Goal: Task Accomplishment & Management: Manage account settings

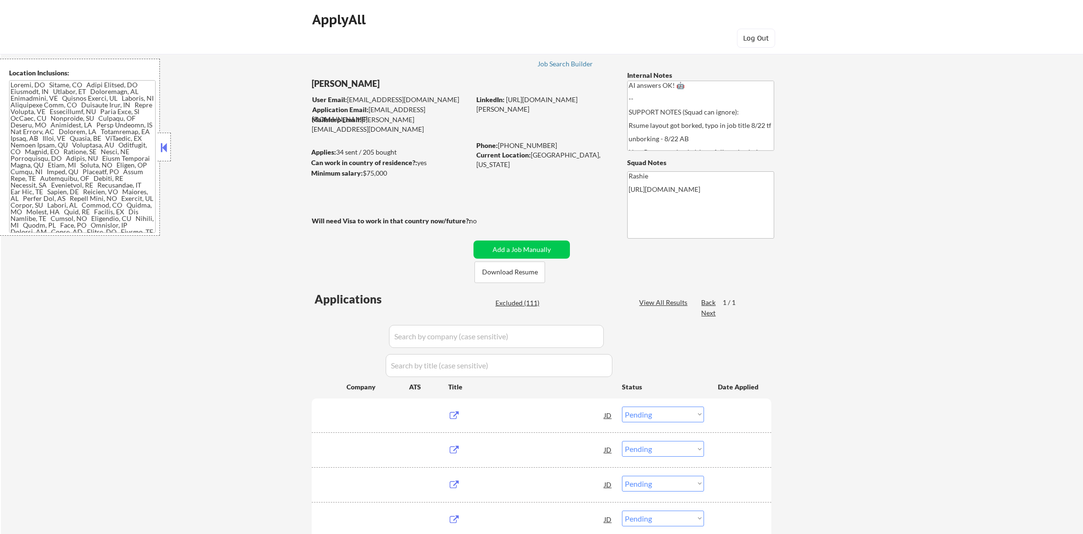
select select ""pending""
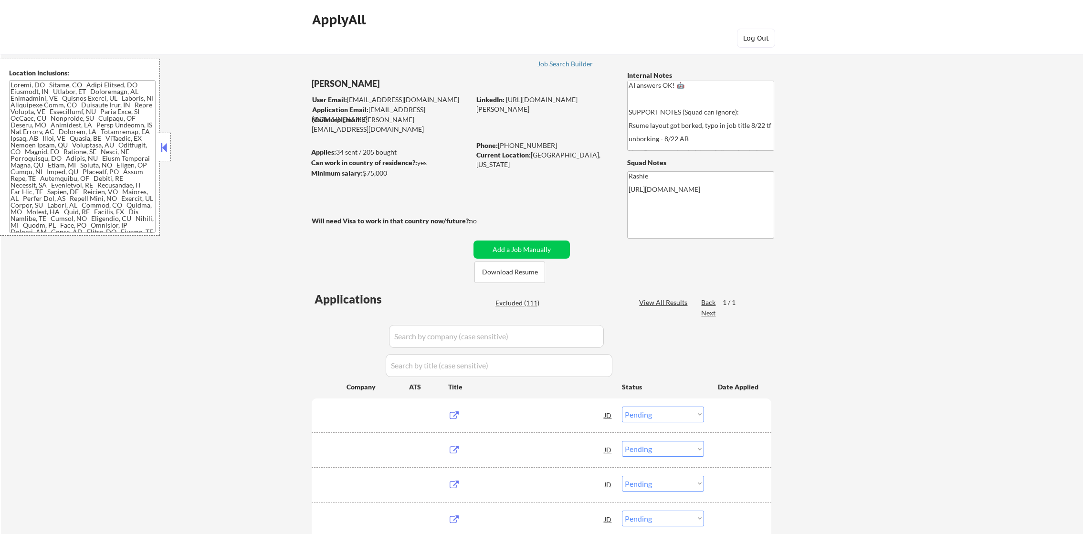
select select ""pending""
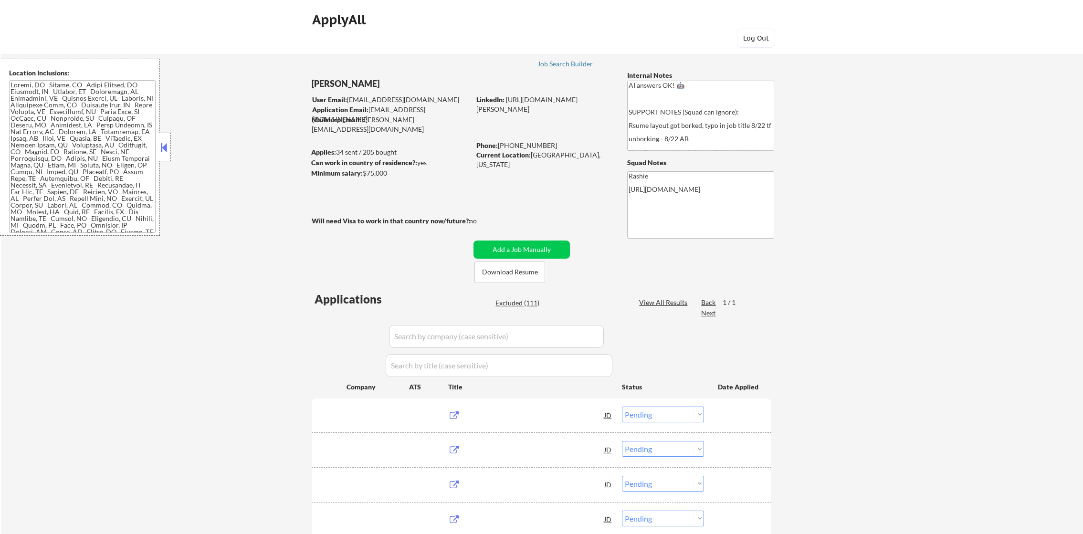
select select ""pending""
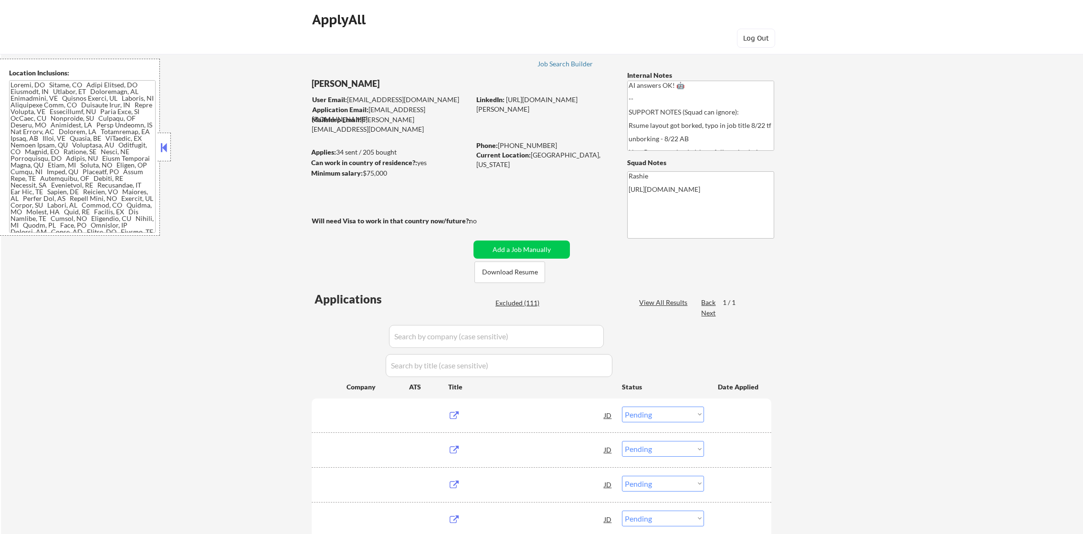
select select ""pending""
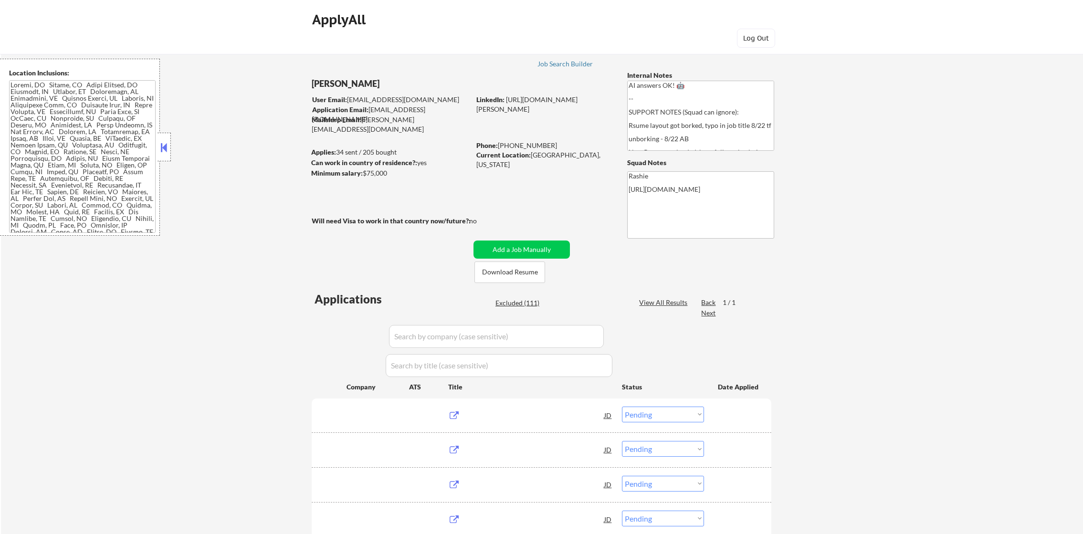
select select ""pending""
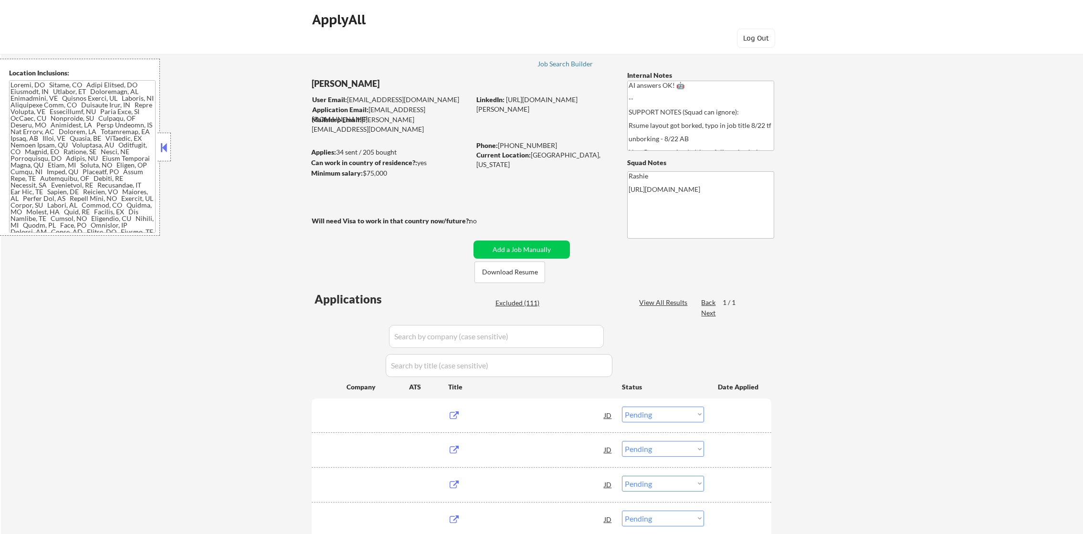
select select ""pending""
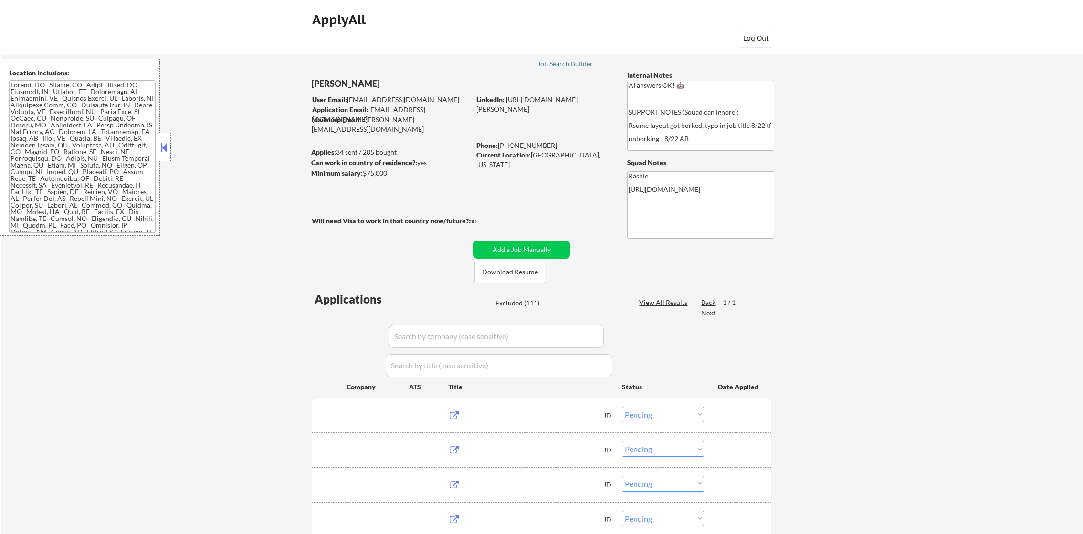
select select ""pending""
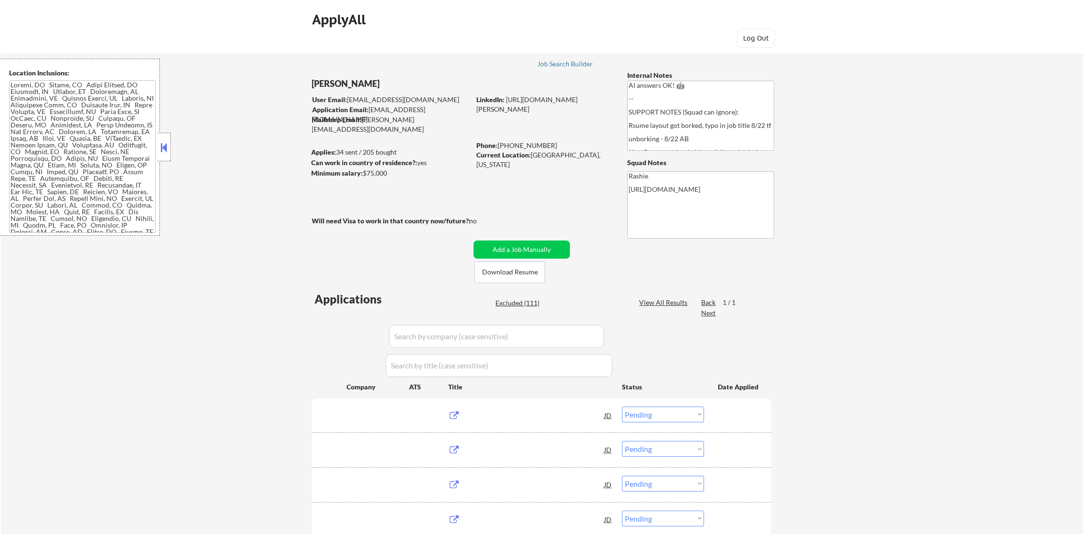
select select ""pending""
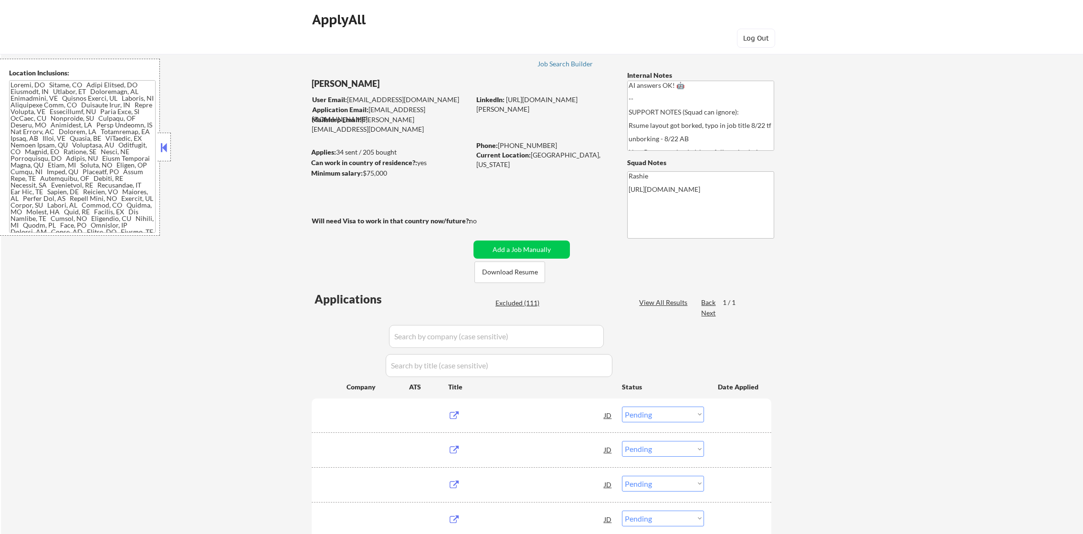
select select ""pending""
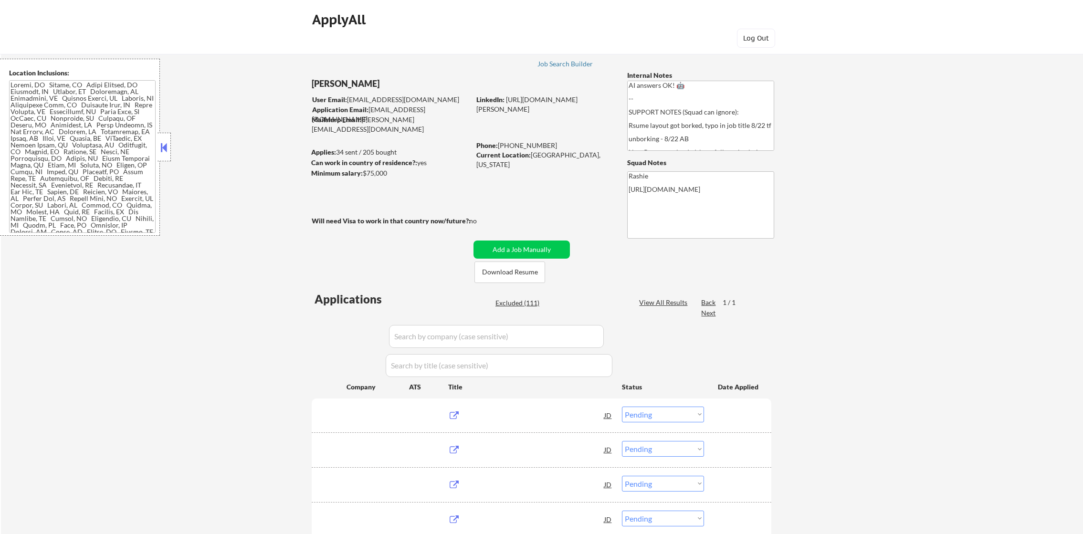
select select ""pending""
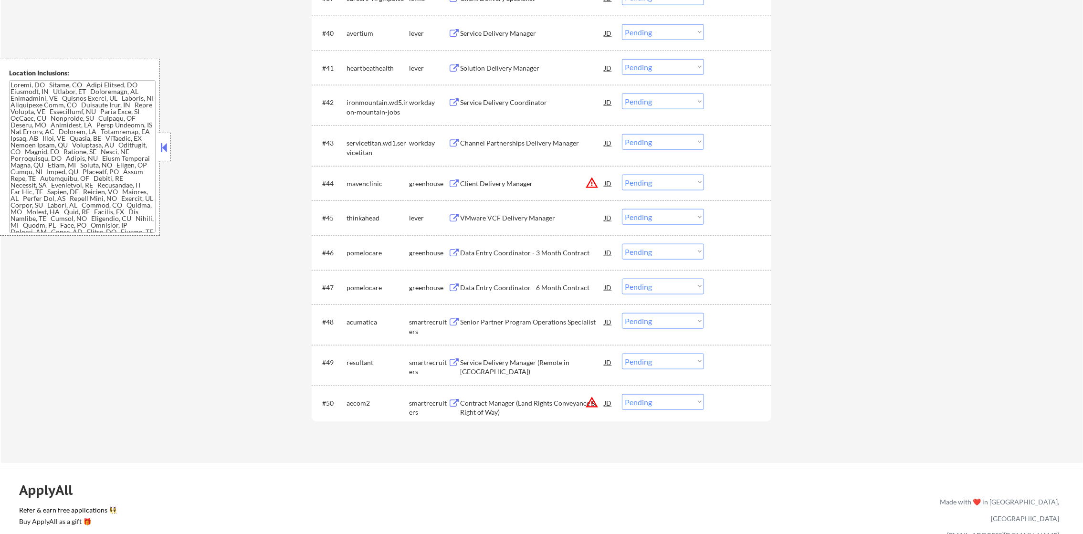
scroll to position [1842, 0]
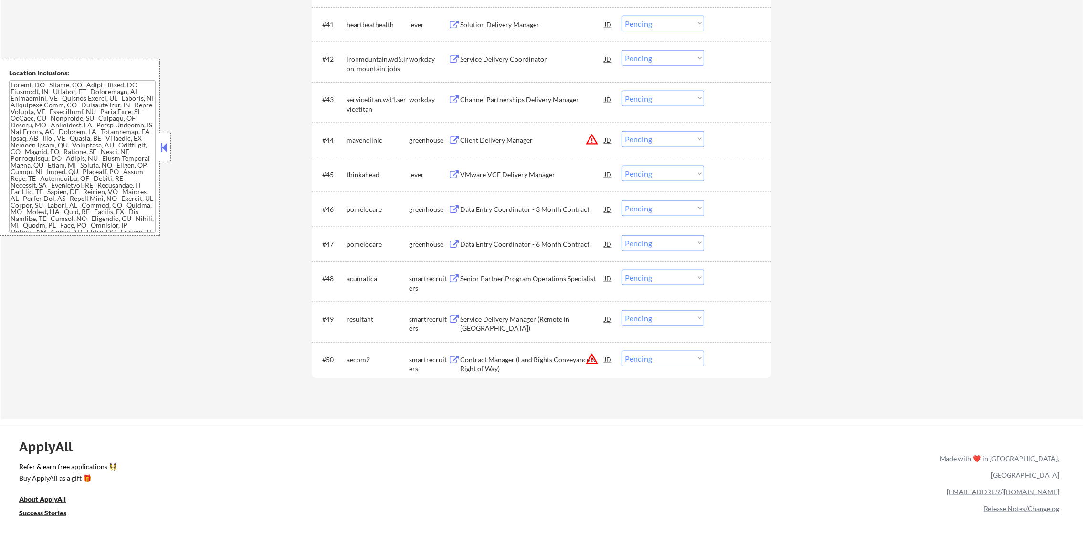
click at [592, 357] on button "warning_amber" at bounding box center [591, 358] width 13 height 13
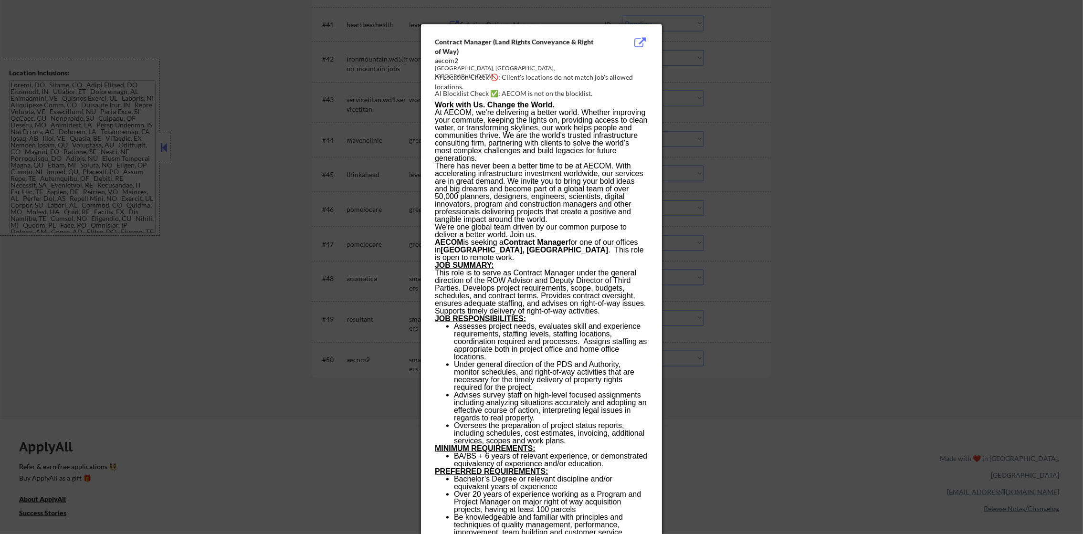
click at [758, 277] on div at bounding box center [541, 267] width 1083 height 534
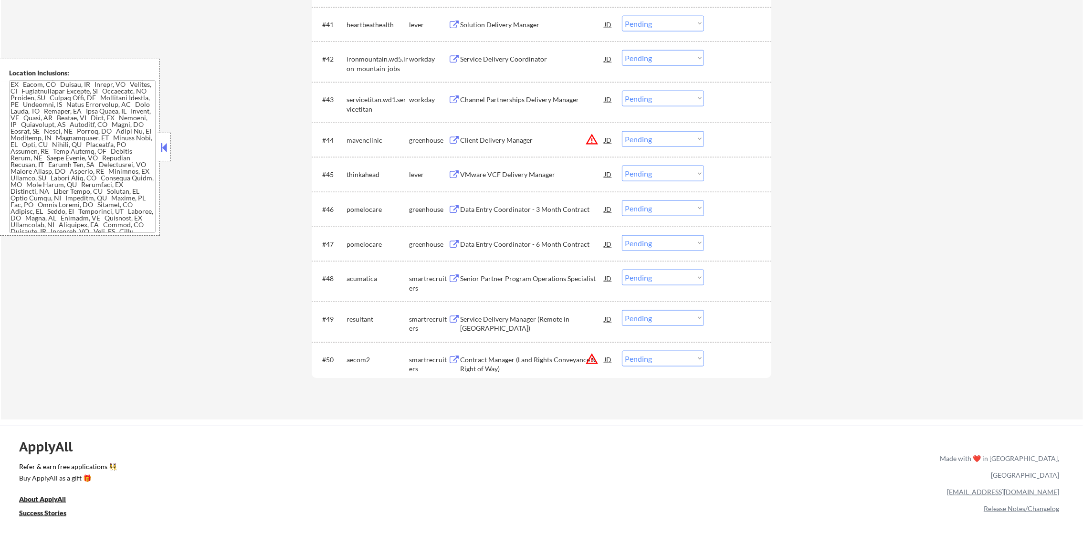
scroll to position [271, 0]
click at [654, 358] on select "Choose an option... Pending Applied Excluded (Questions) Excluded (Expired) Exc…" at bounding box center [663, 359] width 82 height 16
select select ""excluded__location_""
click at [622, 351] on select "Choose an option... Pending Applied Excluded (Questions) Excluded (Expired) Exc…" at bounding box center [663, 359] width 82 height 16
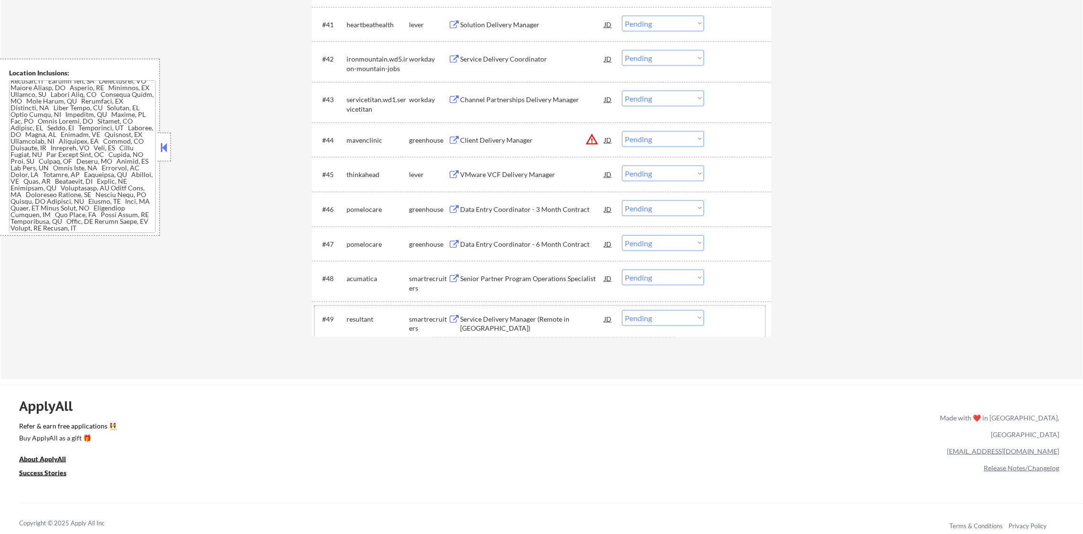
click at [516, 327] on div "#49 resultant smartrecruiters Service Delivery Manager (Remote in [GEOGRAPHIC_D…" at bounding box center [540, 322] width 451 height 32
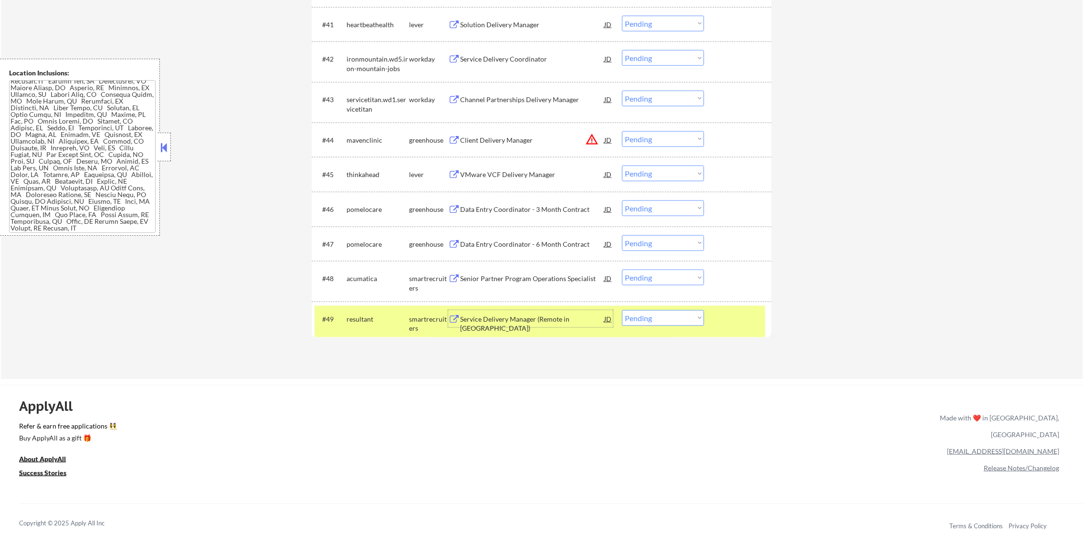
click at [522, 317] on div "Service Delivery Manager (Remote in [GEOGRAPHIC_DATA])" at bounding box center [532, 324] width 144 height 19
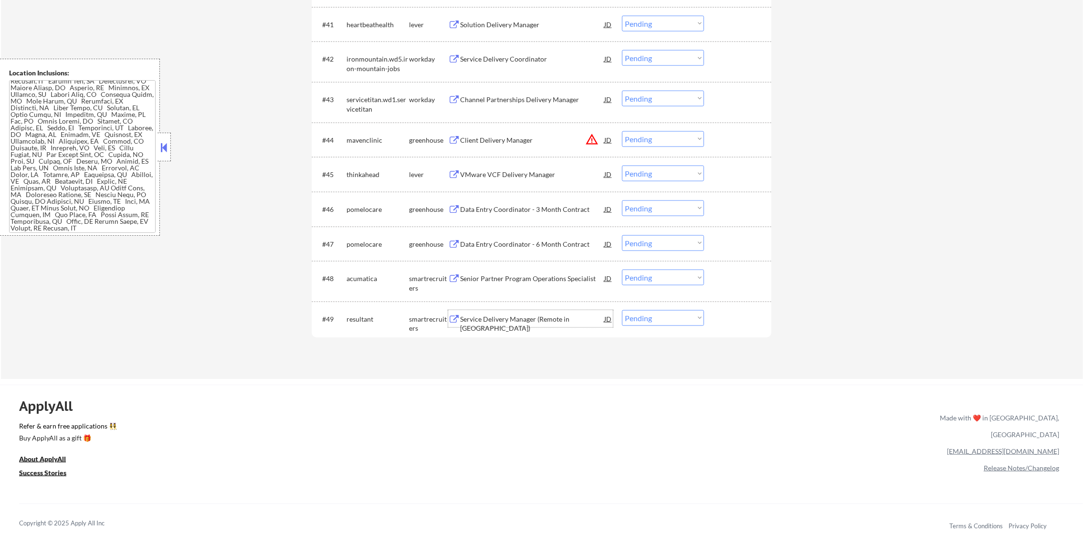
click at [643, 325] on select "Choose an option... Pending Applied Excluded (Questions) Excluded (Expired) Exc…" at bounding box center [663, 318] width 82 height 16
select select ""excluded__bad_match_""
click at [622, 310] on select "Choose an option... Pending Applied Excluded (Questions) Excluded (Expired) Exc…" at bounding box center [663, 318] width 82 height 16
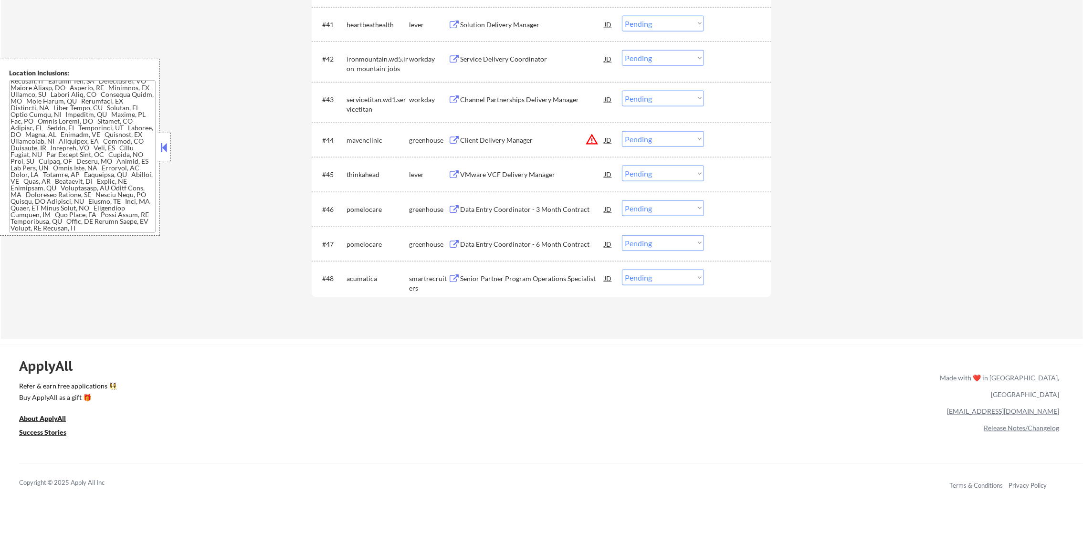
click at [513, 281] on div "Senior Partner Program Operations Specialist" at bounding box center [532, 279] width 144 height 10
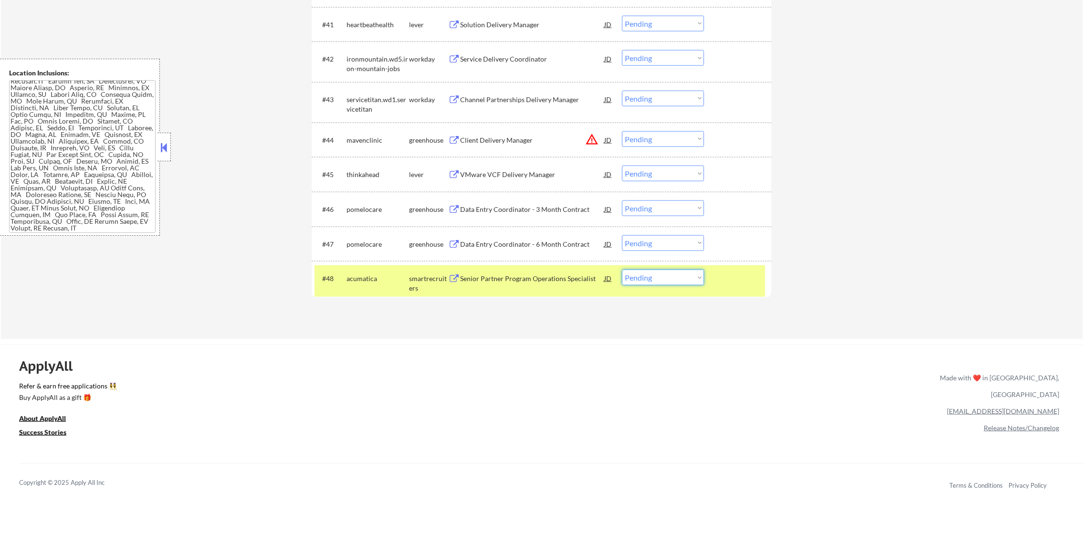
click at [635, 277] on select "Choose an option... Pending Applied Excluded (Questions) Excluded (Expired) Exc…" at bounding box center [663, 278] width 82 height 16
select select ""excluded__bad_match_""
click at [622, 270] on select "Choose an option... Pending Applied Excluded (Questions) Excluded (Expired) Exc…" at bounding box center [663, 278] width 82 height 16
click at [361, 277] on div "acumatica" at bounding box center [378, 279] width 63 height 10
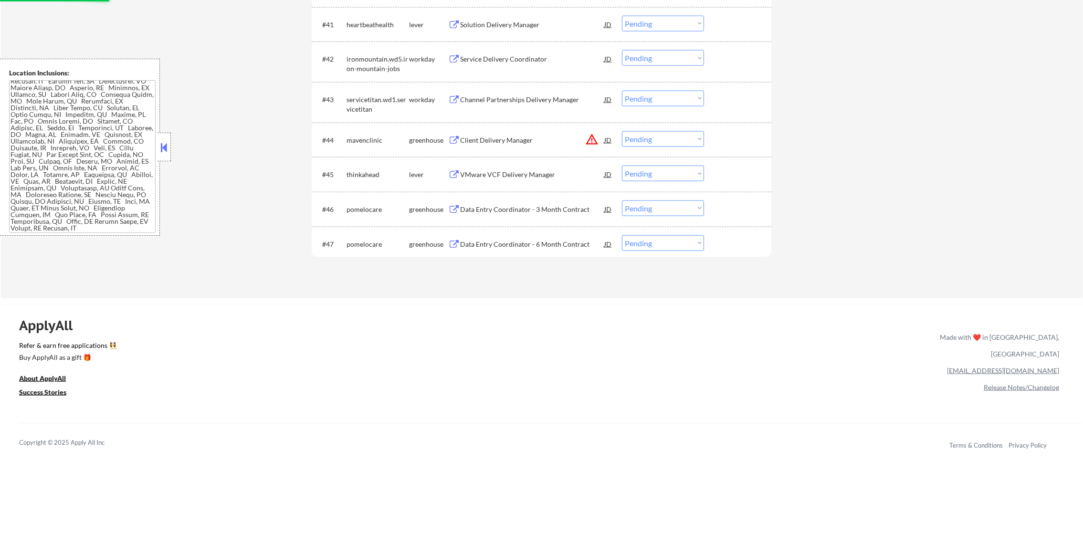
click at [526, 240] on div "Data Entry Coordinator - 6 Month Contract" at bounding box center [532, 245] width 144 height 10
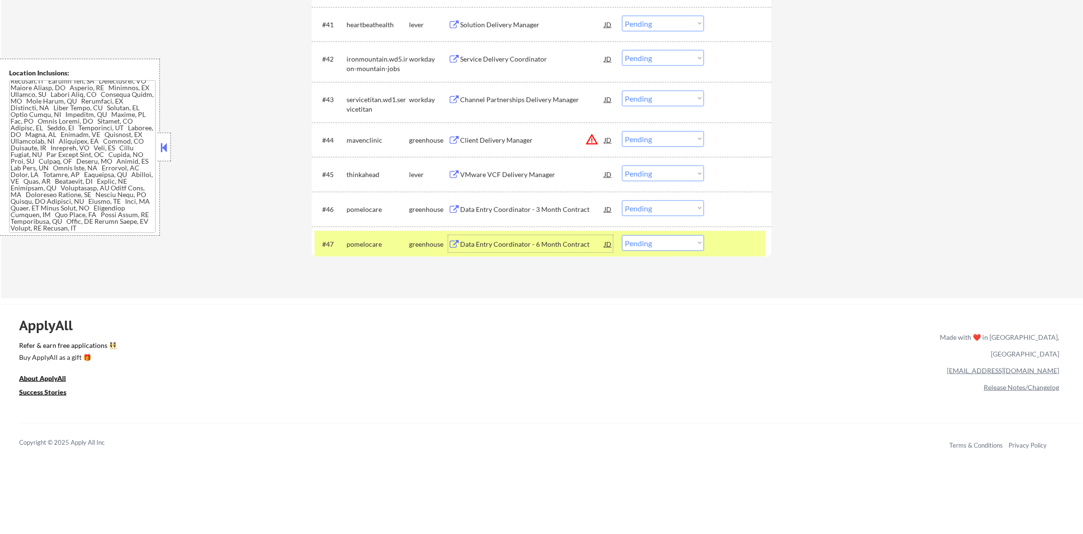
click at [638, 252] on div "#47 pomelocare greenhouse Data Entry Coordinator - 6 Month Contract JD Choose a…" at bounding box center [540, 244] width 451 height 26
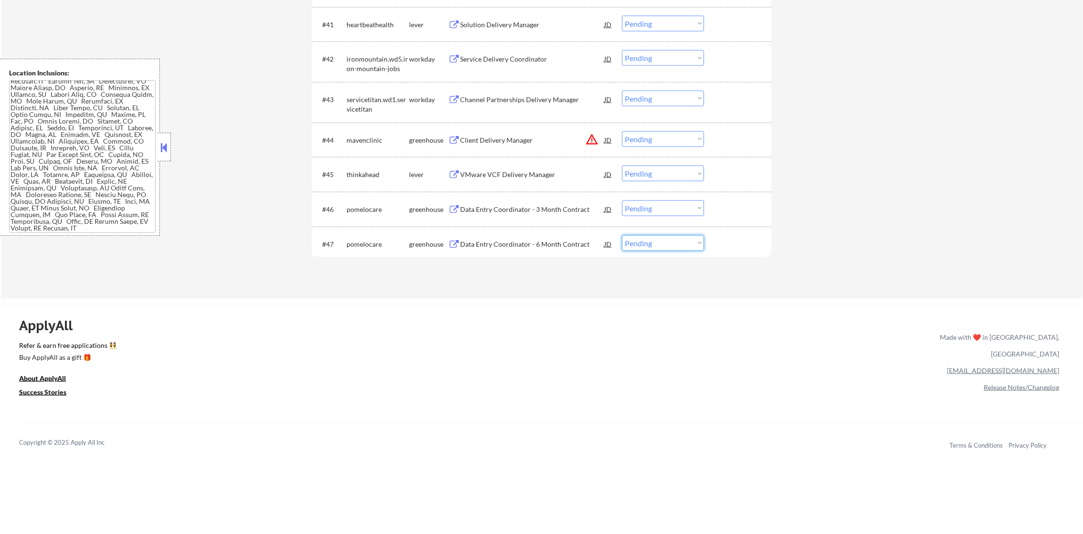
click at [646, 244] on select "Choose an option... Pending Applied Excluded (Questions) Excluded (Expired) Exc…" at bounding box center [663, 243] width 82 height 16
select select ""excluded__bad_match_""
click at [622, 235] on select "Choose an option... Pending Applied Excluded (Questions) Excluded (Expired) Exc…" at bounding box center [663, 243] width 82 height 16
drag, startPoint x: 647, startPoint y: 206, endPoint x: 651, endPoint y: 214, distance: 9.2
click at [647, 206] on select "Choose an option... Pending Applied Excluded (Questions) Excluded (Expired) Exc…" at bounding box center [663, 209] width 82 height 16
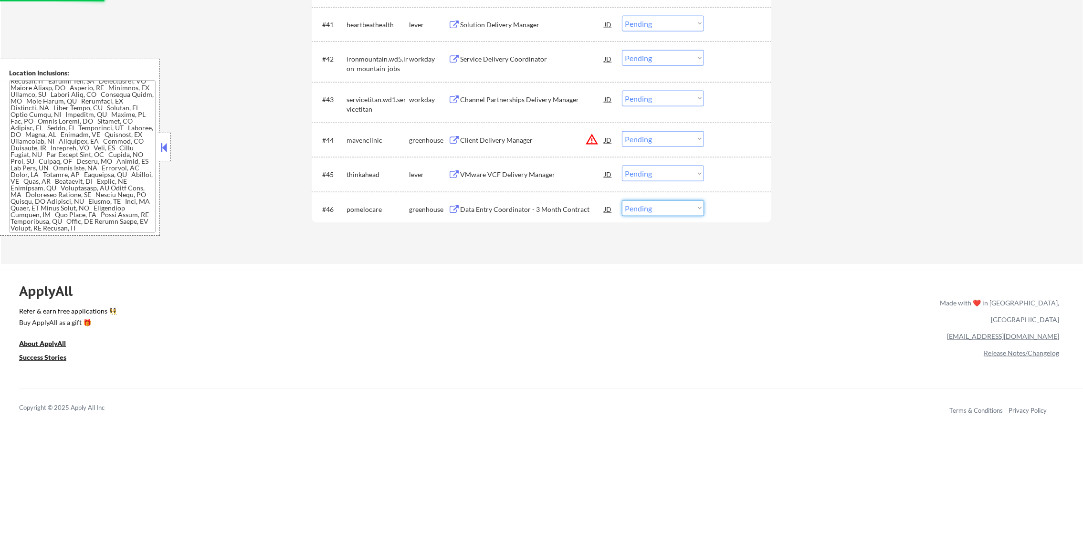
select select ""excluded__bad_match_""
click at [622, 201] on select "Choose an option... Pending Applied Excluded (Questions) Excluded (Expired) Exc…" at bounding box center [663, 209] width 82 height 16
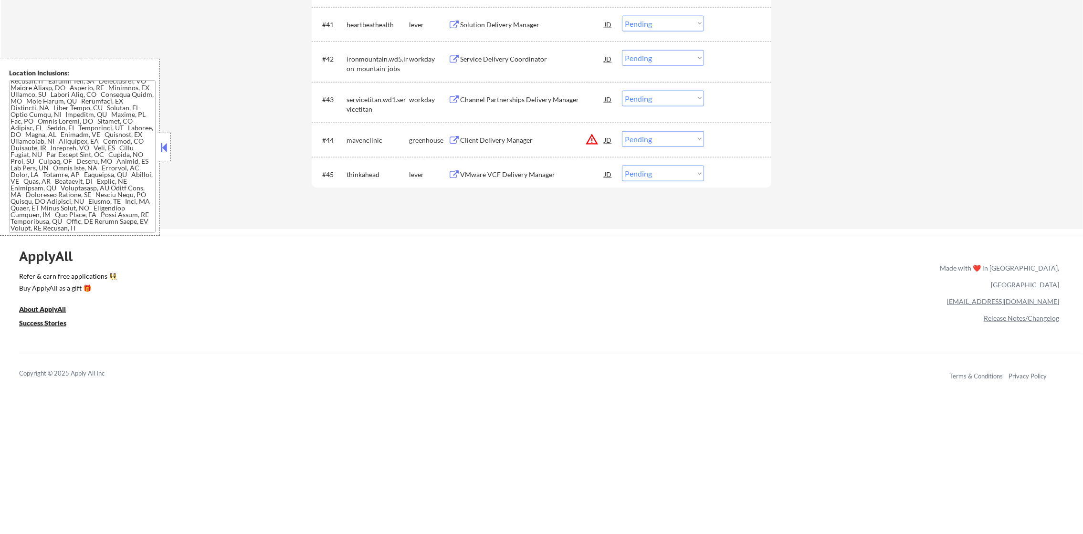
click at [546, 156] on div "#44 mavenclinic greenhouse Client Delivery Manager JD warning_amber Choose an o…" at bounding box center [542, 140] width 460 height 35
click at [536, 174] on div "VMware VCF Delivery Manager" at bounding box center [532, 175] width 144 height 10
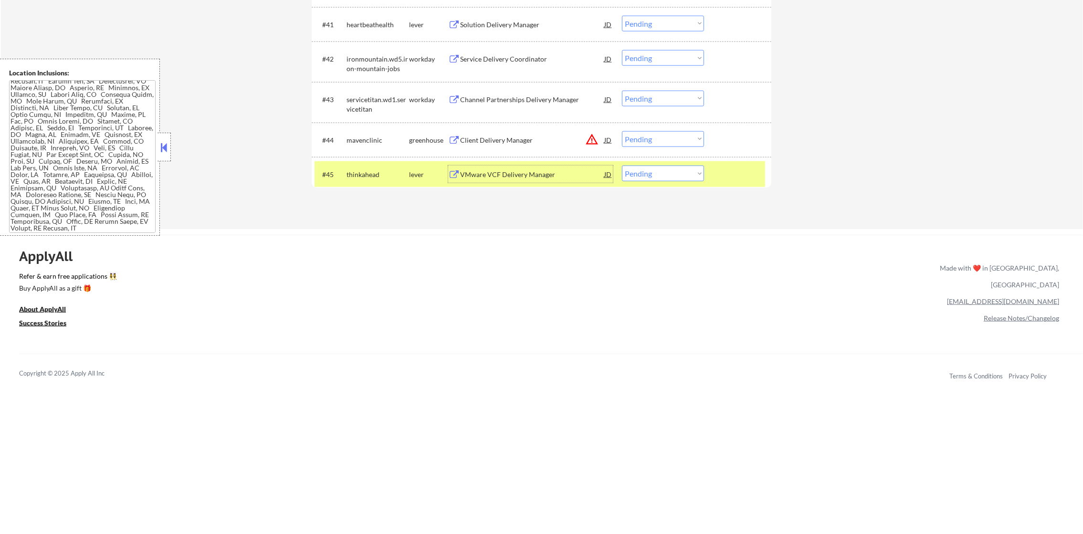
click at [646, 177] on select "Choose an option... Pending Applied Excluded (Questions) Excluded (Expired) Exc…" at bounding box center [663, 174] width 82 height 16
select select ""excluded""
click at [622, 166] on select "Choose an option... Pending Applied Excluded (Questions) Excluded (Expired) Exc…" at bounding box center [663, 174] width 82 height 16
click at [369, 171] on div "thinkahead" at bounding box center [378, 175] width 63 height 10
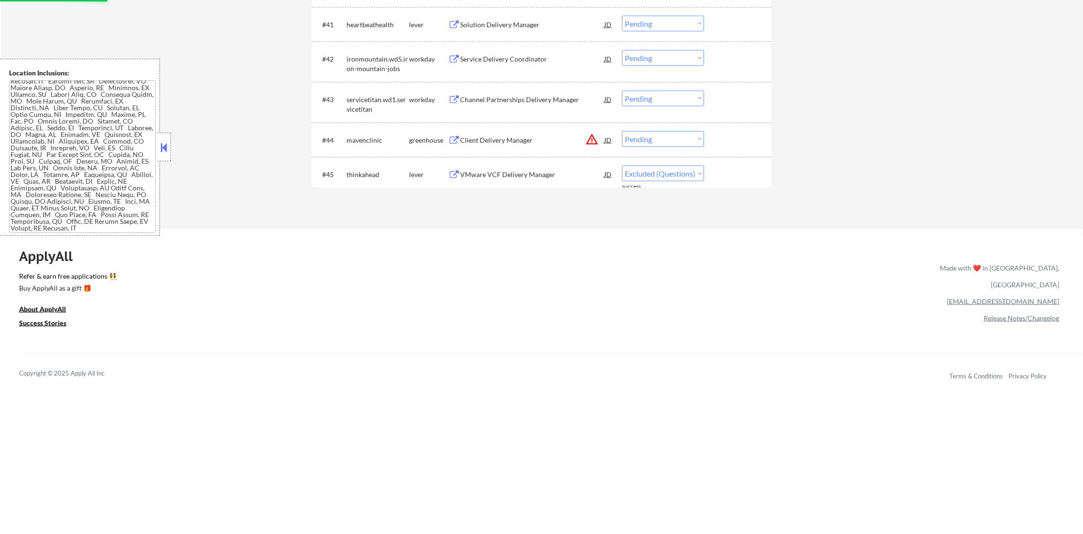
click at [590, 140] on button "warning_amber" at bounding box center [591, 139] width 13 height 13
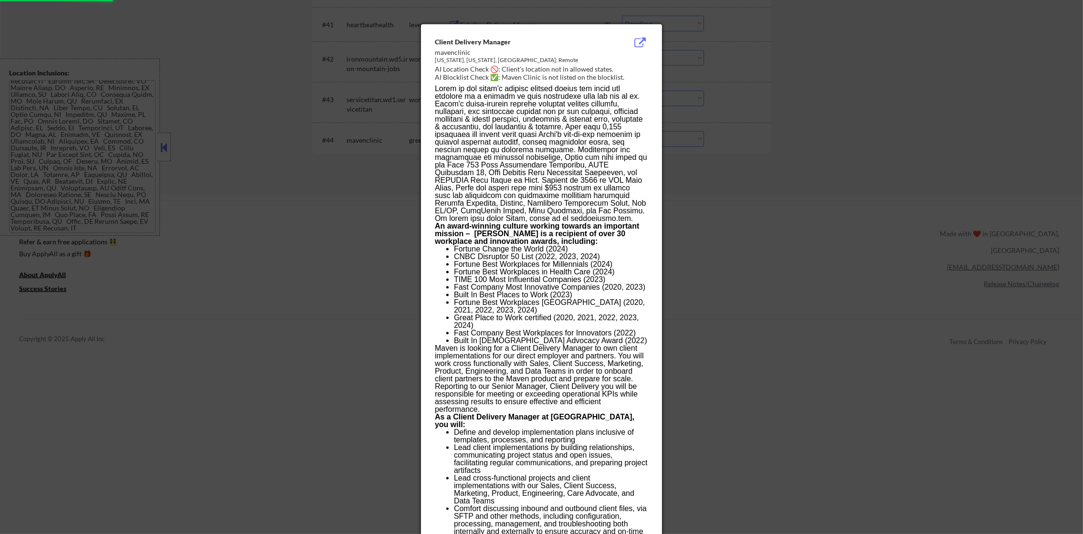
click at [735, 143] on div at bounding box center [541, 267] width 1083 height 534
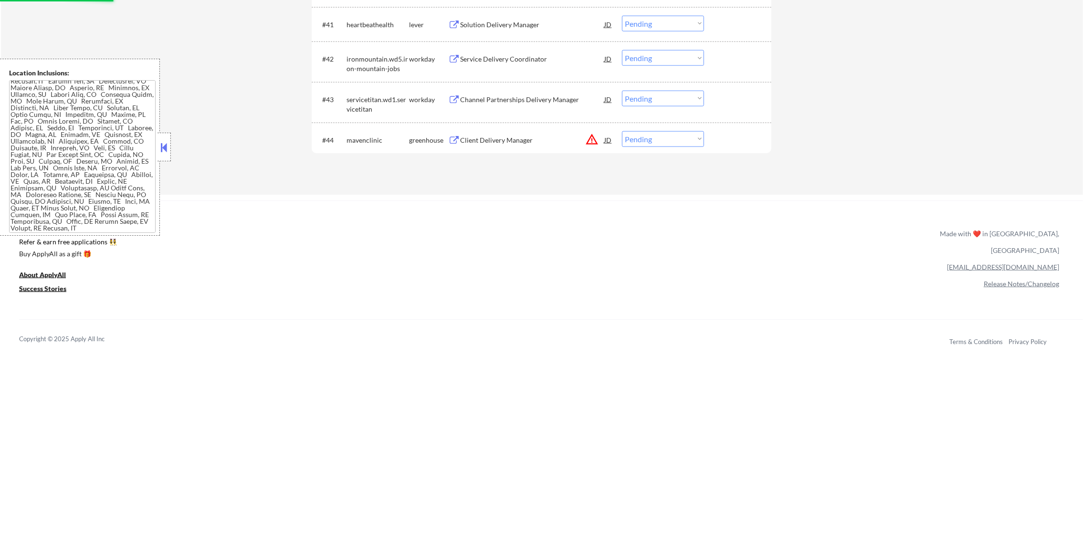
drag, startPoint x: 641, startPoint y: 140, endPoint x: 641, endPoint y: 146, distance: 5.3
click at [641, 140] on select "Choose an option... Pending Applied Excluded (Questions) Excluded (Expired) Exc…" at bounding box center [663, 139] width 82 height 16
select select ""excluded__location_""
click at [622, 131] on select "Choose an option... Pending Applied Excluded (Questions) Excluded (Expired) Exc…" at bounding box center [663, 139] width 82 height 16
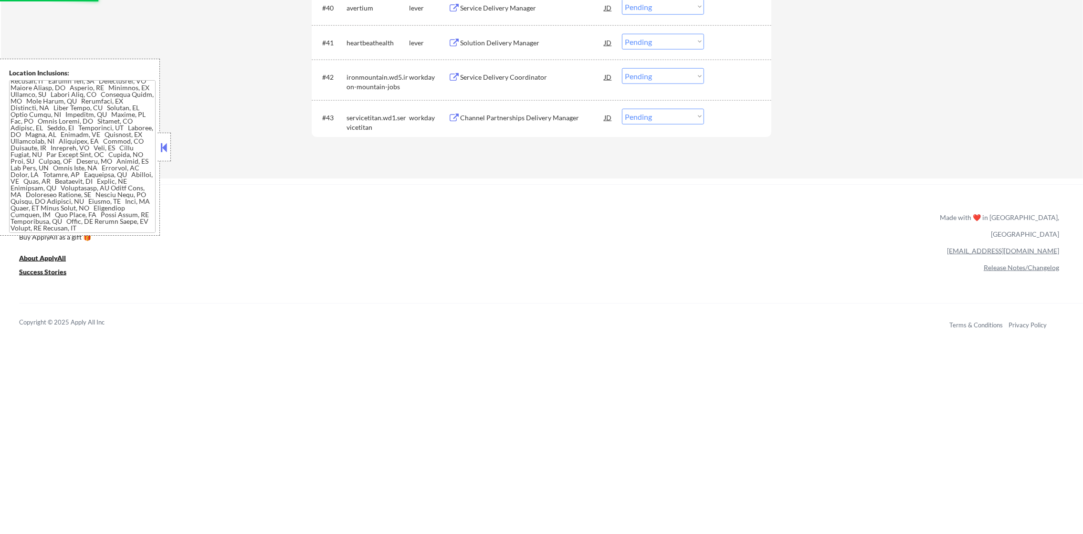
scroll to position [1818, 0]
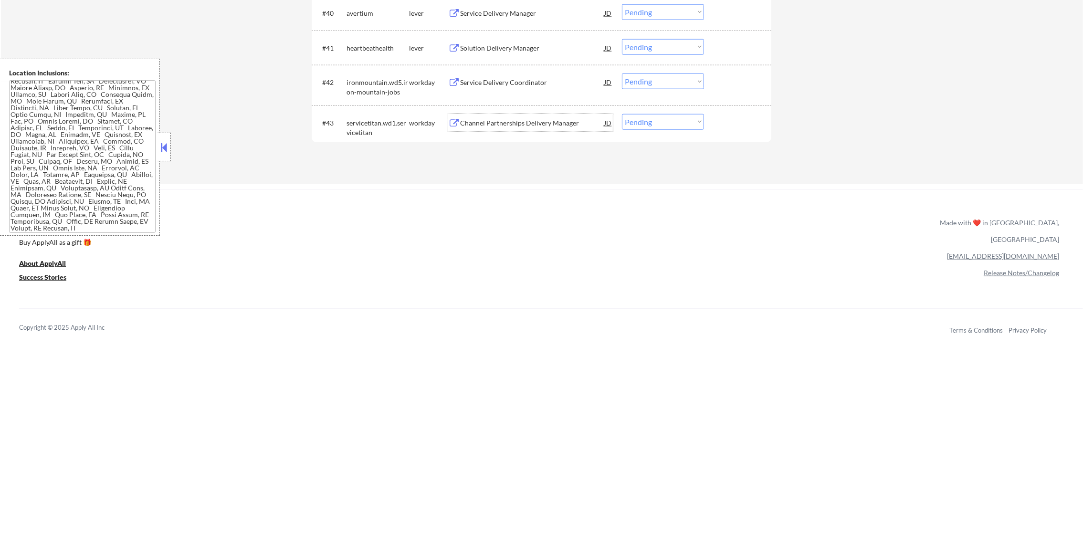
click at [514, 118] on div "Channel Partnerships Delivery Manager" at bounding box center [532, 123] width 144 height 10
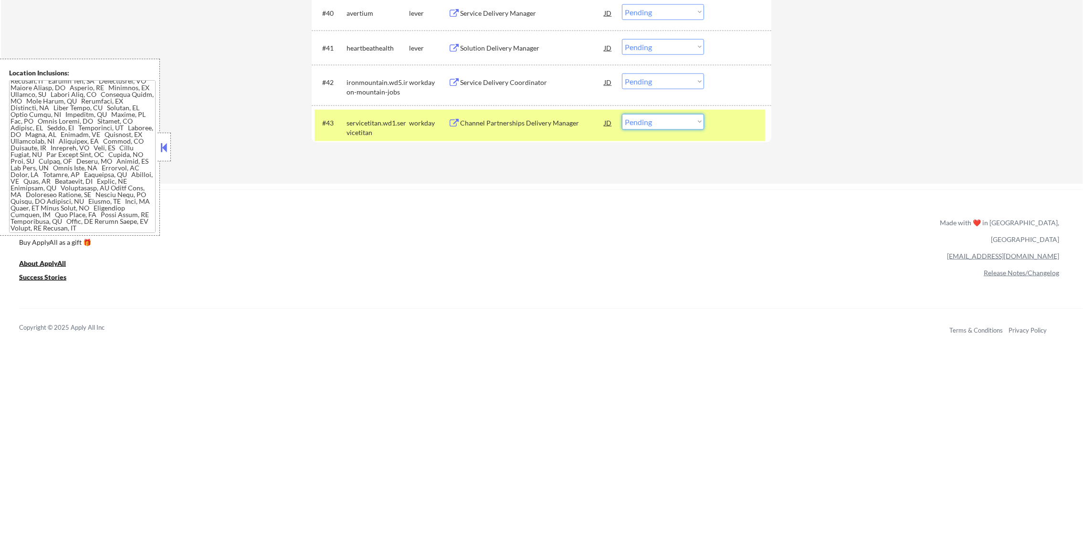
click at [650, 121] on select "Choose an option... Pending Applied Excluded (Questions) Excluded (Expired) Exc…" at bounding box center [663, 122] width 82 height 16
select select ""excluded""
click at [622, 114] on select "Choose an option... Pending Applied Excluded (Questions) Excluded (Expired) Exc…" at bounding box center [663, 122] width 82 height 16
click at [367, 133] on div "servicetitan.wd1.servicetitan" at bounding box center [378, 127] width 63 height 19
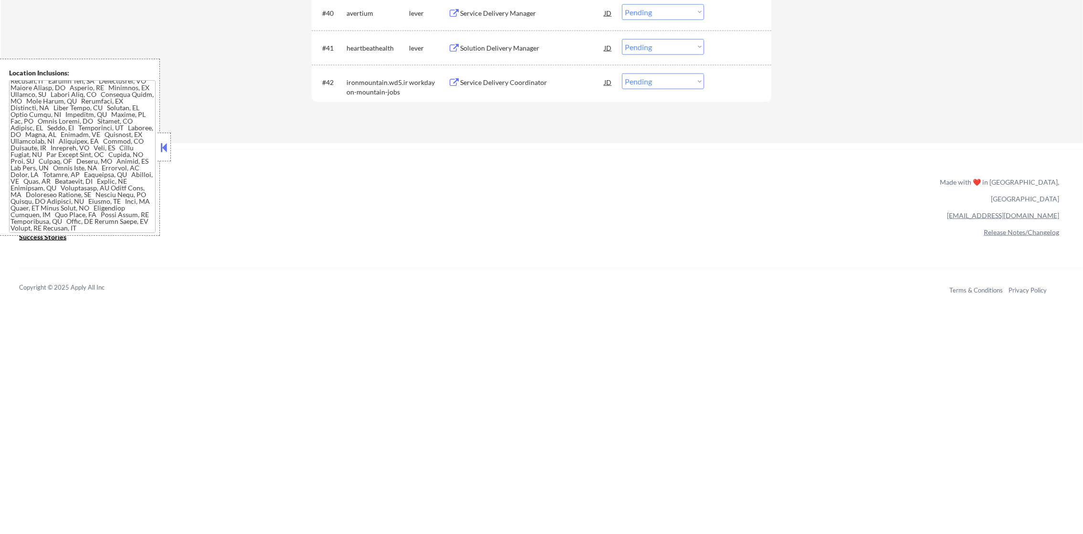
click at [521, 78] on div "Service Delivery Coordinator" at bounding box center [532, 83] width 144 height 10
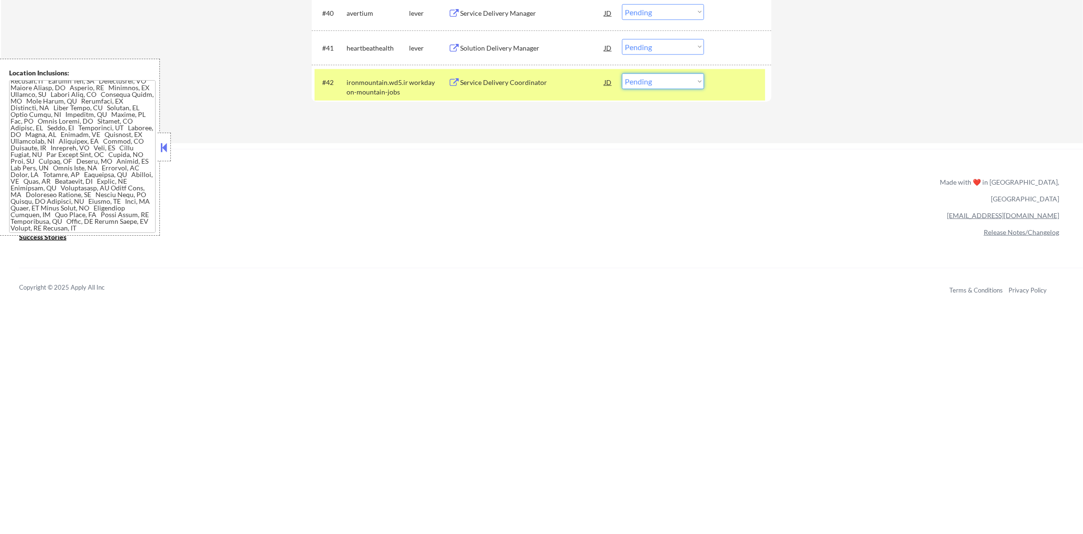
click at [636, 88] on select "Choose an option... Pending Applied Excluded (Questions) Excluded (Expired) Exc…" at bounding box center [663, 82] width 82 height 16
select select ""applied""
click at [622, 74] on select "Choose an option... Pending Applied Excluded (Questions) Excluded (Expired) Exc…" at bounding box center [663, 82] width 82 height 16
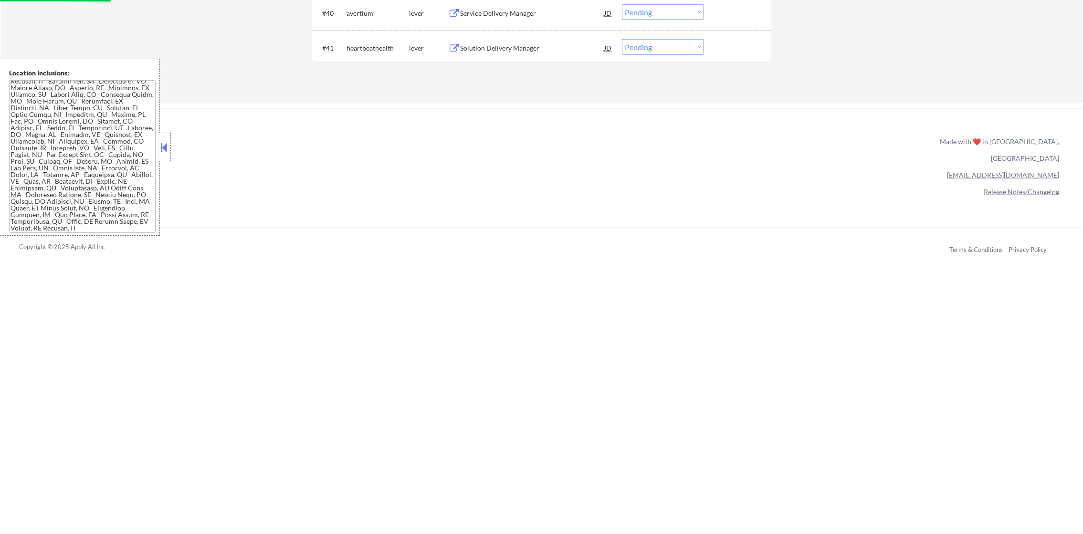
click at [519, 43] on div "Solution Delivery Manager" at bounding box center [532, 48] width 144 height 10
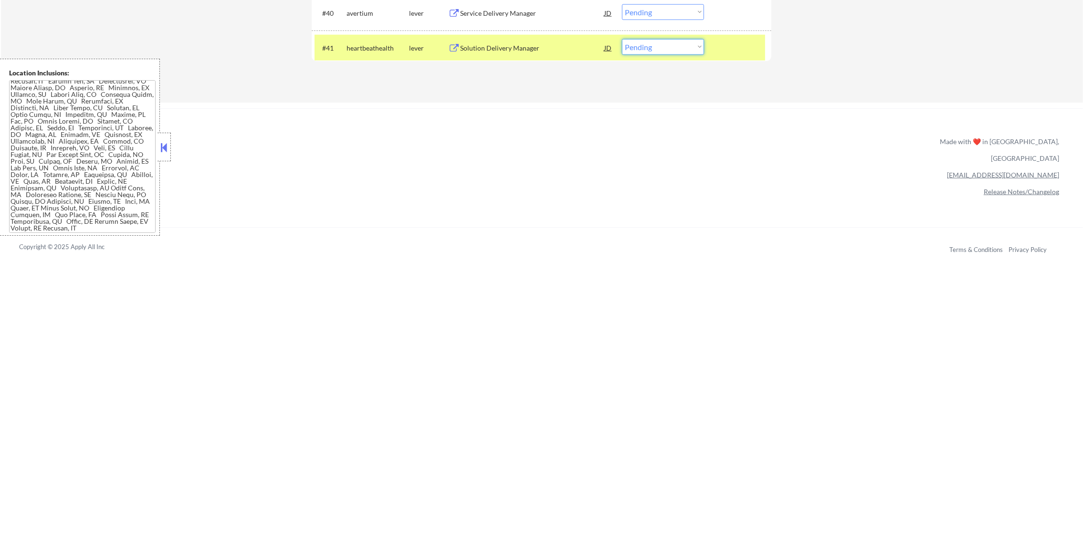
click at [649, 48] on select "Choose an option... Pending Applied Excluded (Questions) Excluded (Expired) Exc…" at bounding box center [663, 47] width 82 height 16
select select ""applied""
click at [622, 39] on select "Choose an option... Pending Applied Excluded (Questions) Excluded (Expired) Exc…" at bounding box center [663, 47] width 82 height 16
click at [381, 46] on div "heartbeathealth" at bounding box center [378, 48] width 63 height 10
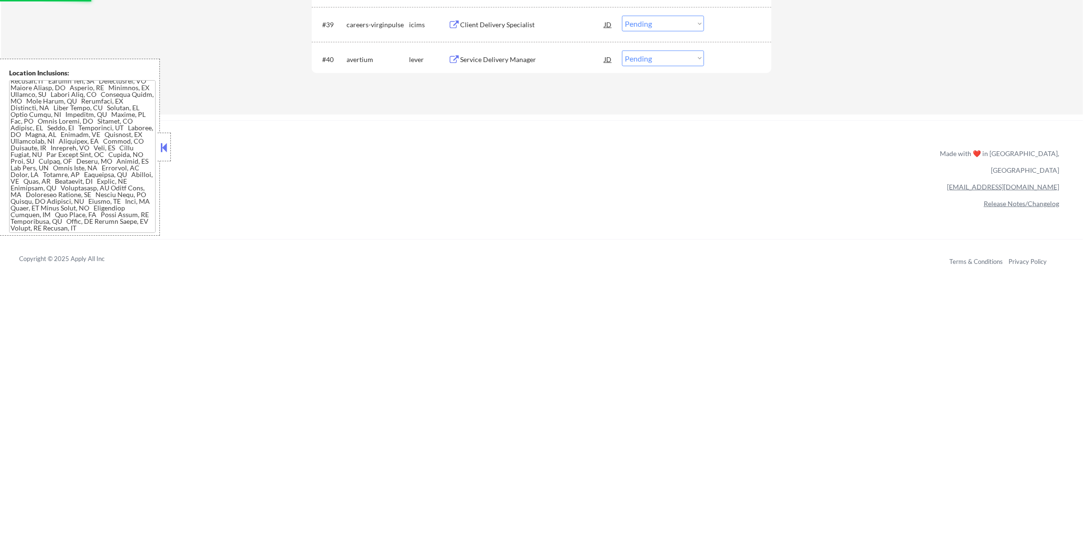
scroll to position [1770, 0]
click at [488, 60] on div "Service Delivery Manager" at bounding box center [532, 62] width 144 height 10
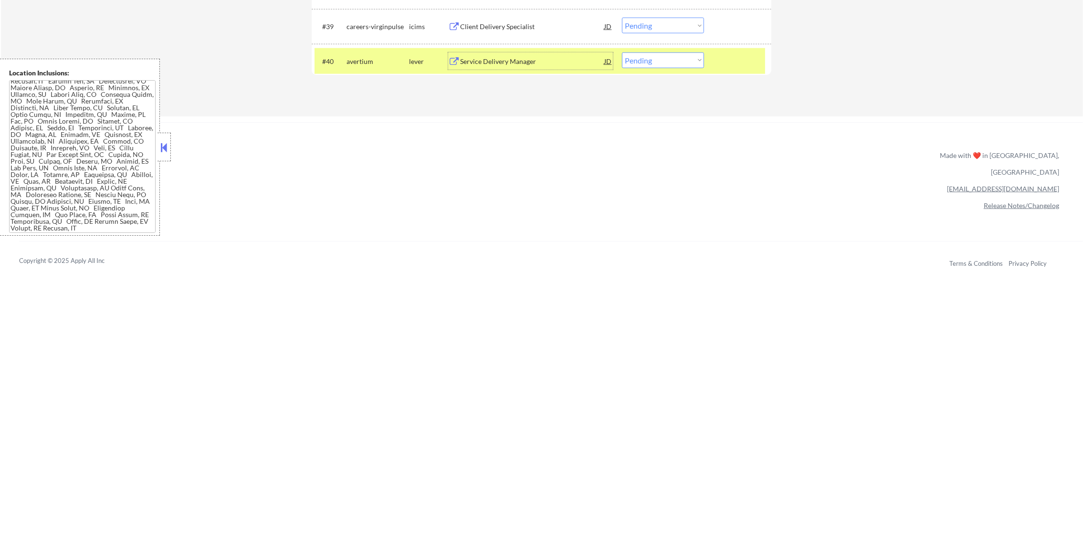
click at [677, 65] on select "Choose an option... Pending Applied Excluded (Questions) Excluded (Expired) Exc…" at bounding box center [663, 61] width 82 height 16
select select ""applied""
click at [622, 53] on select "Choose an option... Pending Applied Excluded (Questions) Excluded (Expired) Exc…" at bounding box center [663, 61] width 82 height 16
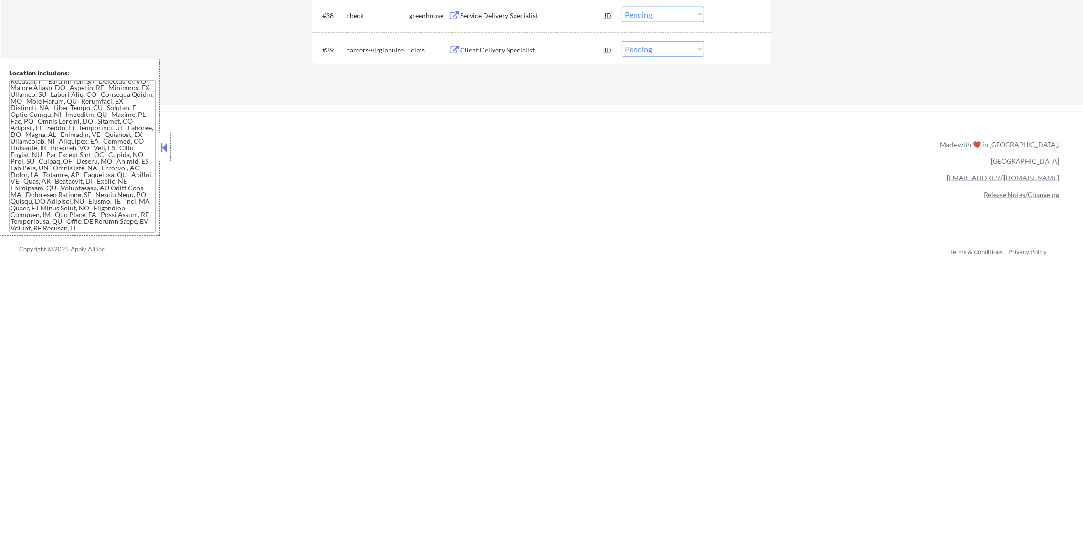
scroll to position [1723, 0]
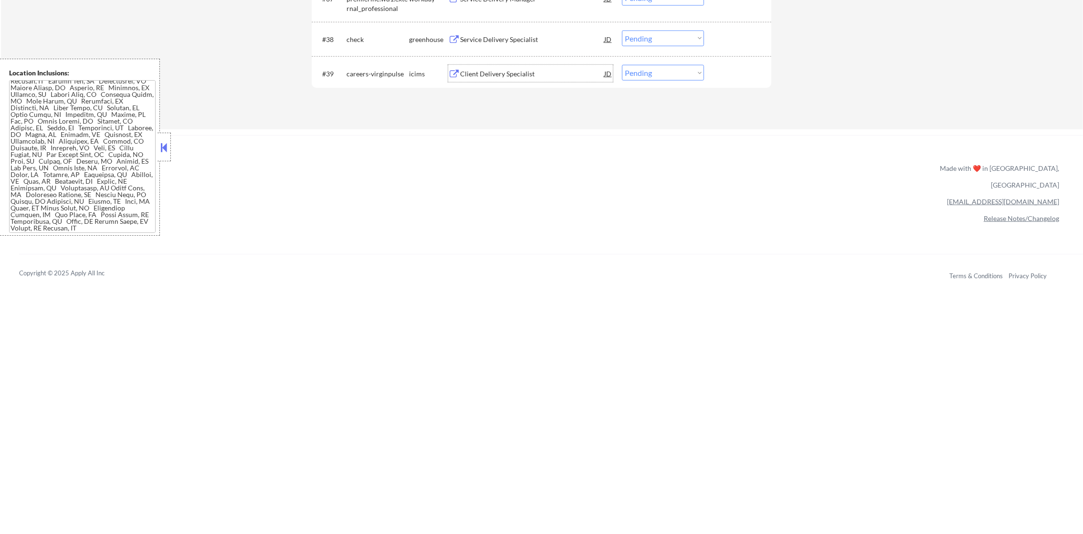
click at [523, 69] on div "Client Delivery Specialist" at bounding box center [532, 74] width 144 height 10
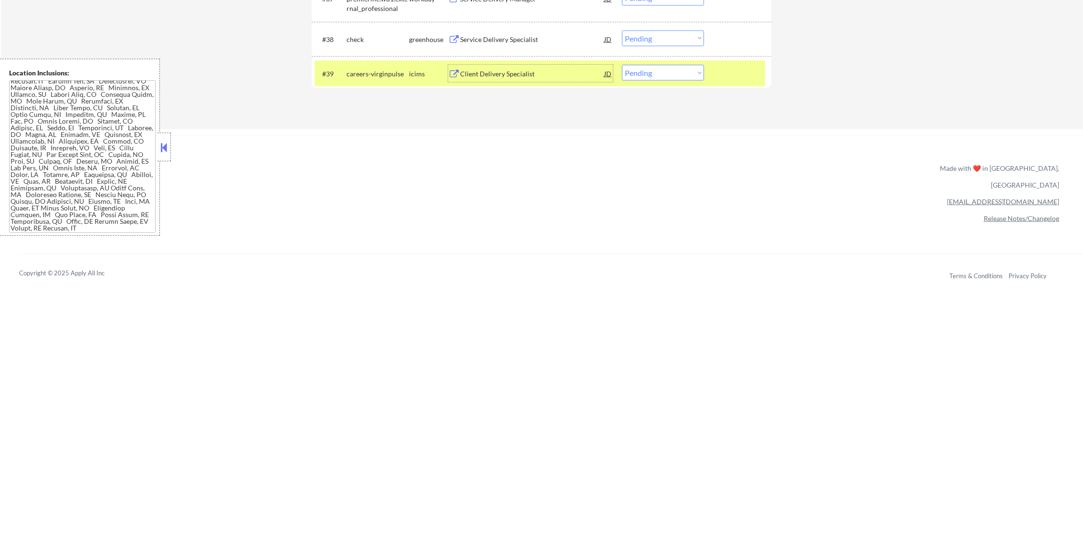
click at [668, 78] on select "Choose an option... Pending Applied Excluded (Questions) Excluded (Expired) Exc…" at bounding box center [663, 73] width 82 height 16
select select ""excluded__expired_""
click at [622, 65] on select "Choose an option... Pending Applied Excluded (Questions) Excluded (Expired) Exc…" at bounding box center [663, 73] width 82 height 16
click at [374, 75] on div "careers-virginpulse" at bounding box center [378, 74] width 63 height 10
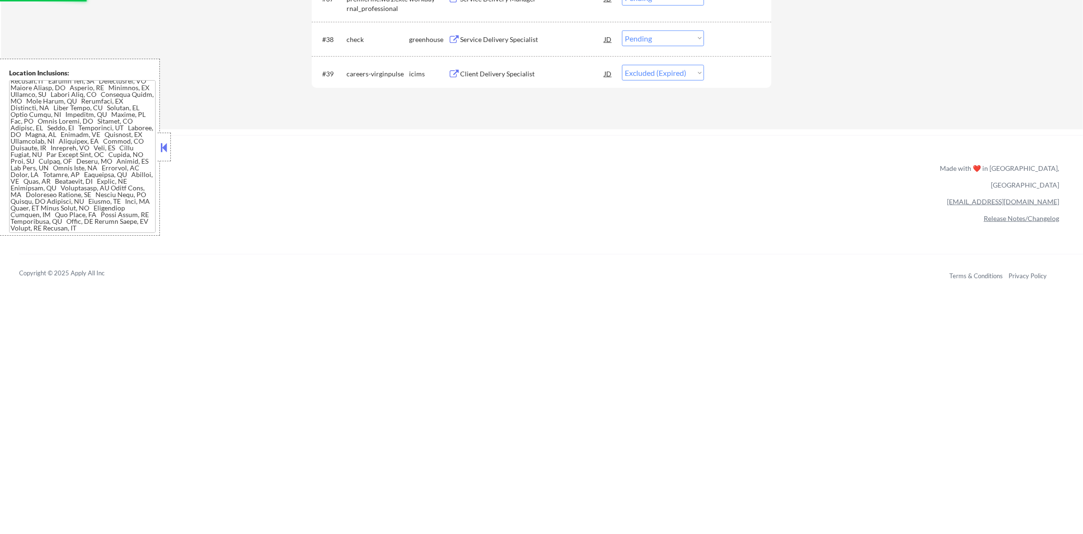
click at [514, 42] on div "Service Delivery Specialist" at bounding box center [532, 40] width 144 height 10
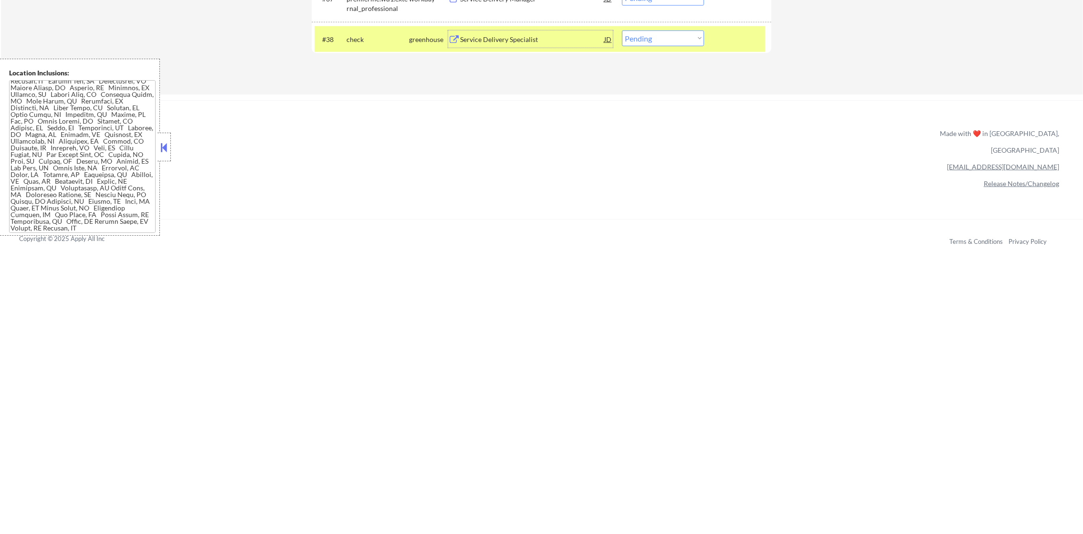
click at [658, 49] on div "#38 check greenhouse Service Delivery Specialist JD Choose an option... Pending…" at bounding box center [540, 39] width 451 height 26
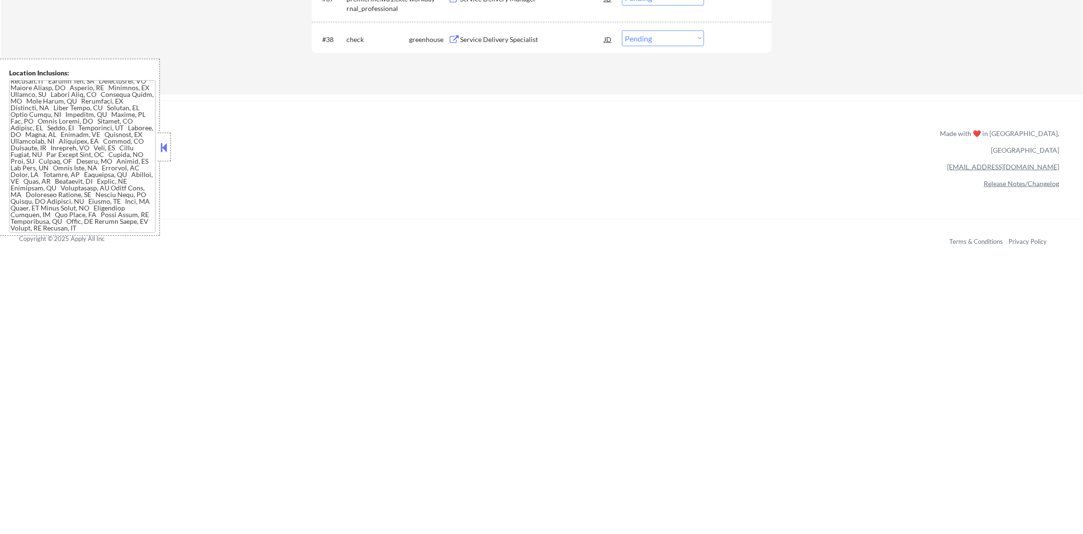
click at [664, 38] on select "Choose an option... Pending Applied Excluded (Questions) Excluded (Expired) Exc…" at bounding box center [663, 39] width 82 height 16
select select ""applied""
click at [622, 31] on select "Choose an option... Pending Applied Excluded (Questions) Excluded (Expired) Exc…" at bounding box center [663, 39] width 82 height 16
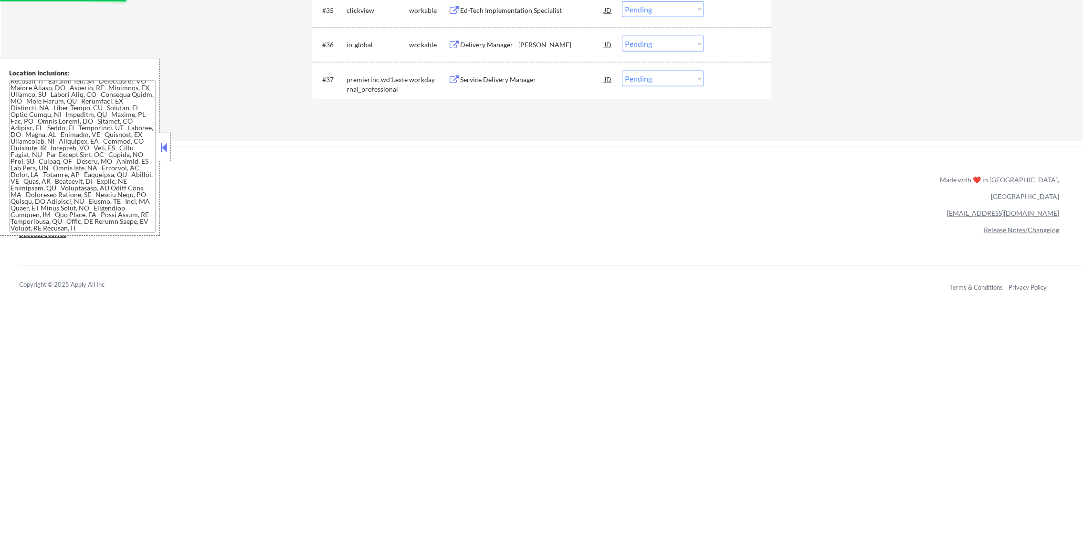
scroll to position [1627, 0]
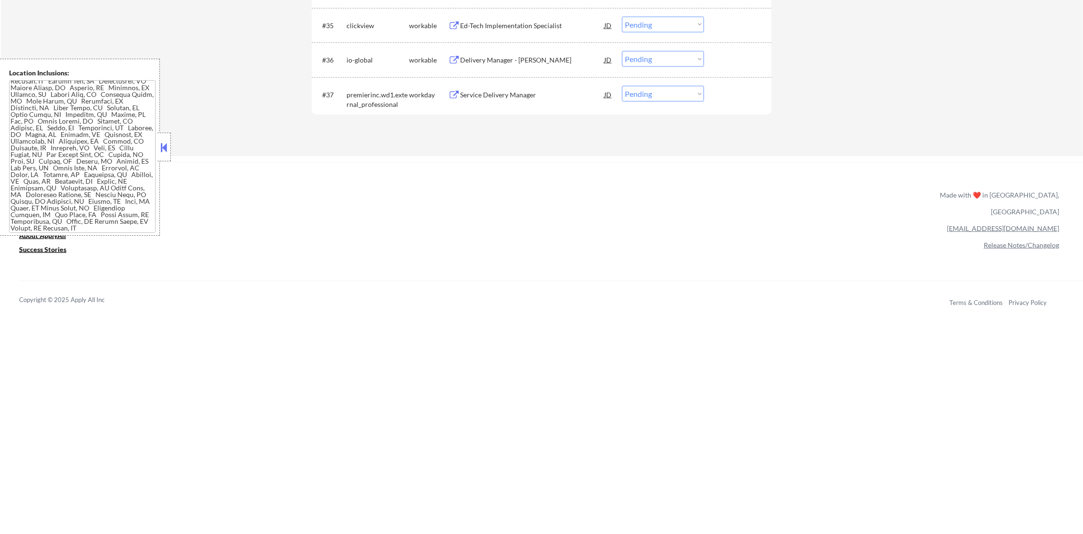
click at [495, 102] on div "Service Delivery Manager" at bounding box center [532, 94] width 144 height 17
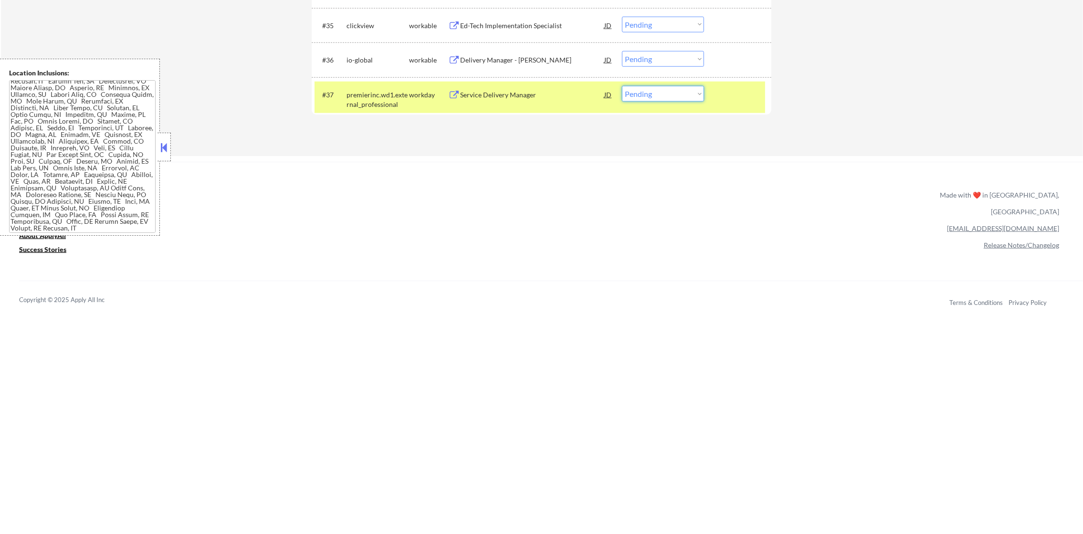
click at [657, 95] on select "Choose an option... Pending Applied Excluded (Questions) Excluded (Expired) Exc…" at bounding box center [663, 94] width 82 height 16
select select ""excluded__expired_""
click at [622, 86] on select "Choose an option... Pending Applied Excluded (Questions) Excluded (Expired) Exc…" at bounding box center [663, 94] width 82 height 16
click at [401, 98] on div "premierinc.wd1.external_professional" at bounding box center [378, 99] width 63 height 19
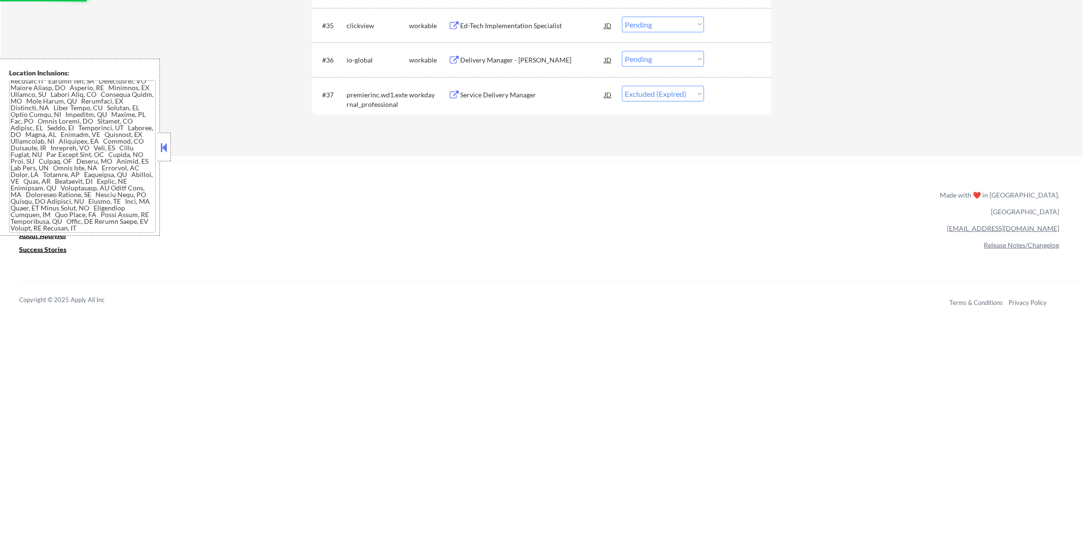
click at [529, 64] on div "Delivery Manager - [PERSON_NAME]" at bounding box center [532, 60] width 144 height 10
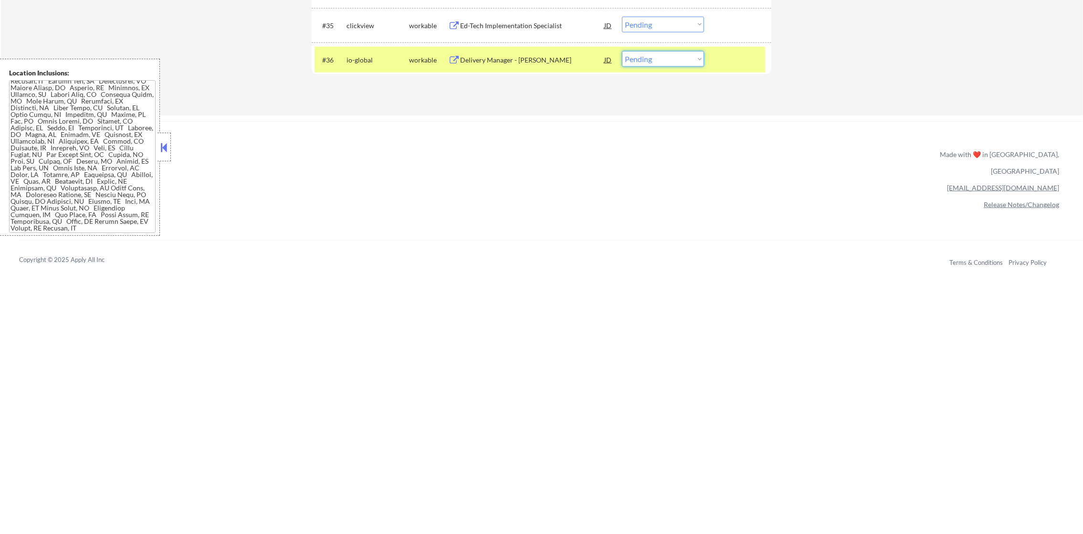
drag, startPoint x: 672, startPoint y: 57, endPoint x: 672, endPoint y: 67, distance: 9.5
click at [672, 57] on select "Choose an option... Pending Applied Excluded (Questions) Excluded (Expired) Exc…" at bounding box center [663, 59] width 82 height 16
select select ""excluded__expired_""
click at [622, 51] on select "Choose an option... Pending Applied Excluded (Questions) Excluded (Expired) Exc…" at bounding box center [663, 59] width 82 height 16
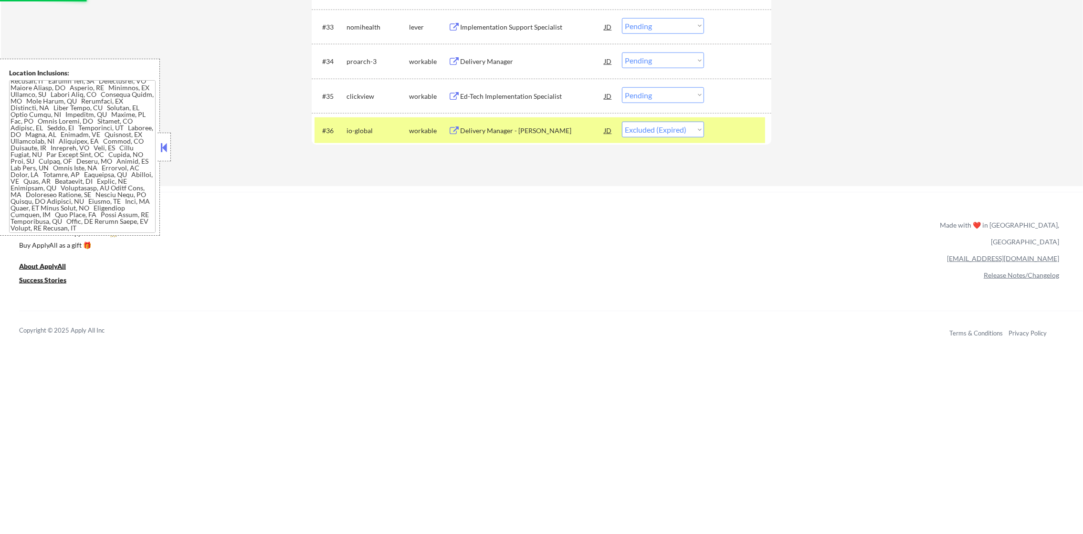
scroll to position [1555, 0]
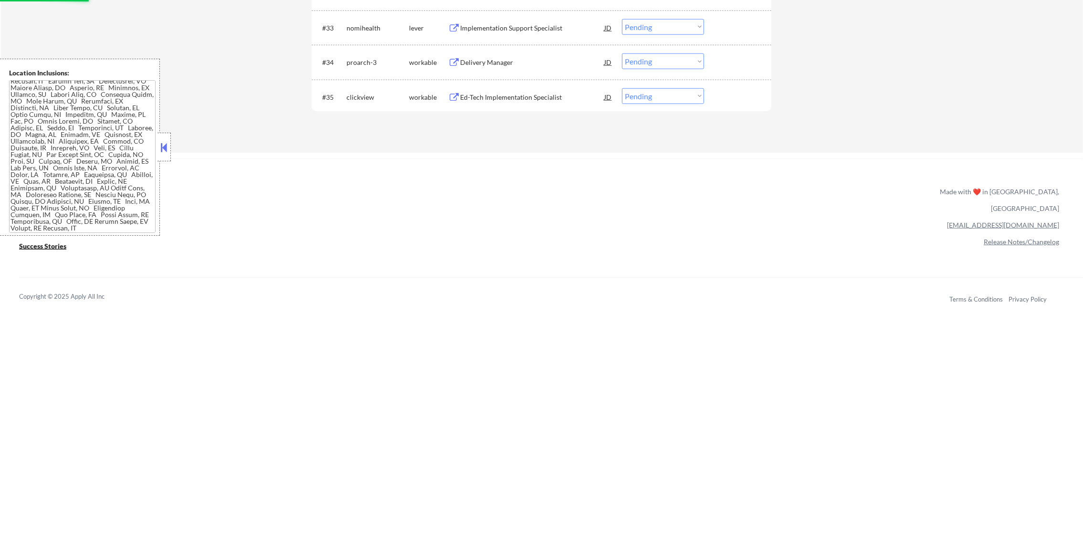
click at [528, 89] on div "Ed-Tech Implementation Specialist" at bounding box center [532, 96] width 144 height 17
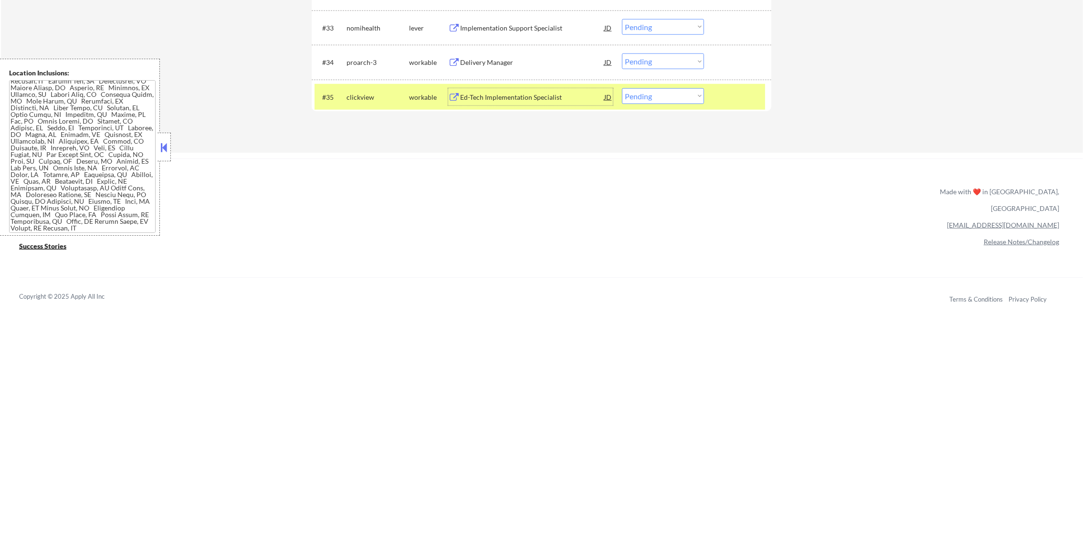
drag, startPoint x: 649, startPoint y: 97, endPoint x: 650, endPoint y: 103, distance: 5.7
click at [649, 98] on select "Choose an option... Pending Applied Excluded (Questions) Excluded (Expired) Exc…" at bounding box center [663, 96] width 82 height 16
select select ""excluded__other_""
click at [622, 88] on select "Choose an option... Pending Applied Excluded (Questions) Excluded (Expired) Exc…" at bounding box center [663, 96] width 82 height 16
click at [373, 98] on div "clickview" at bounding box center [378, 98] width 63 height 10
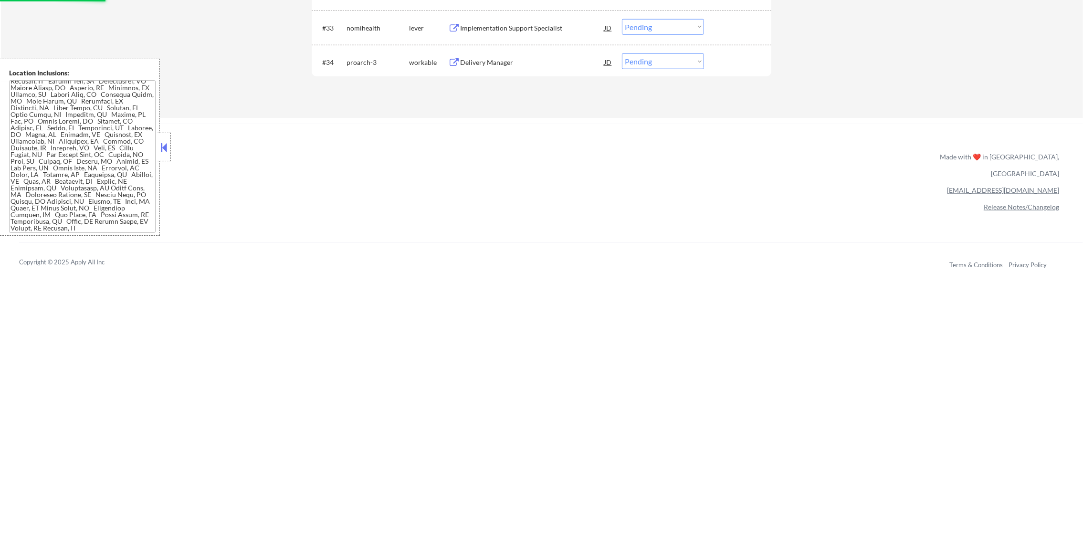
click at [527, 53] on div "Delivery Manager" at bounding box center [532, 61] width 144 height 17
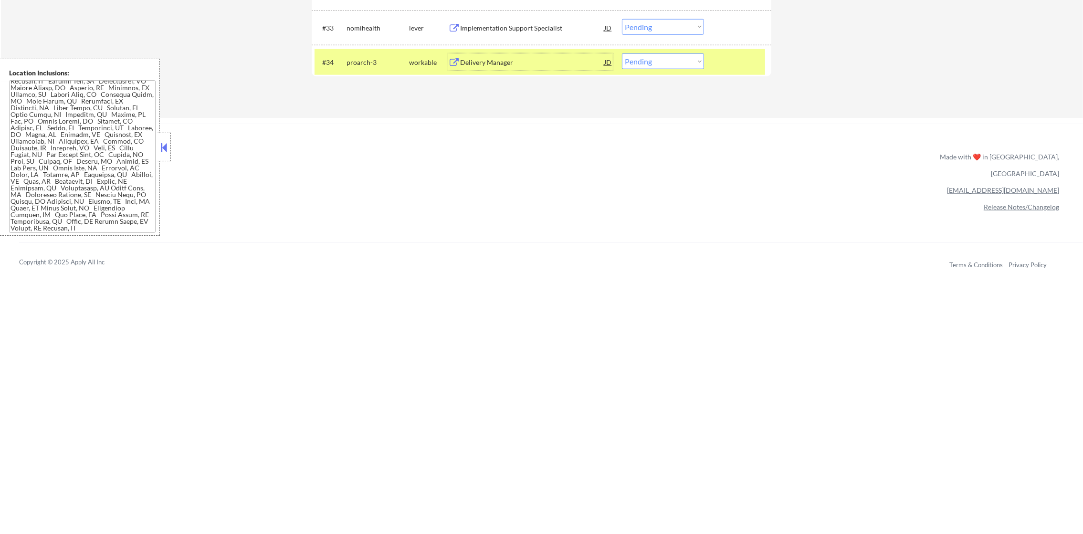
click at [636, 74] on div "#34 proarch-3 workable Delivery Manager JD Choose an option... Pending Applied …" at bounding box center [540, 62] width 451 height 26
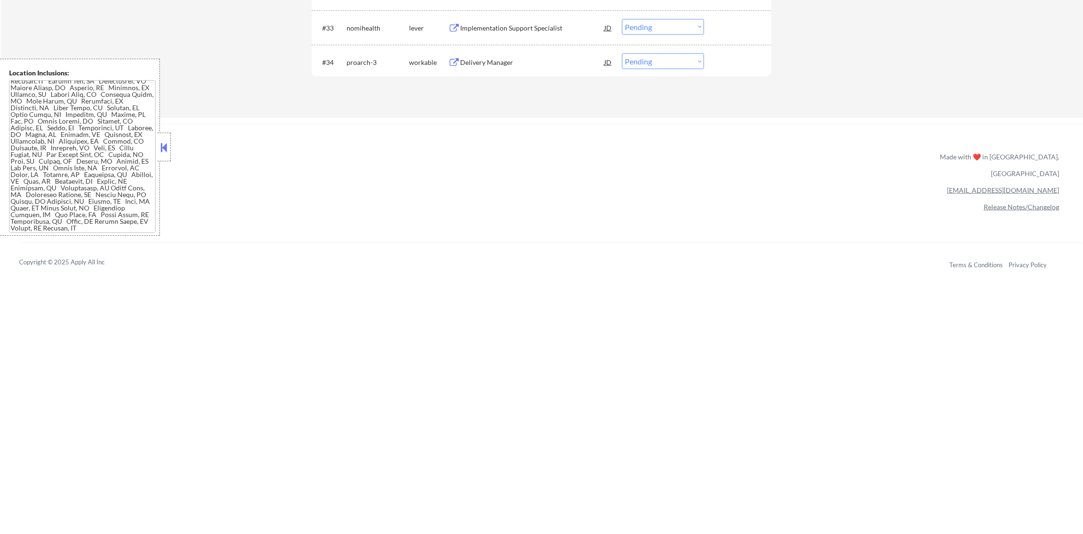
click at [653, 65] on select "Choose an option... Pending Applied Excluded (Questions) Excluded (Expired) Exc…" at bounding box center [663, 61] width 82 height 16
select select ""excluded__other_""
click at [622, 53] on select "Choose an option... Pending Applied Excluded (Questions) Excluded (Expired) Exc…" at bounding box center [663, 61] width 82 height 16
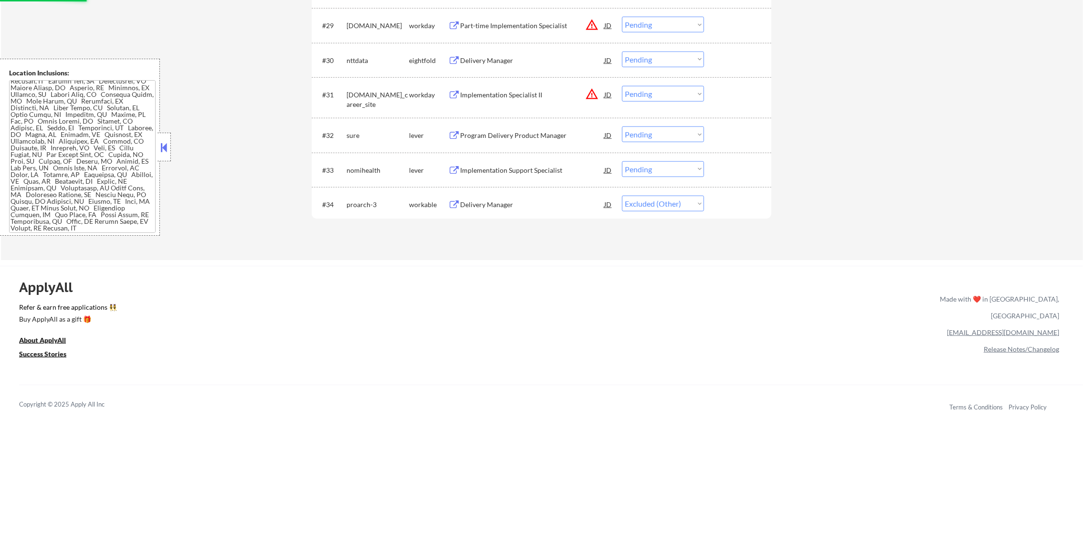
scroll to position [1412, 0]
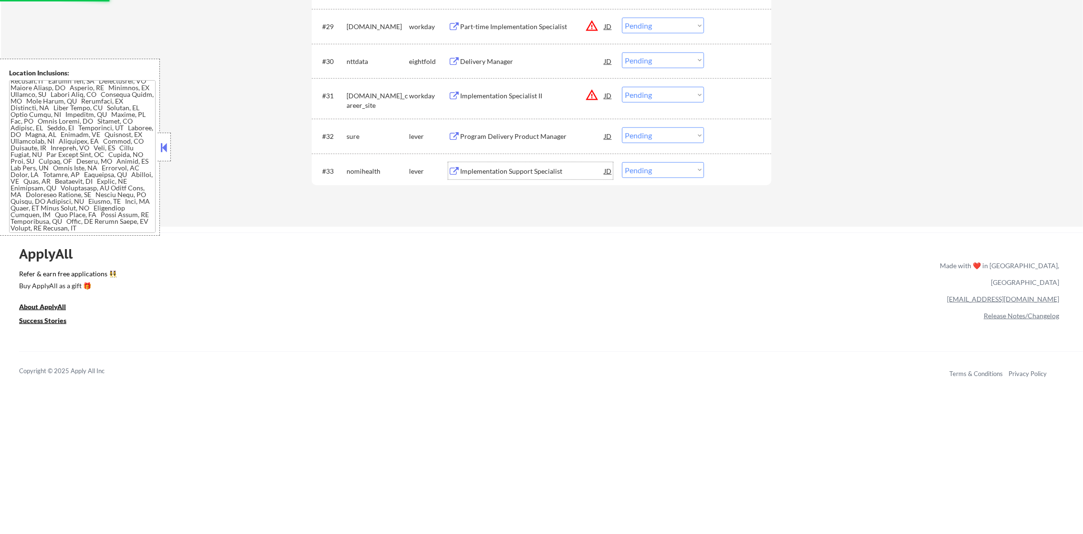
click at [565, 167] on div "Implementation Support Specialist" at bounding box center [532, 172] width 144 height 10
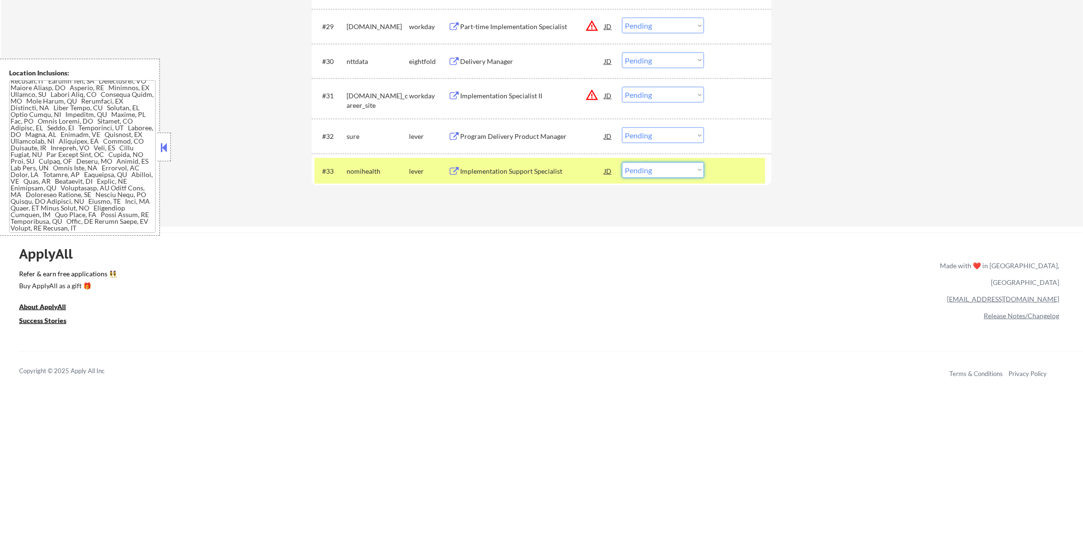
click at [655, 177] on select "Choose an option... Pending Applied Excluded (Questions) Excluded (Expired) Exc…" at bounding box center [663, 170] width 82 height 16
select select ""applied""
click at [622, 162] on select "Choose an option... Pending Applied Excluded (Questions) Excluded (Expired) Exc…" at bounding box center [663, 170] width 82 height 16
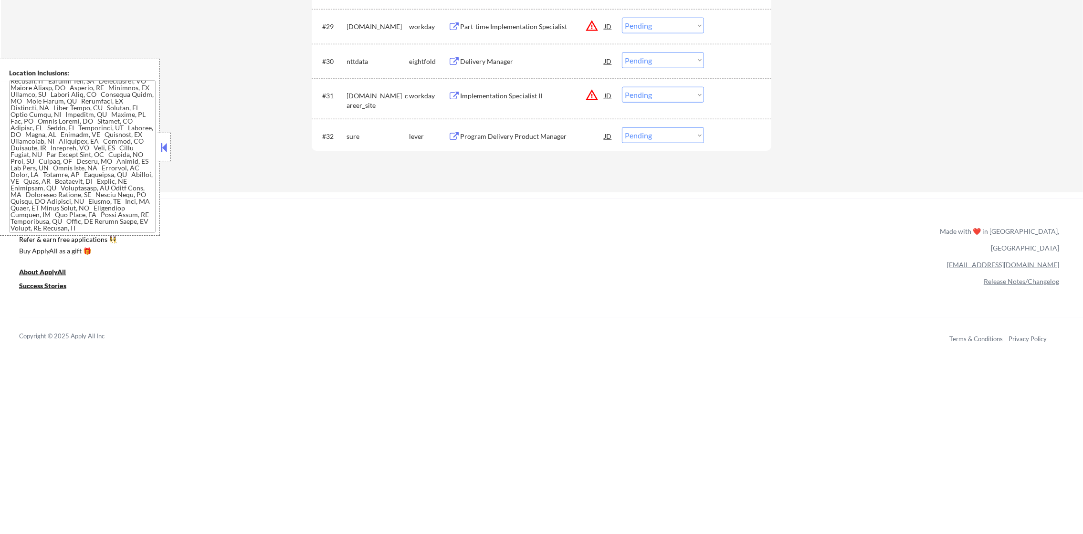
click at [503, 138] on div "Program Delivery Product Manager" at bounding box center [532, 137] width 144 height 10
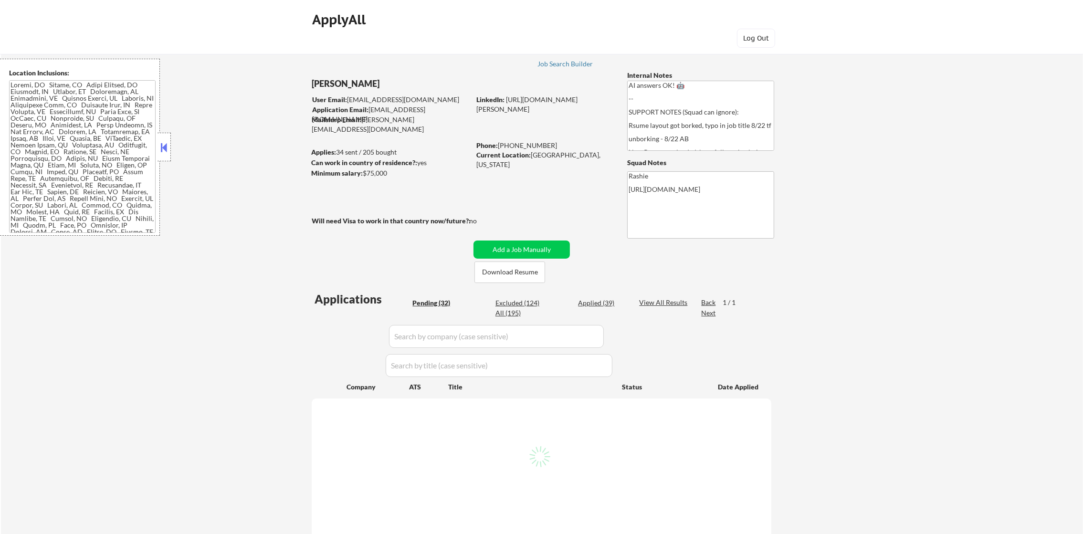
select select ""pending""
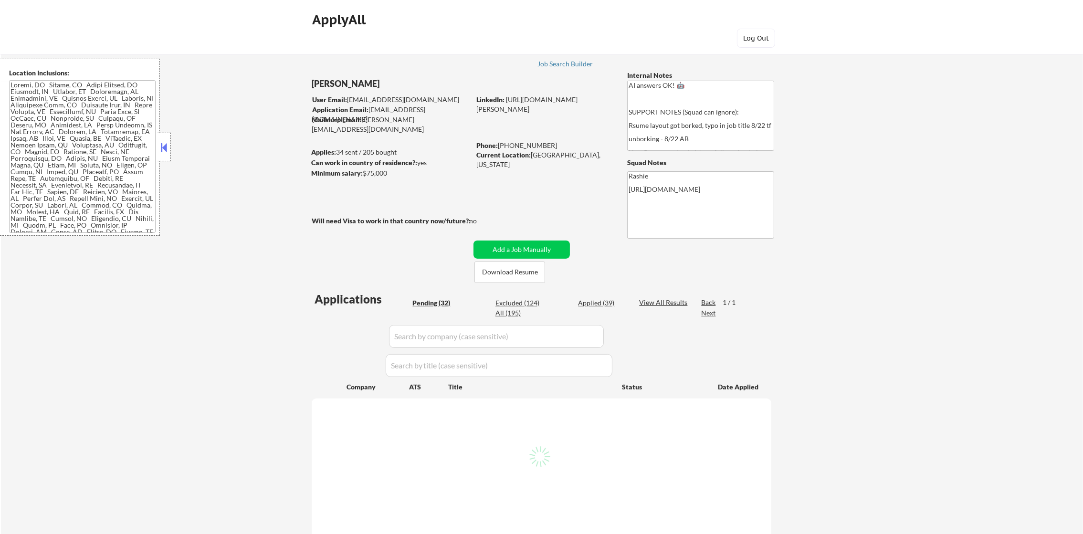
select select ""pending""
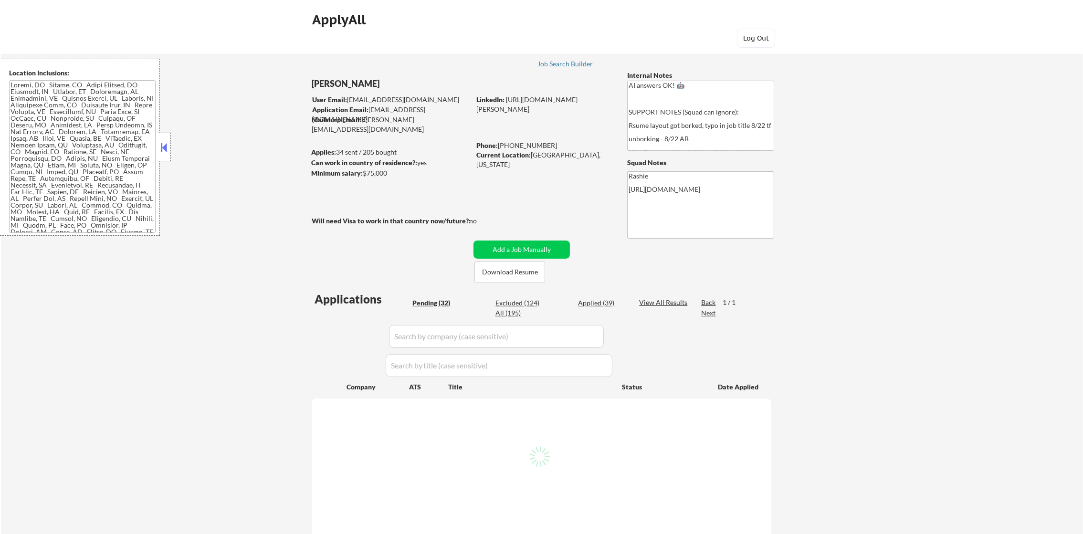
select select ""pending""
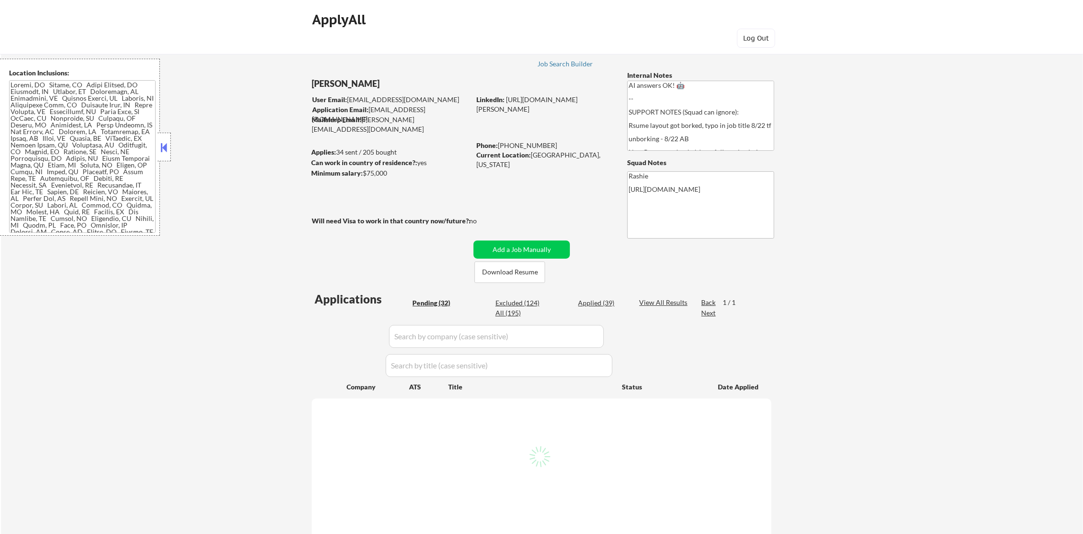
select select ""pending""
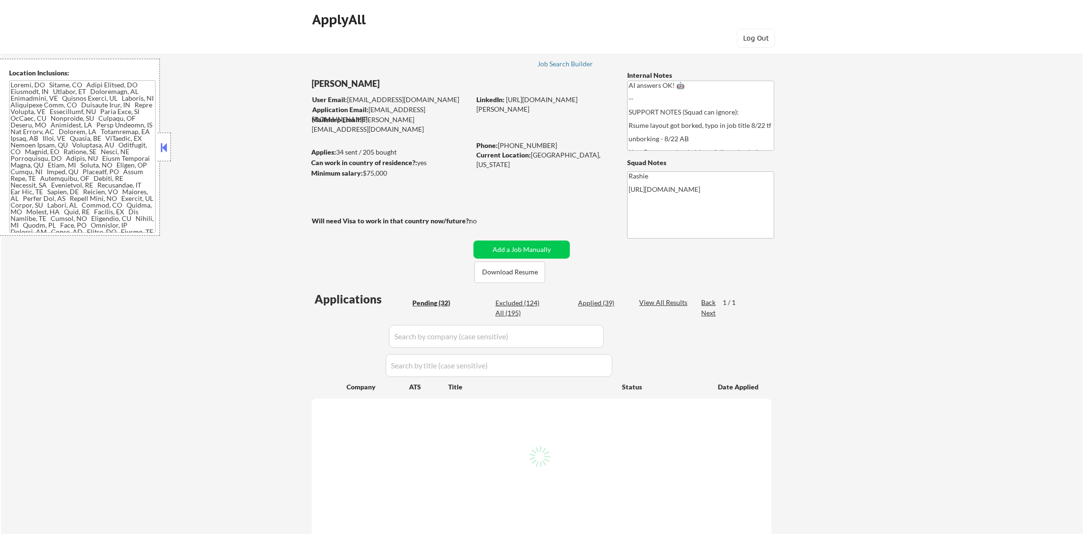
select select ""pending""
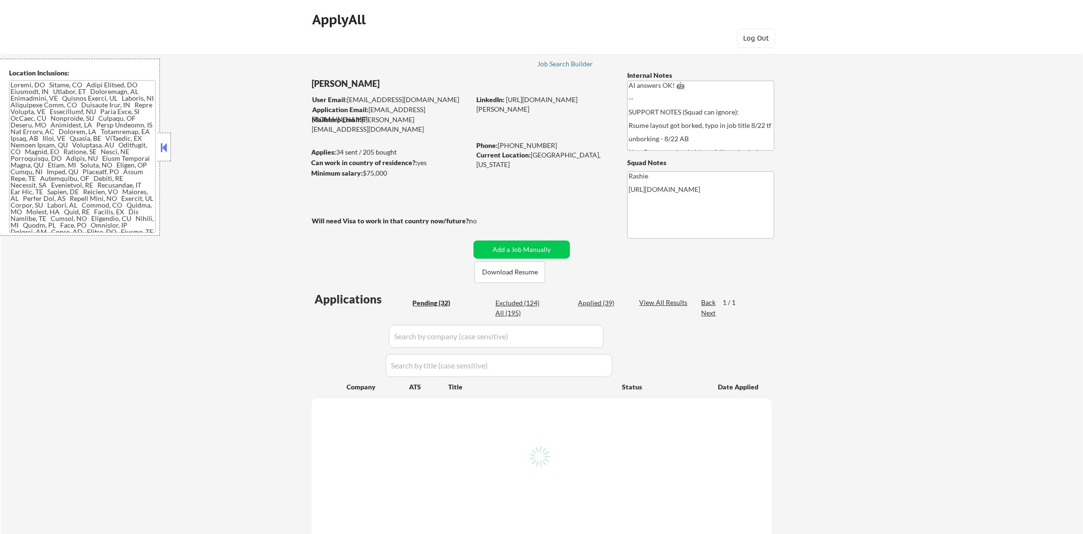
select select ""pending""
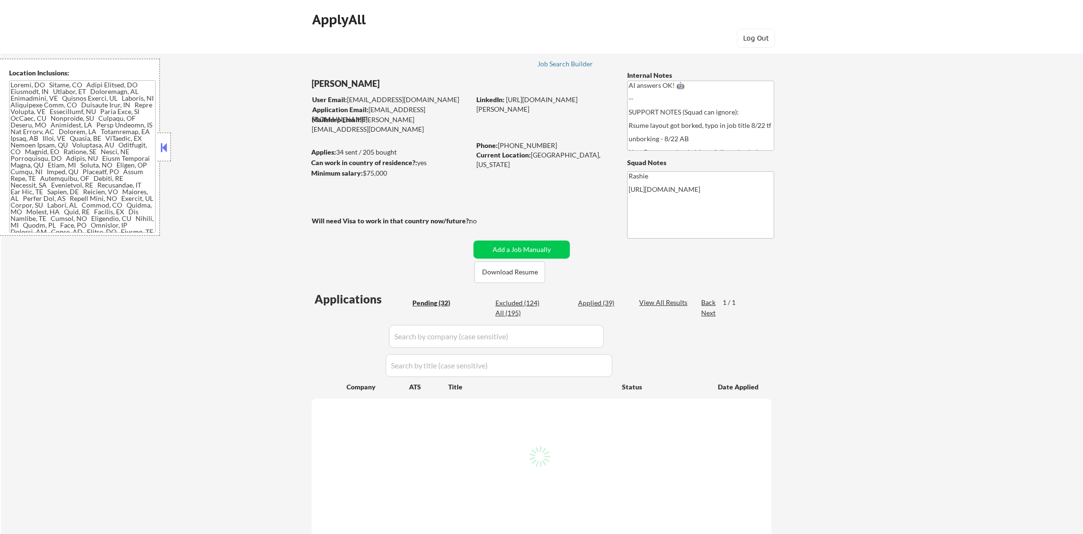
select select ""pending""
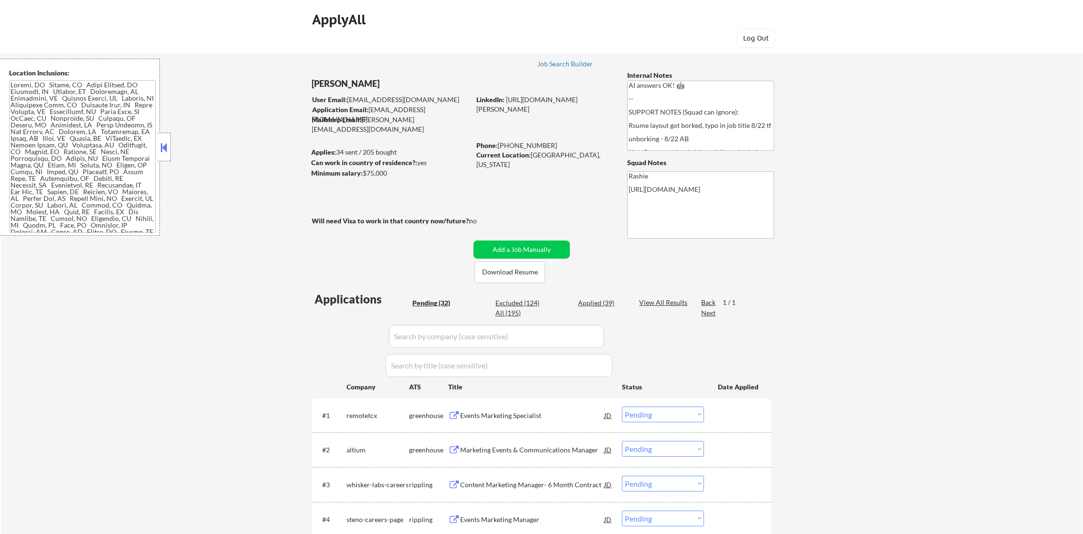
scroll to position [1281, 0]
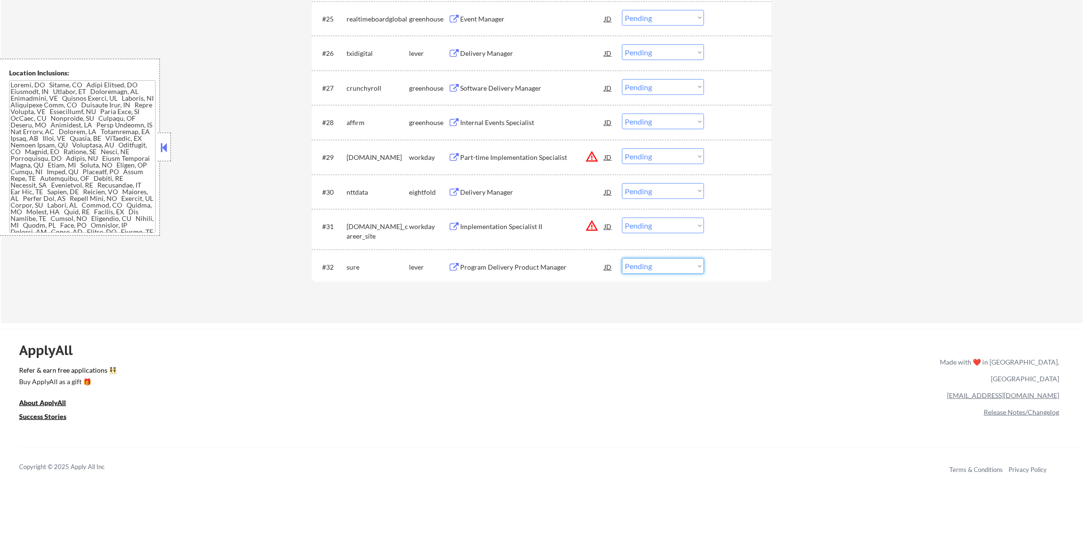
click at [654, 269] on select "Choose an option... Pending Applied Excluded (Questions) Excluded (Expired) Exc…" at bounding box center [663, 266] width 82 height 16
click at [628, 264] on select "Choose an option... Pending Applied Excluded (Questions) Excluded (Expired) Exc…" at bounding box center [663, 266] width 82 height 16
select select ""applied""
click at [622, 258] on select "Choose an option... Pending Applied Excluded (Questions) Excluded (Expired) Exc…" at bounding box center [663, 266] width 82 height 16
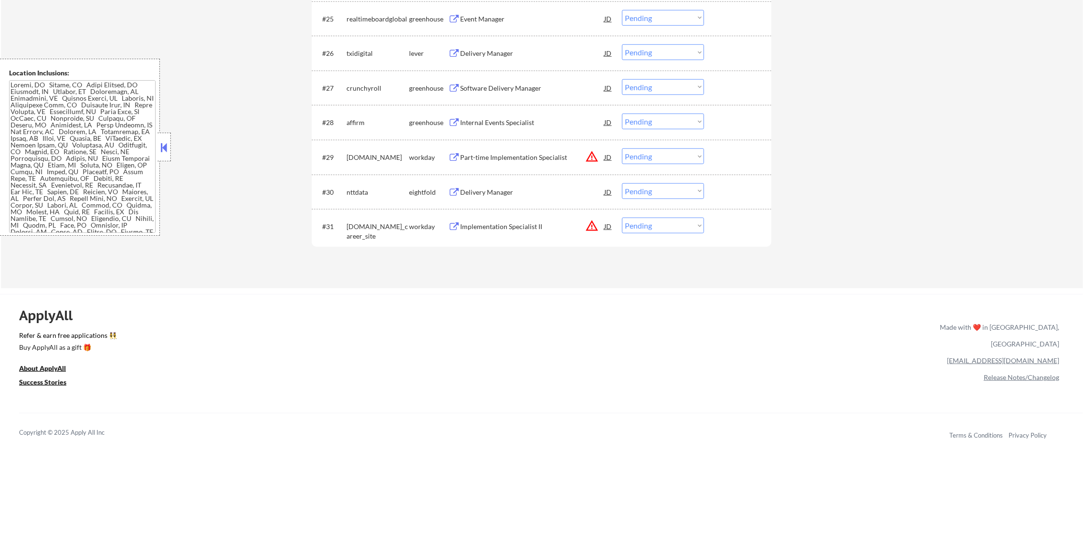
click at [587, 229] on button "warning_amber" at bounding box center [591, 225] width 13 height 13
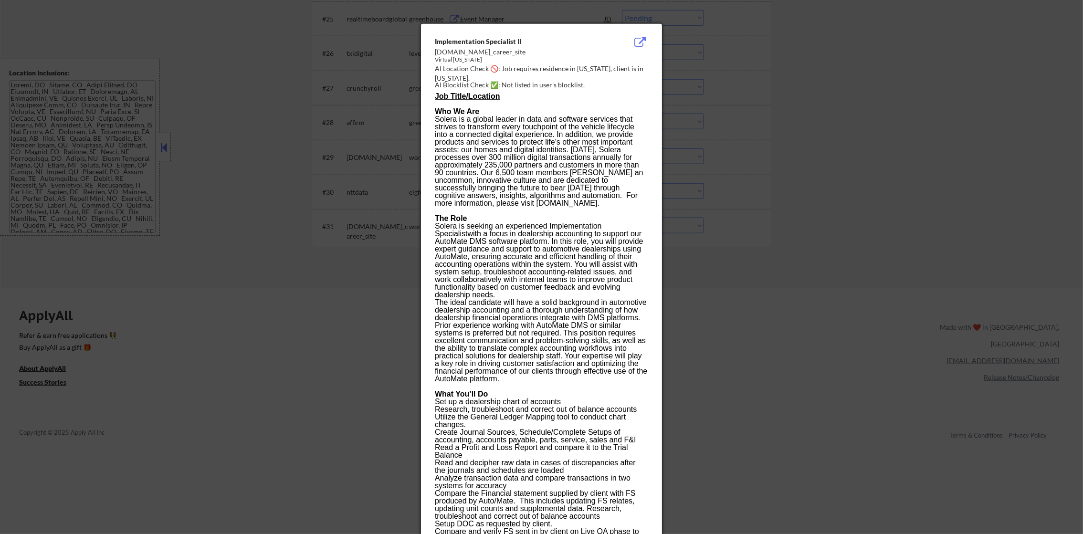
click at [801, 236] on div at bounding box center [541, 267] width 1083 height 534
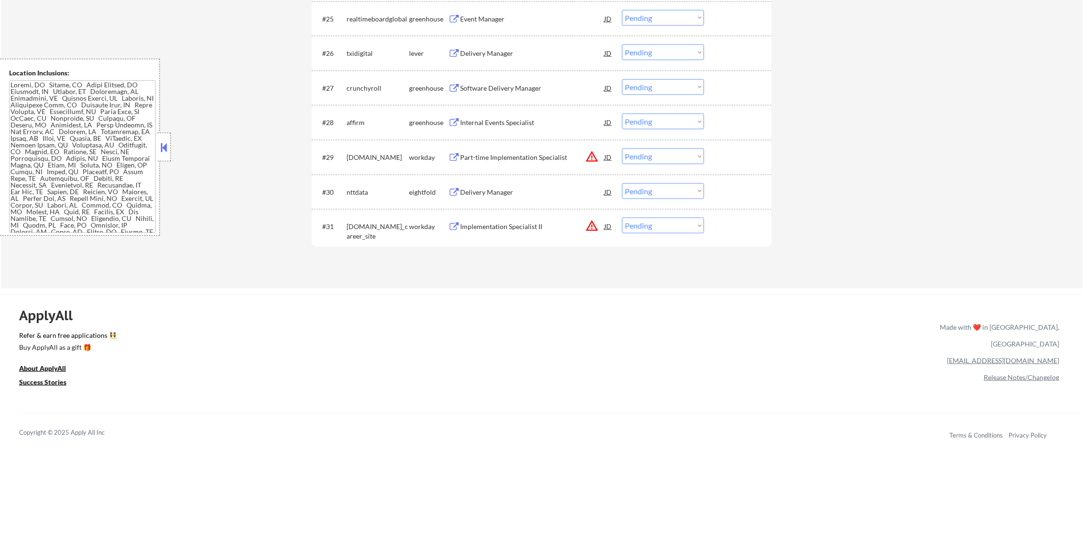
click at [668, 227] on select "Choose an option... Pending Applied Excluded (Questions) Excluded (Expired) Exc…" at bounding box center [663, 226] width 82 height 16
select select ""excluded__location_""
click at [622, 218] on select "Choose an option... Pending Applied Excluded (Questions) Excluded (Expired) Exc…" at bounding box center [663, 226] width 82 height 16
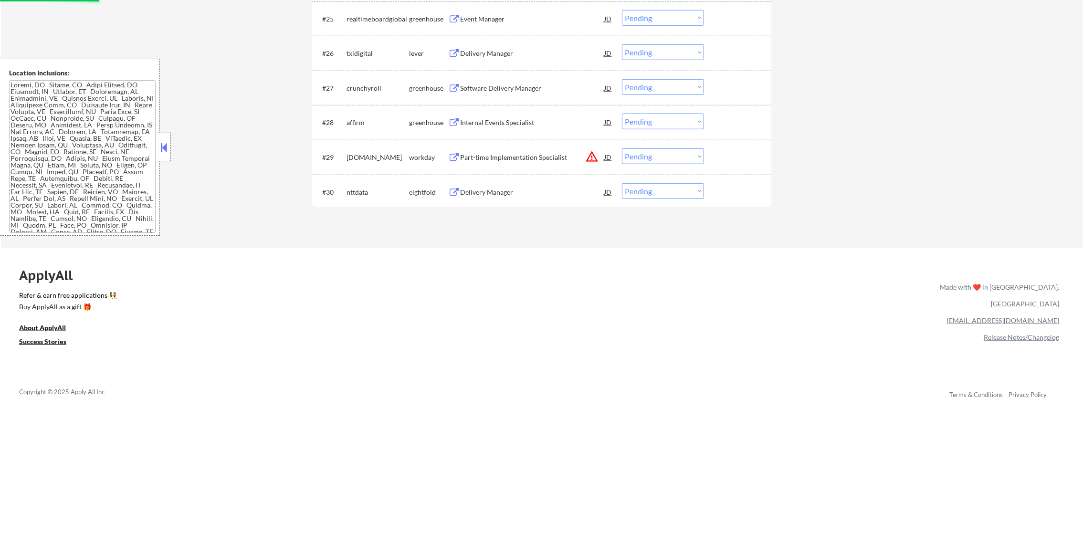
click at [557, 206] on div "#30 nttdata eightfold Delivery Manager JD Choose an option... Pending Applied E…" at bounding box center [542, 192] width 460 height 35
click at [596, 154] on button "warning_amber" at bounding box center [591, 156] width 13 height 13
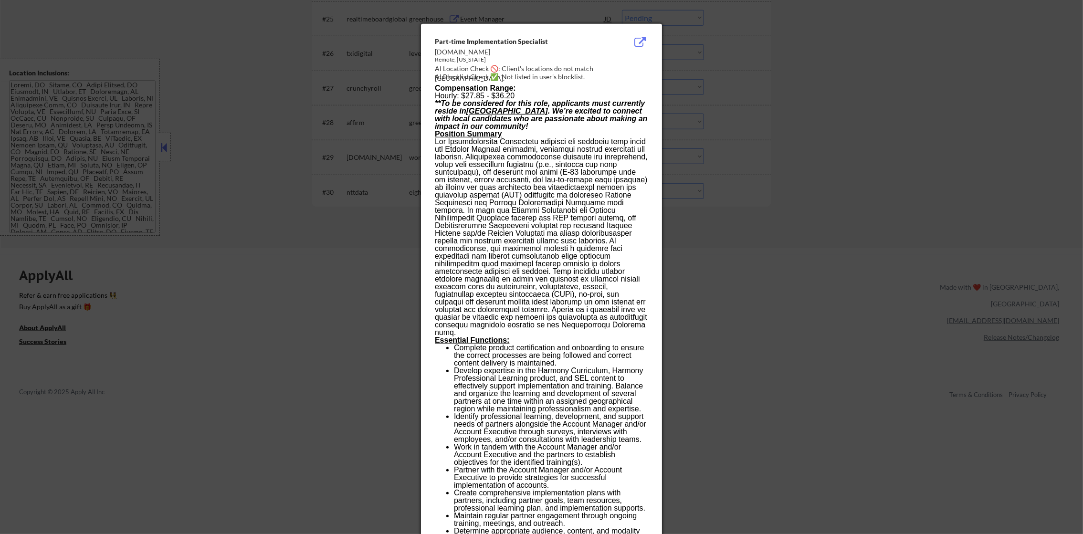
click at [784, 61] on div at bounding box center [541, 267] width 1083 height 534
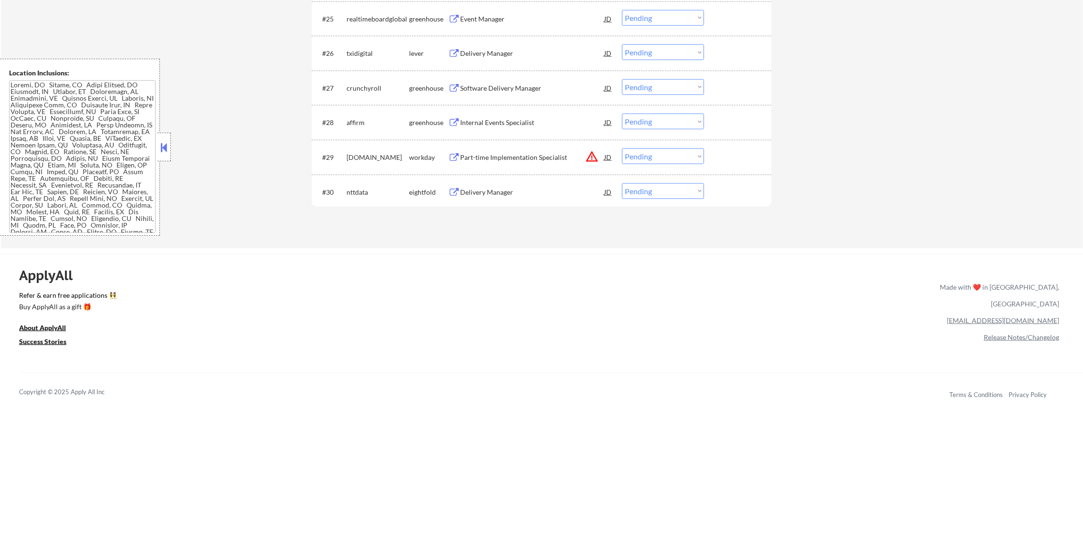
click at [664, 141] on div "#29 nus.wd1.careers workday Part-time Implementation Specialist JD warning_ambe…" at bounding box center [542, 157] width 460 height 35
click at [664, 158] on select "Choose an option... Pending Applied Excluded (Questions) Excluded (Expired) Exc…" at bounding box center [663, 156] width 82 height 16
click at [622, 148] on select "Choose an option... Pending Applied Excluded (Questions) Excluded (Expired) Exc…" at bounding box center [663, 156] width 82 height 16
select select ""pending""
click at [508, 114] on div "Internal Events Specialist" at bounding box center [532, 122] width 144 height 17
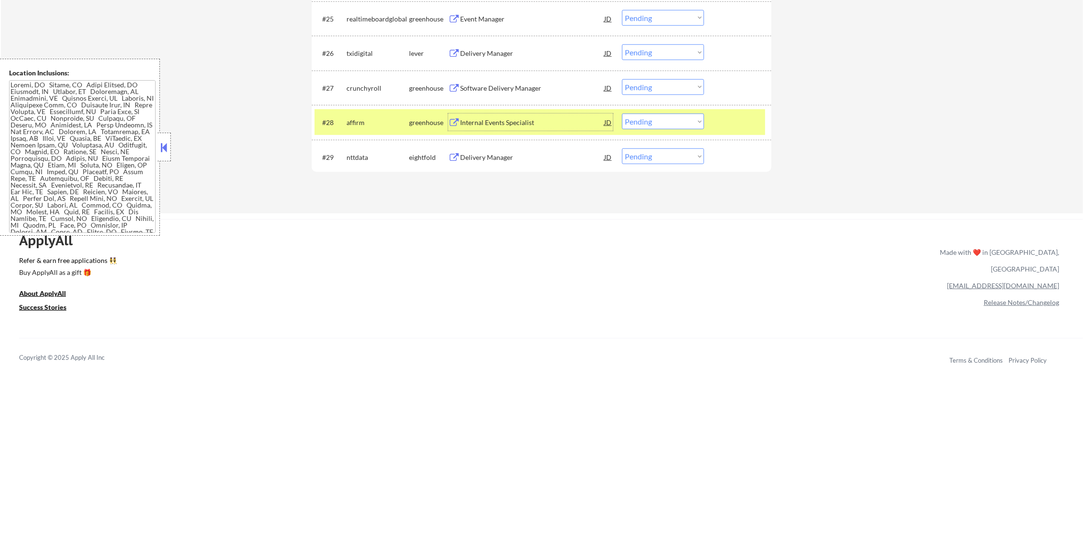
click at [625, 128] on select "Choose an option... Pending Applied Excluded (Questions) Excluded (Expired) Exc…" at bounding box center [663, 122] width 82 height 16
click at [622, 114] on select "Choose an option... Pending Applied Excluded (Questions) Excluded (Expired) Exc…" at bounding box center [663, 122] width 82 height 16
select select ""pending""
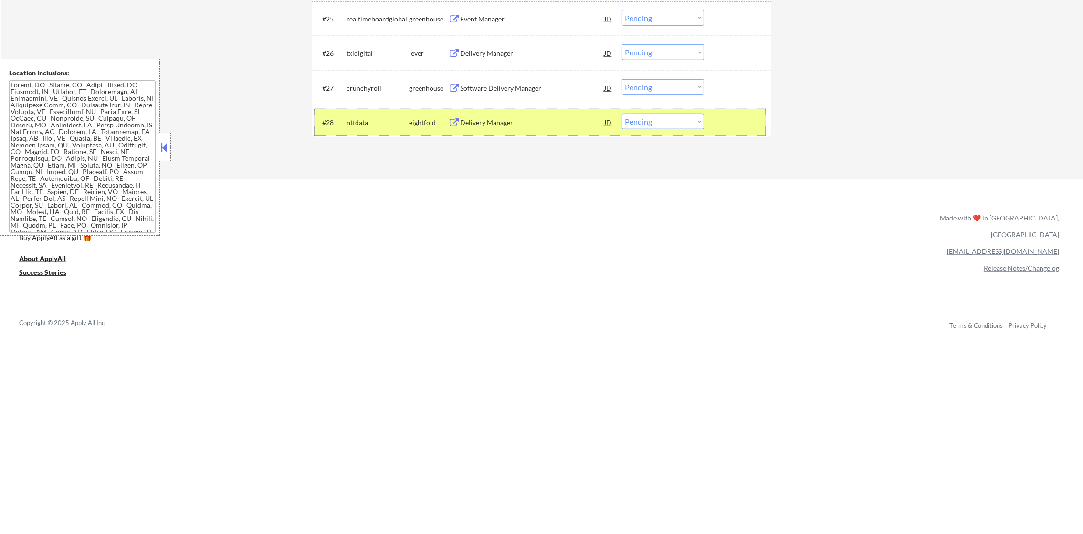
click at [386, 129] on div "nttdata" at bounding box center [378, 122] width 63 height 17
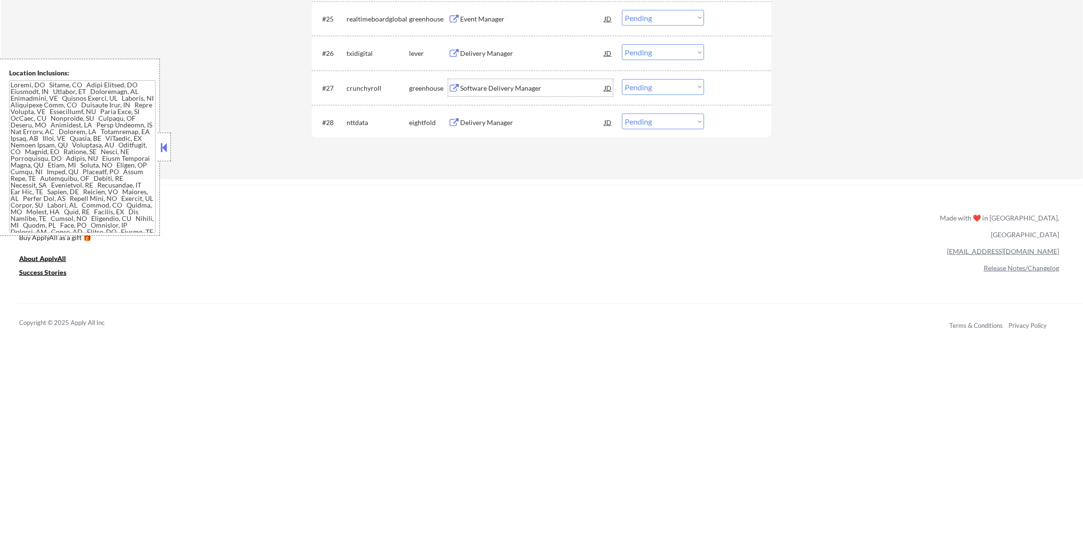
click at [537, 85] on div "Software Delivery Manager" at bounding box center [532, 89] width 144 height 10
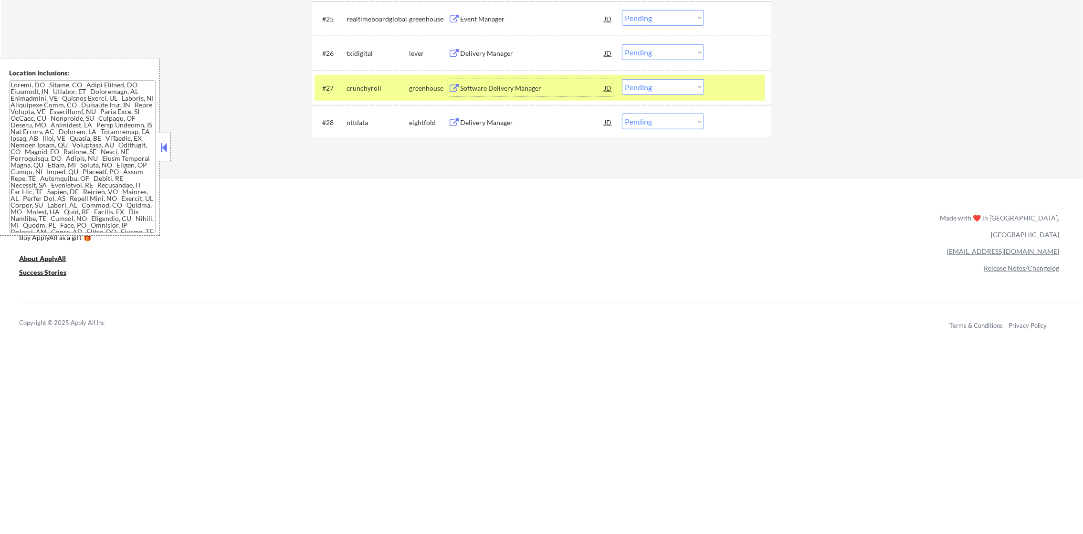
click at [635, 88] on select "Choose an option... Pending Applied Excluded (Questions) Excluded (Expired) Exc…" at bounding box center [663, 87] width 82 height 16
click at [622, 79] on select "Choose an option... Pending Applied Excluded (Questions) Excluded (Expired) Exc…" at bounding box center [663, 87] width 82 height 16
click at [385, 89] on div "crunchyroll" at bounding box center [378, 89] width 63 height 10
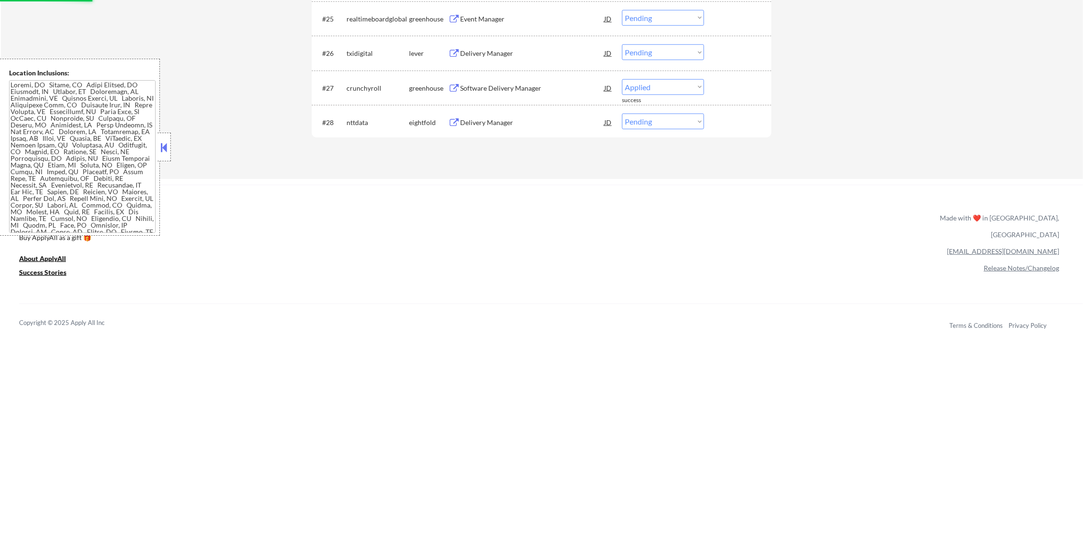
select select ""pending""
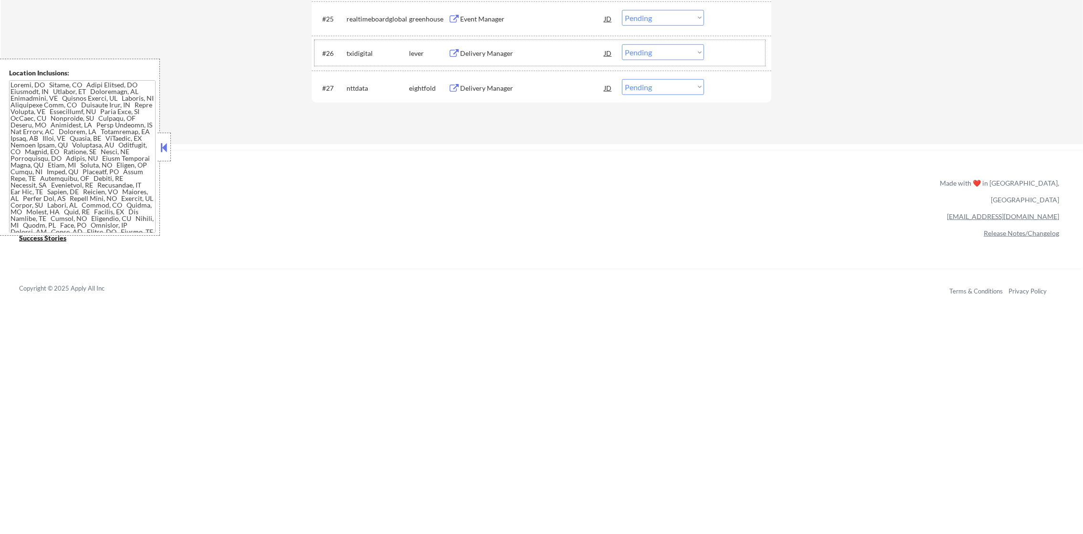
click at [574, 42] on div "#26 txidigital lever Delivery Manager JD Choose an option... Pending Applied Ex…" at bounding box center [540, 53] width 451 height 26
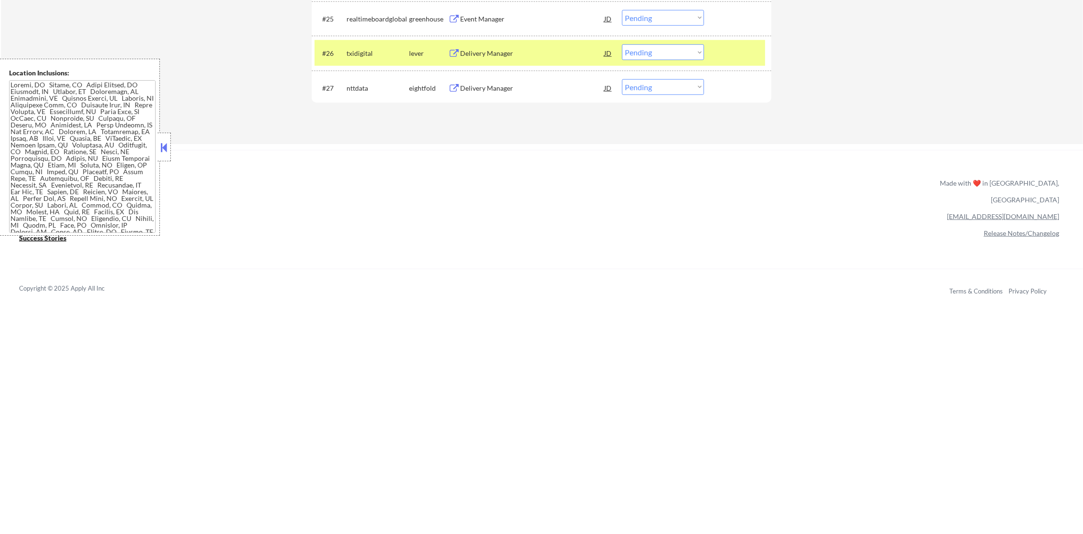
click at [521, 56] on div "Delivery Manager" at bounding box center [532, 54] width 144 height 10
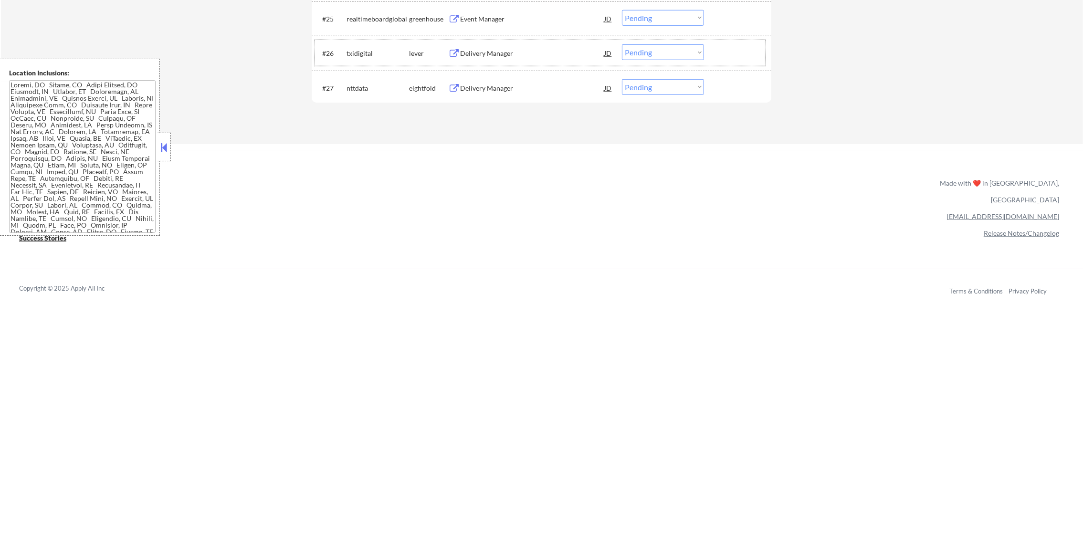
click at [357, 53] on div "txidigital" at bounding box center [378, 54] width 63 height 10
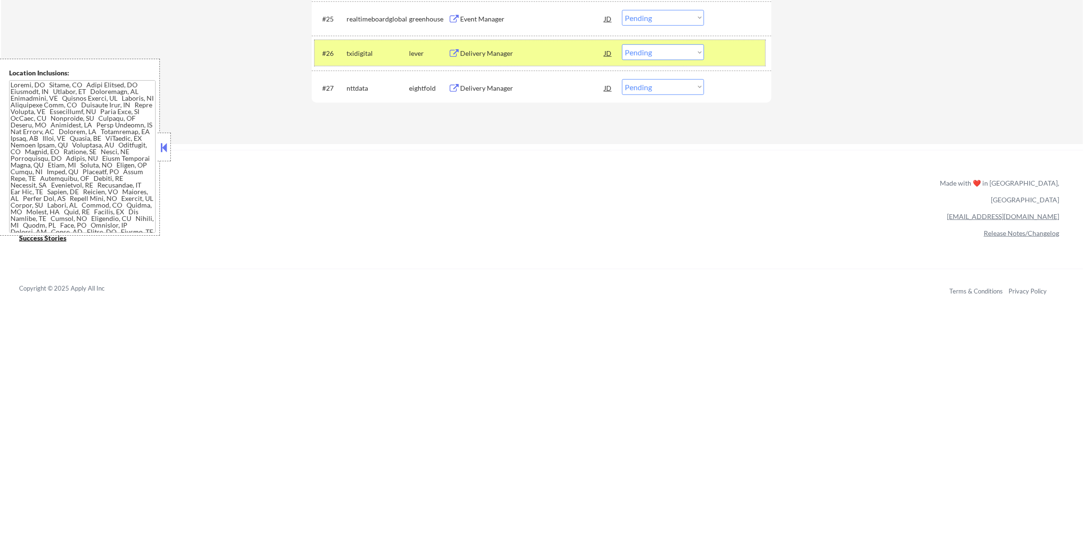
click at [662, 44] on select "Choose an option... Pending Applied Excluded (Questions) Excluded (Expired) Exc…" at bounding box center [663, 52] width 82 height 16
click at [622, 44] on select "Choose an option... Pending Applied Excluded (Questions) Excluded (Expired) Exc…" at bounding box center [663, 52] width 82 height 16
select select ""pending""
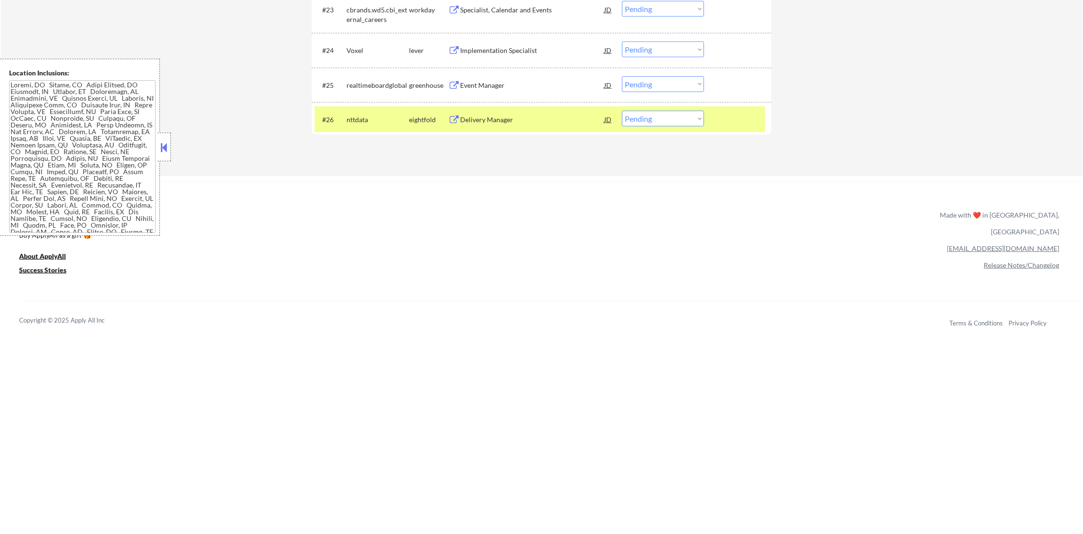
scroll to position [1209, 0]
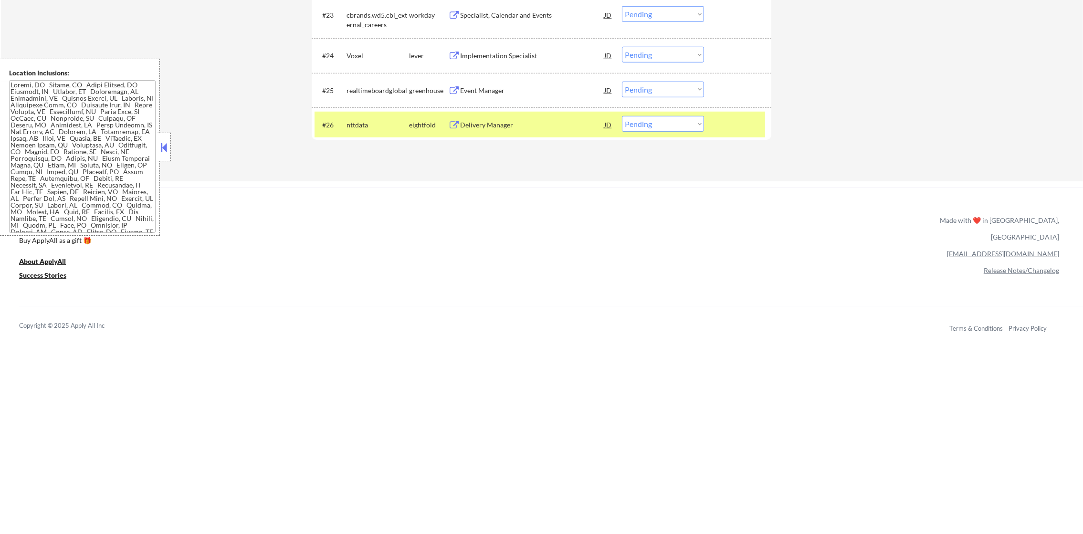
click at [372, 114] on div "#26 nttdata eightfold Delivery Manager JD Choose an option... Pending Applied E…" at bounding box center [540, 125] width 451 height 26
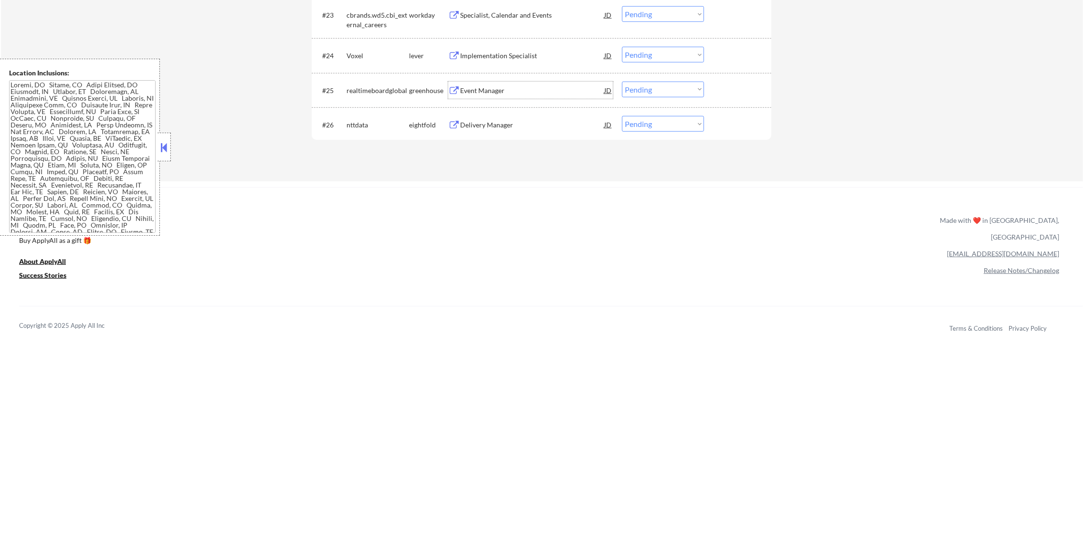
click at [521, 89] on div "Event Manager" at bounding box center [532, 91] width 144 height 10
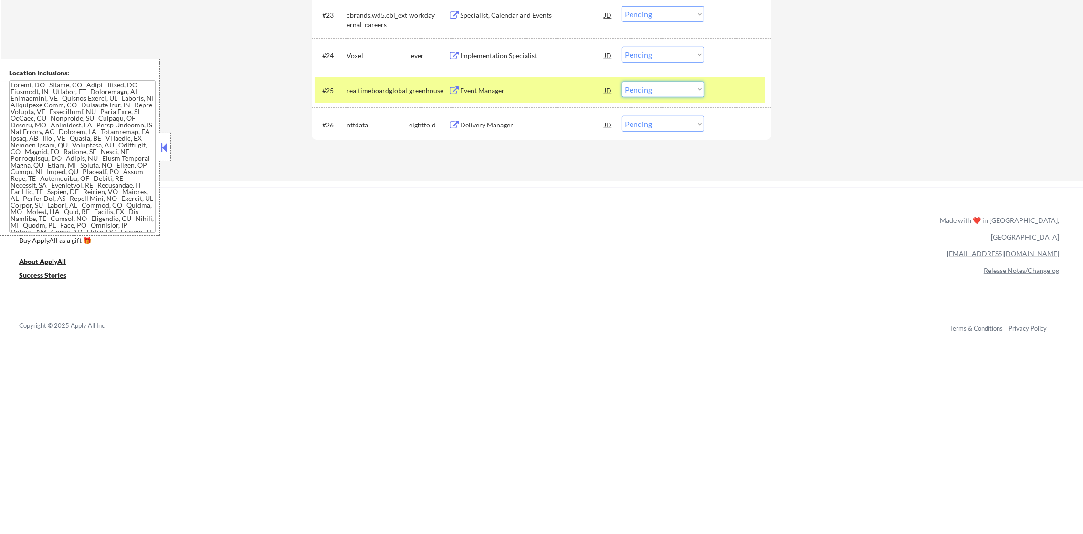
click at [644, 94] on select "Choose an option... Pending Applied Excluded (Questions) Excluded (Expired) Exc…" at bounding box center [663, 90] width 82 height 16
click at [622, 82] on select "Choose an option... Pending Applied Excluded (Questions) Excluded (Expired) Exc…" at bounding box center [663, 90] width 82 height 16
click at [391, 104] on div "#25 realtimeboardglobal greenhouse Event Manager JD Choose an option... Pending…" at bounding box center [542, 90] width 460 height 35
select select ""pending""
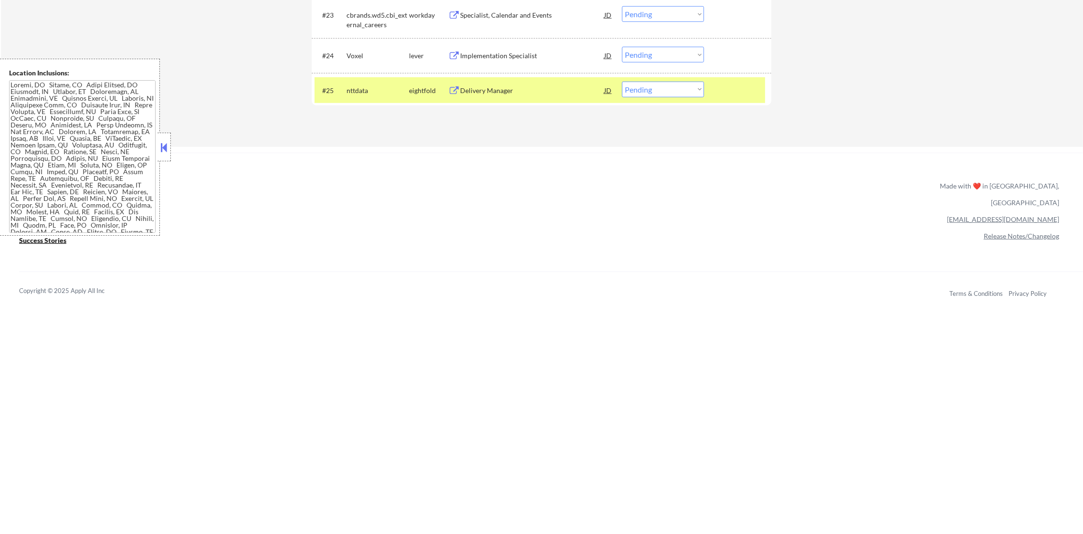
click at [531, 43] on div "#24 Voxel lever Implementation Specialist JD Choose an option... Pending Applie…" at bounding box center [540, 55] width 451 height 26
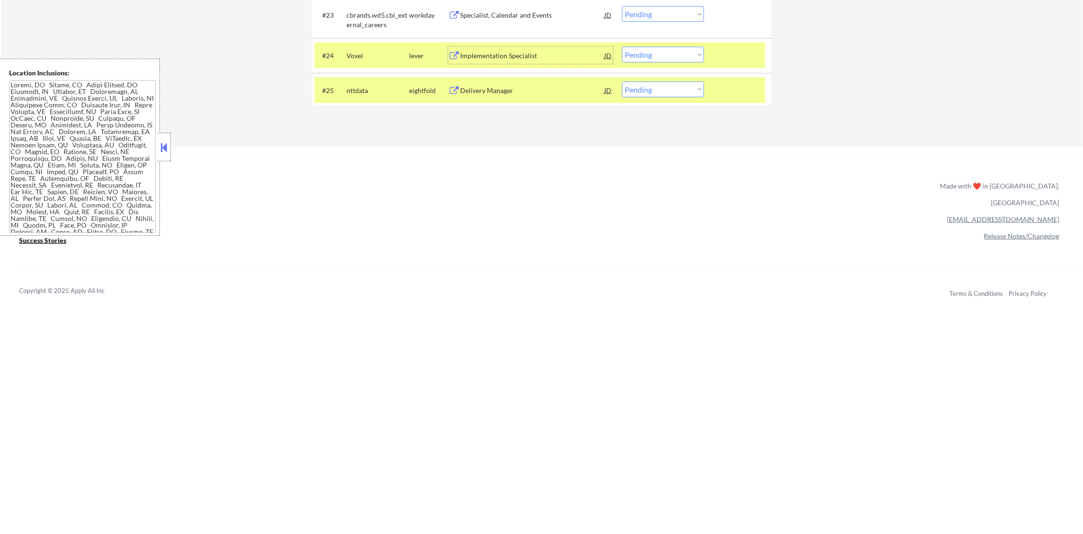
click at [524, 59] on div "Implementation Specialist" at bounding box center [532, 56] width 144 height 10
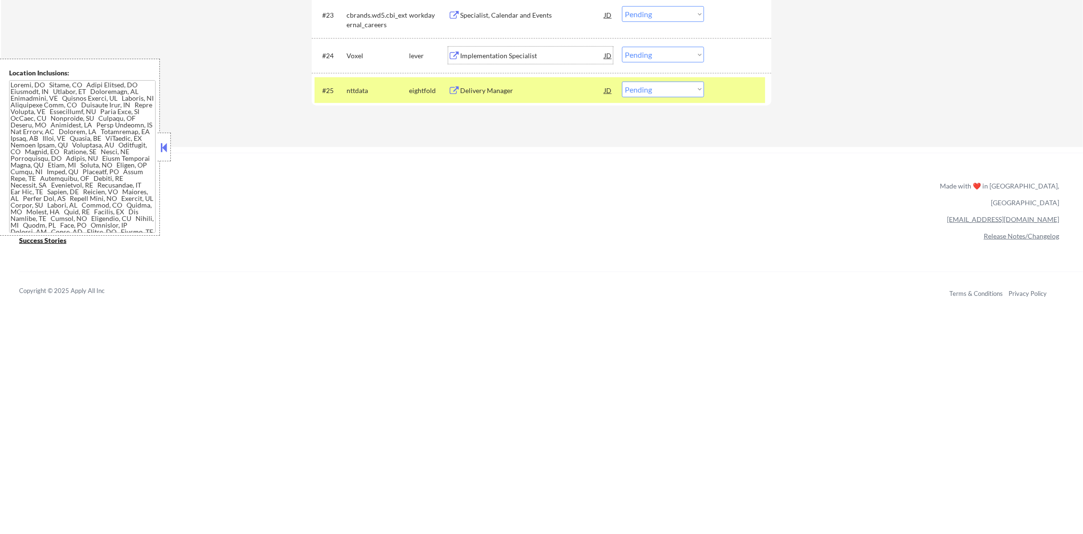
click at [665, 52] on select "Choose an option... Pending Applied Excluded (Questions) Excluded (Expired) Exc…" at bounding box center [663, 55] width 82 height 16
click at [622, 47] on select "Choose an option... Pending Applied Excluded (Questions) Excluded (Expired) Exc…" at bounding box center [663, 55] width 82 height 16
select select ""pending""
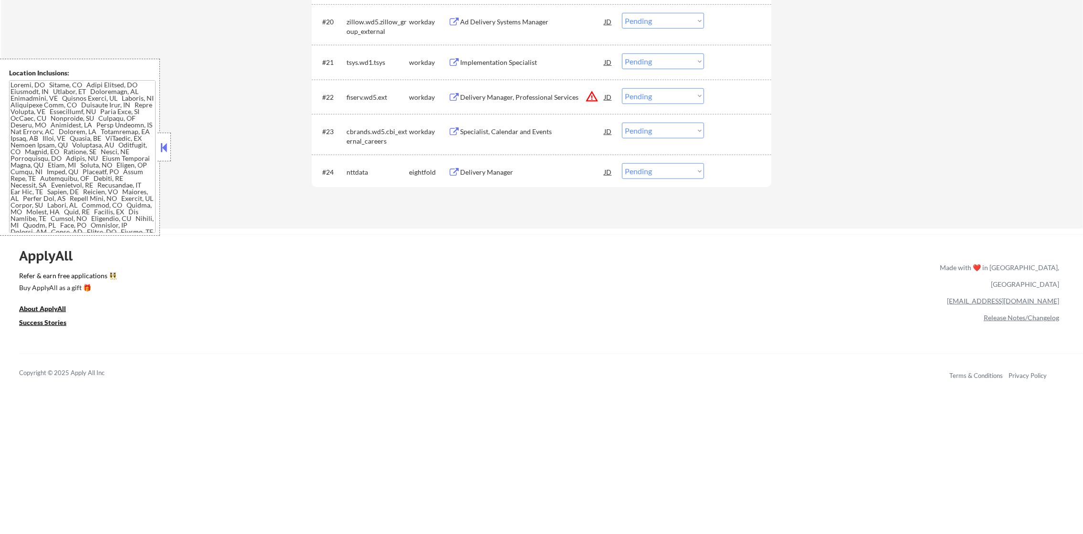
scroll to position [1090, 0]
click at [595, 101] on button "warning_amber" at bounding box center [591, 99] width 13 height 13
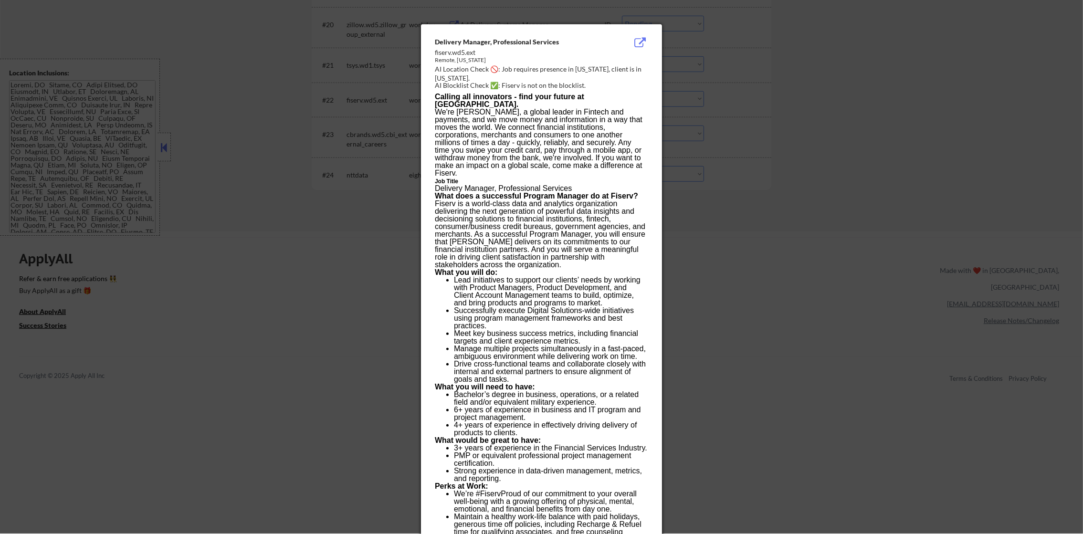
click at [701, 104] on div at bounding box center [541, 267] width 1083 height 534
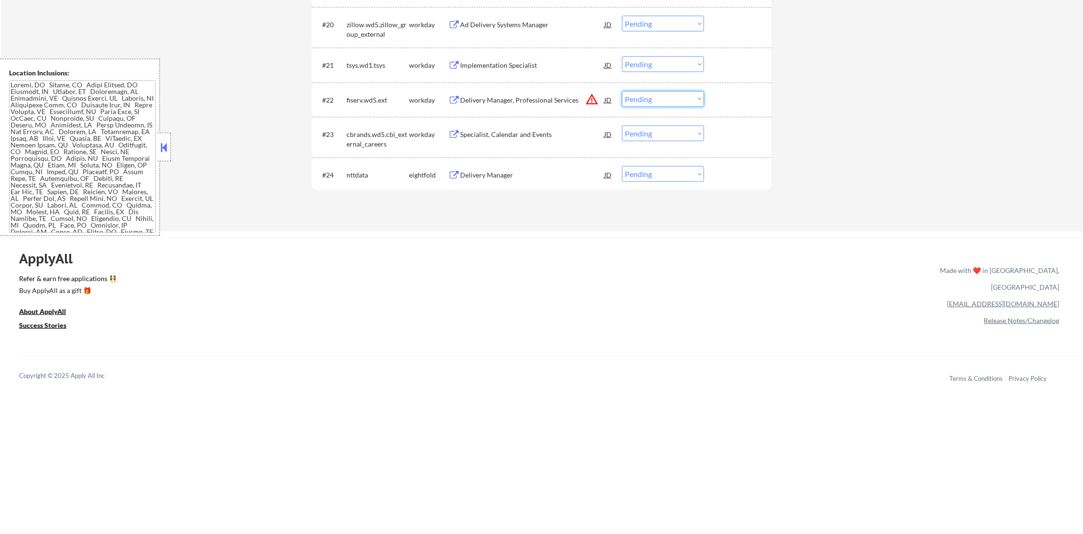
click at [669, 94] on select "Choose an option... Pending Applied Excluded (Questions) Excluded (Expired) Exc…" at bounding box center [663, 99] width 82 height 16
click at [622, 91] on select "Choose an option... Pending Applied Excluded (Questions) Excluded (Expired) Exc…" at bounding box center [663, 99] width 82 height 16
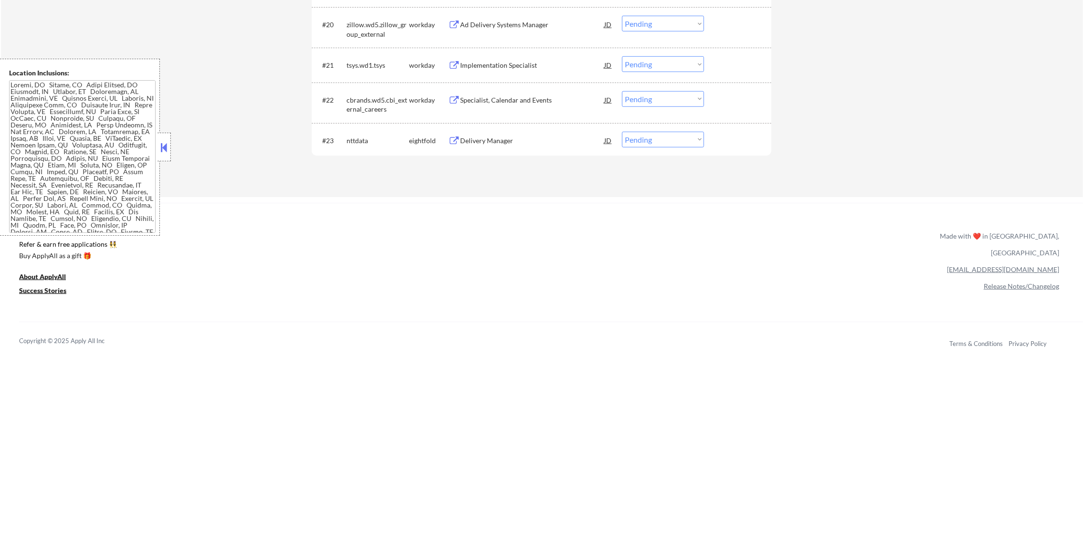
click at [538, 98] on div "Specialist, Calendar and Events" at bounding box center [532, 100] width 144 height 10
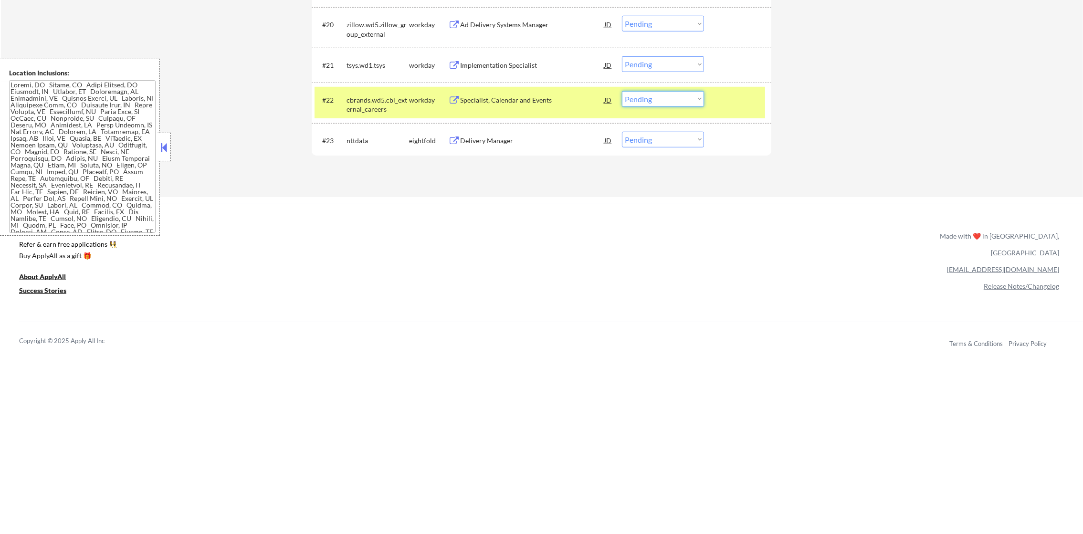
click at [677, 103] on select "Choose an option... Pending Applied Excluded (Questions) Excluded (Expired) Exc…" at bounding box center [663, 99] width 82 height 16
click at [622, 91] on select "Choose an option... Pending Applied Excluded (Questions) Excluded (Expired) Exc…" at bounding box center [663, 99] width 82 height 16
click at [376, 109] on div "cbrands.wd5.cbi_external_careers" at bounding box center [378, 104] width 63 height 19
select select ""pending""
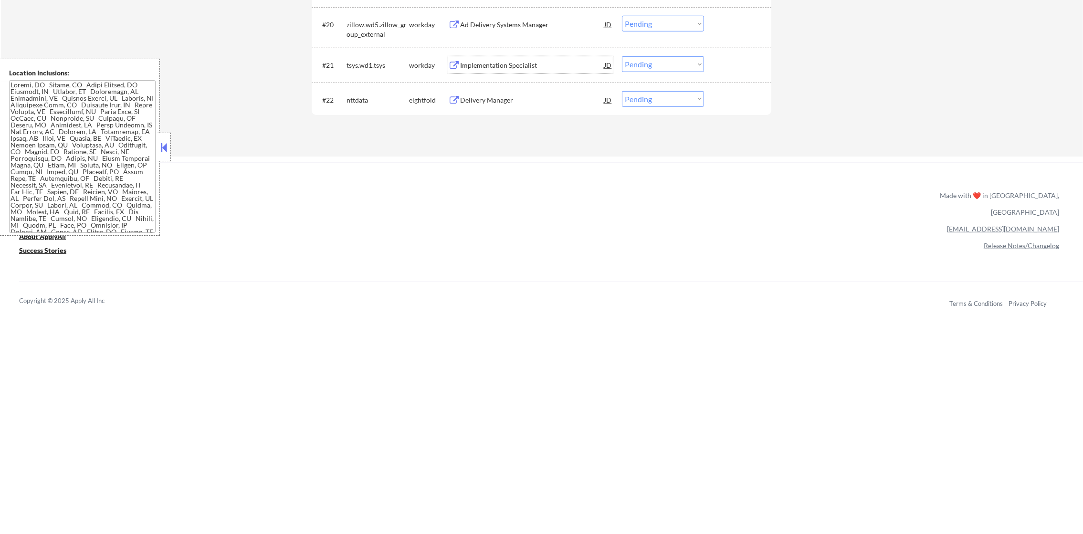
click at [505, 62] on div "Implementation Specialist" at bounding box center [532, 66] width 144 height 10
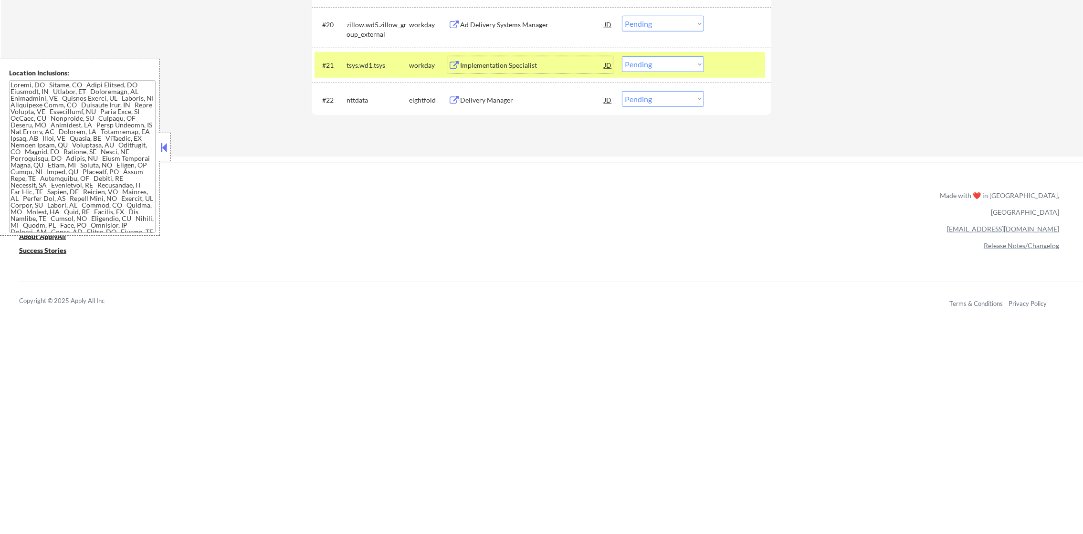
drag, startPoint x: 681, startPoint y: 64, endPoint x: 682, endPoint y: 74, distance: 9.6
click at [681, 64] on select "Choose an option... Pending Applied Excluded (Questions) Excluded (Expired) Exc…" at bounding box center [663, 64] width 82 height 16
click at [622, 56] on select "Choose an option... Pending Applied Excluded (Questions) Excluded (Expired) Exc…" at bounding box center [663, 64] width 82 height 16
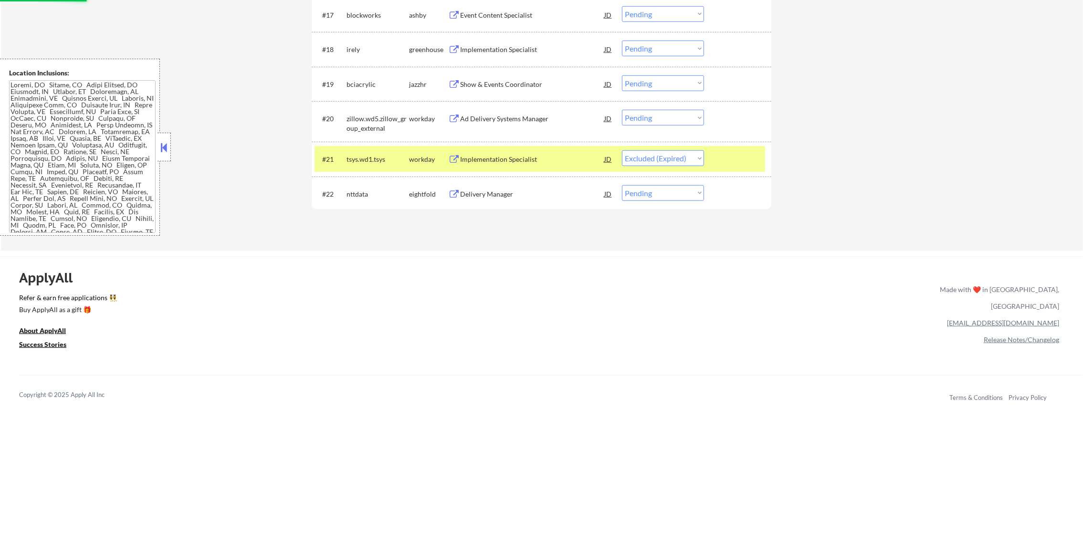
scroll to position [995, 0]
click at [374, 162] on div "tsys.wd1.tsys" at bounding box center [378, 161] width 63 height 10
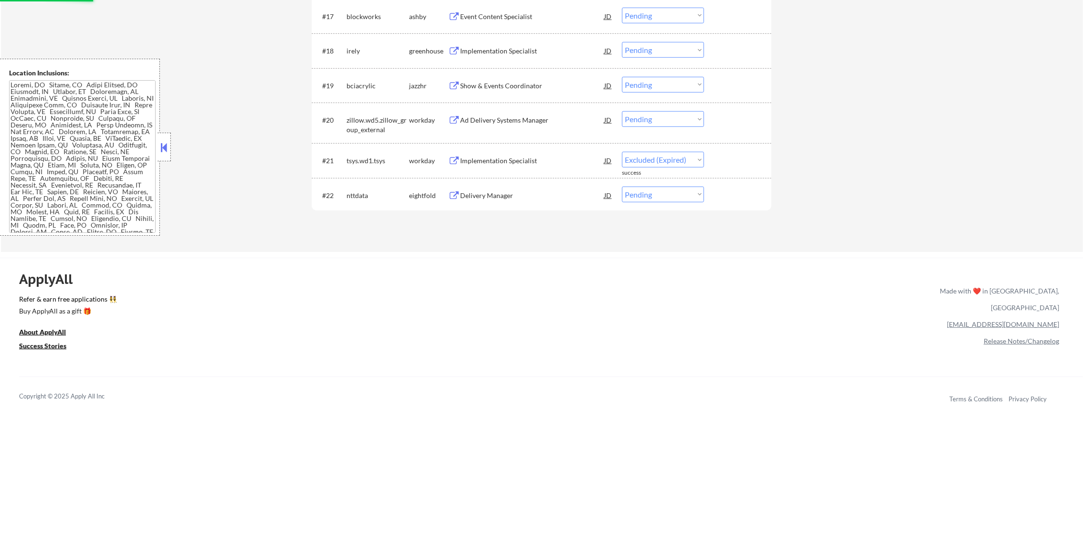
select select ""pending""
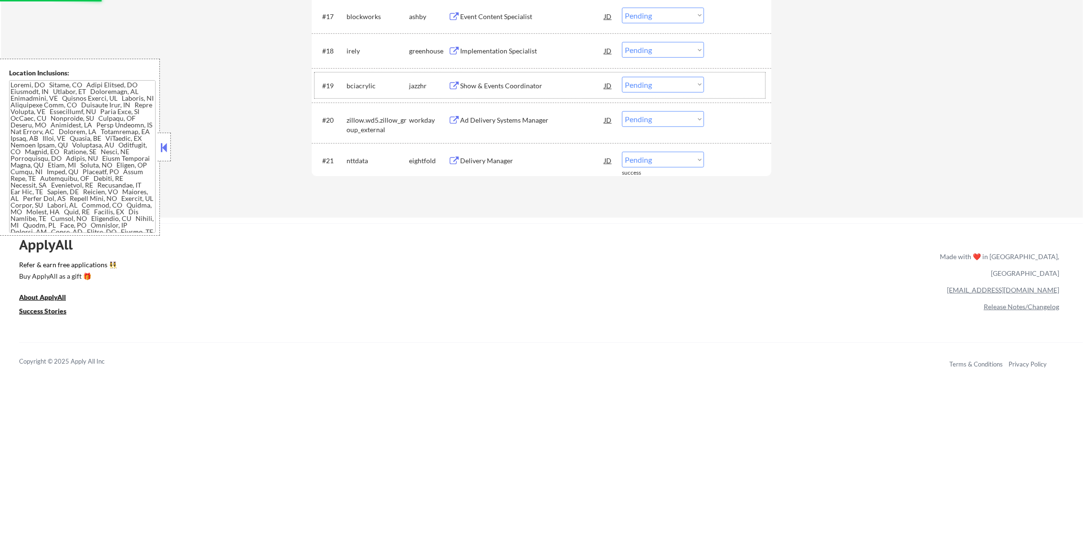
click at [523, 96] on div "#19 bciacrylic jazzhr Show & Events Coordinator JD Choose an option... Pending …" at bounding box center [540, 86] width 451 height 26
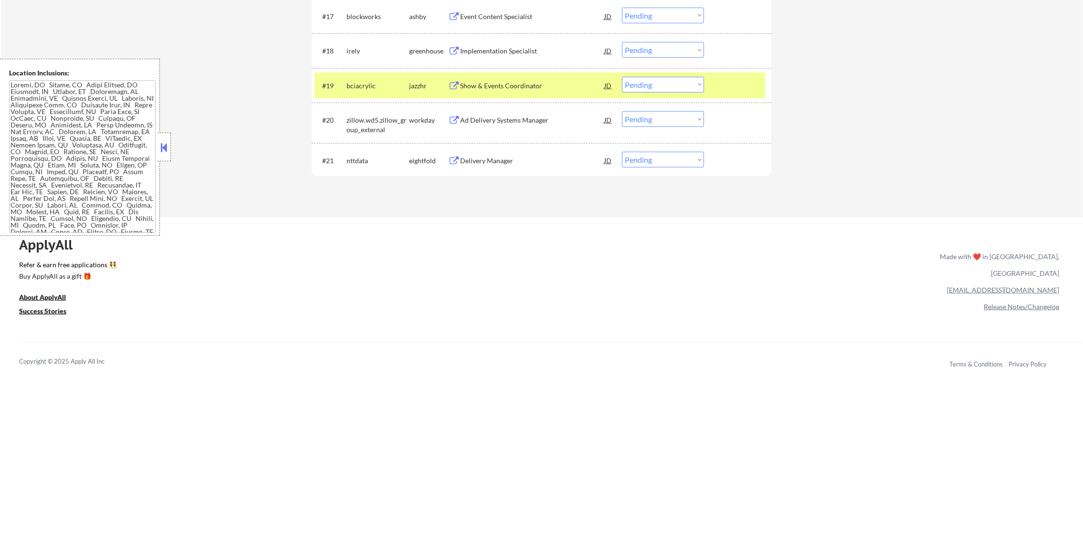
click at [362, 83] on div "bciacrylic" at bounding box center [378, 86] width 63 height 10
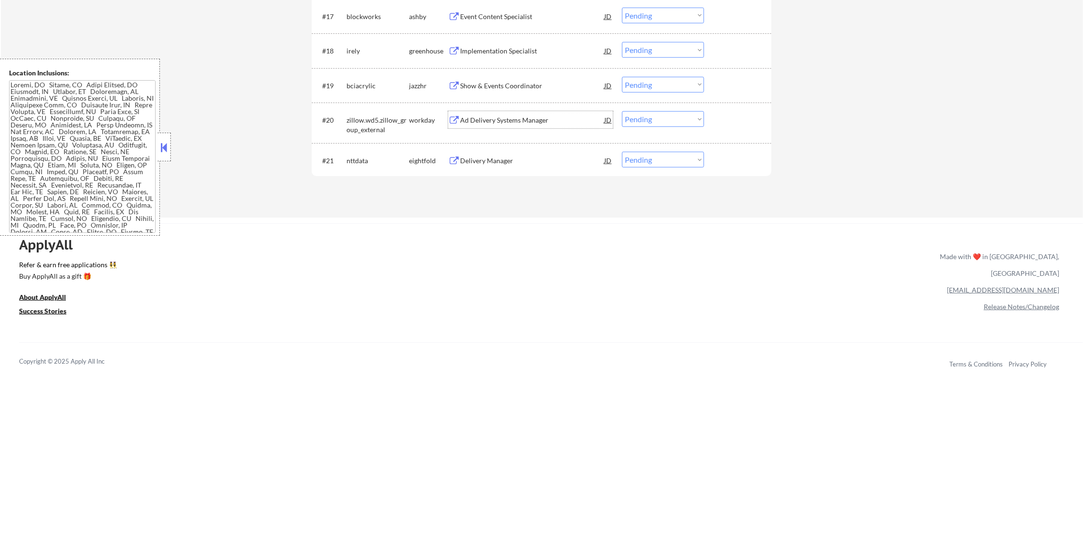
click at [551, 128] on div "Ad Delivery Systems Manager" at bounding box center [532, 119] width 144 height 17
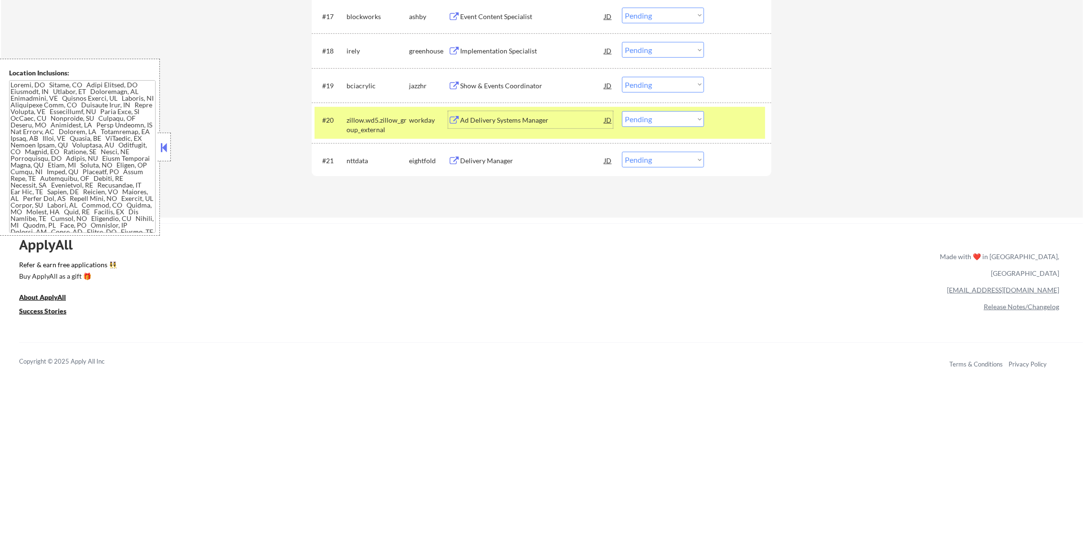
drag, startPoint x: 628, startPoint y: 118, endPoint x: 631, endPoint y: 128, distance: 10.6
click at [629, 122] on select "Choose an option... Pending Applied Excluded (Questions) Excluded (Expired) Exc…" at bounding box center [663, 119] width 82 height 16
click at [622, 111] on select "Choose an option... Pending Applied Excluded (Questions) Excluded (Expired) Exc…" at bounding box center [663, 119] width 82 height 16
click at [360, 103] on div "#20 zillow.wd5.zillow_group_external workday Ad Delivery Systems Manager JD Cho…" at bounding box center [542, 123] width 460 height 41
click at [357, 120] on div "zillow.wd5.zillow_group_external" at bounding box center [378, 125] width 63 height 19
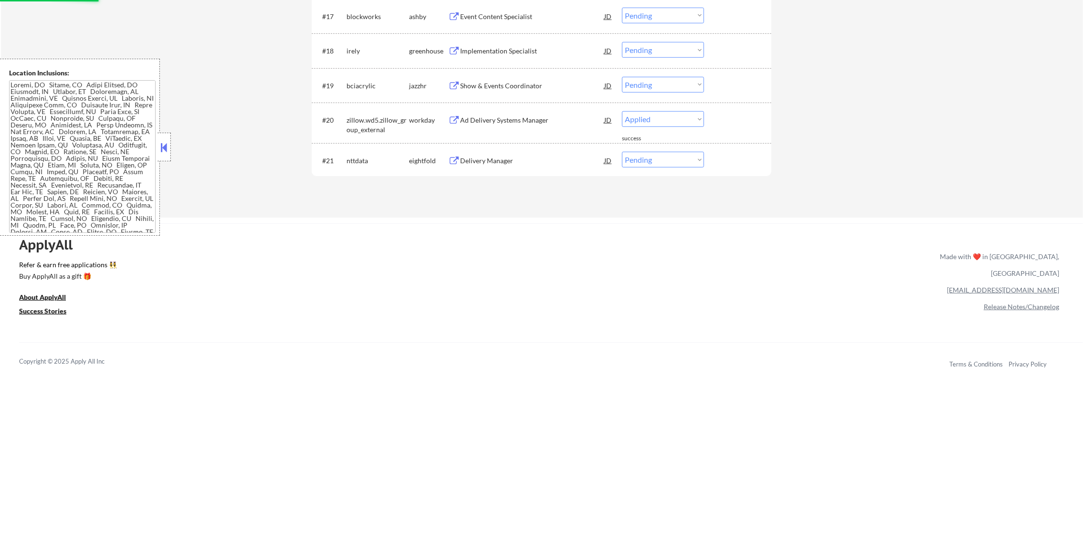
select select ""pending""
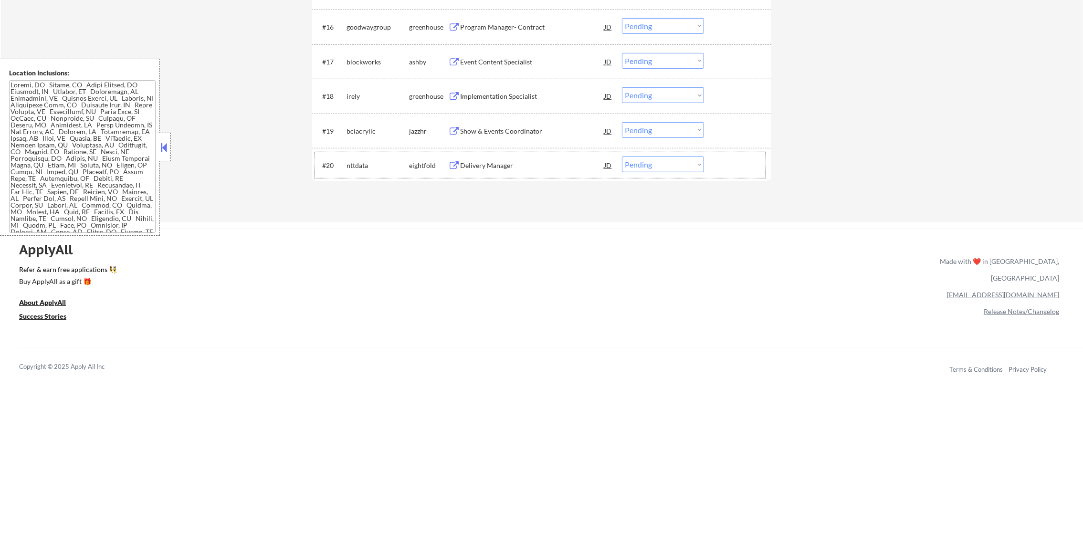
scroll to position [947, 0]
click at [554, 129] on div "Show & Events Coordinator" at bounding box center [532, 134] width 144 height 10
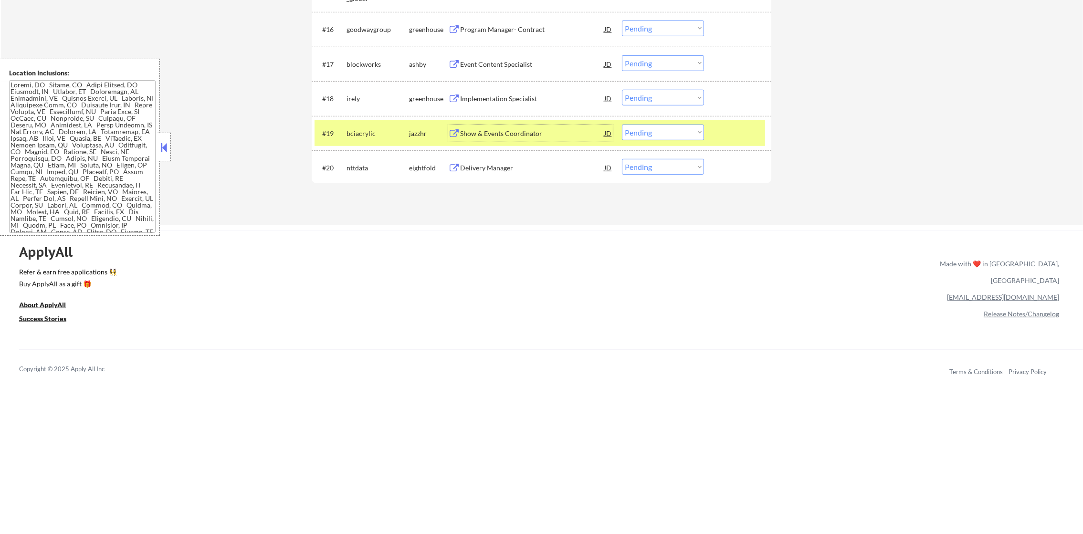
drag, startPoint x: 659, startPoint y: 132, endPoint x: 658, endPoint y: 138, distance: 6.8
click at [658, 134] on select "Choose an option... Pending Applied Excluded (Questions) Excluded (Expired) Exc…" at bounding box center [663, 133] width 82 height 16
click at [622, 125] on select "Choose an option... Pending Applied Excluded (Questions) Excluded (Expired) Exc…" at bounding box center [663, 133] width 82 height 16
select select ""pending""
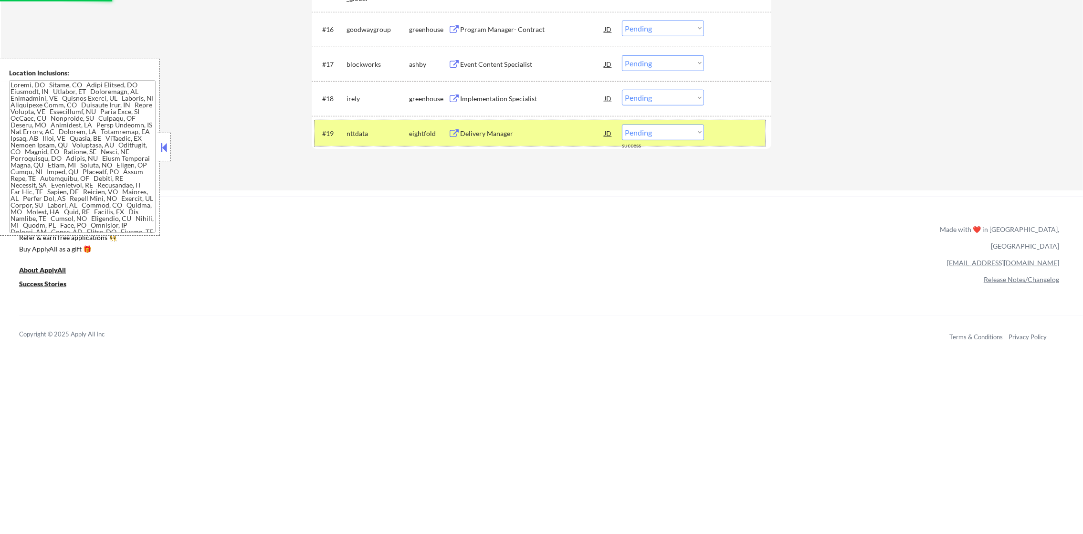
click at [375, 123] on div "#19 nttdata eightfold Delivery Manager JD Choose an option... Pending Applied E…" at bounding box center [540, 133] width 451 height 26
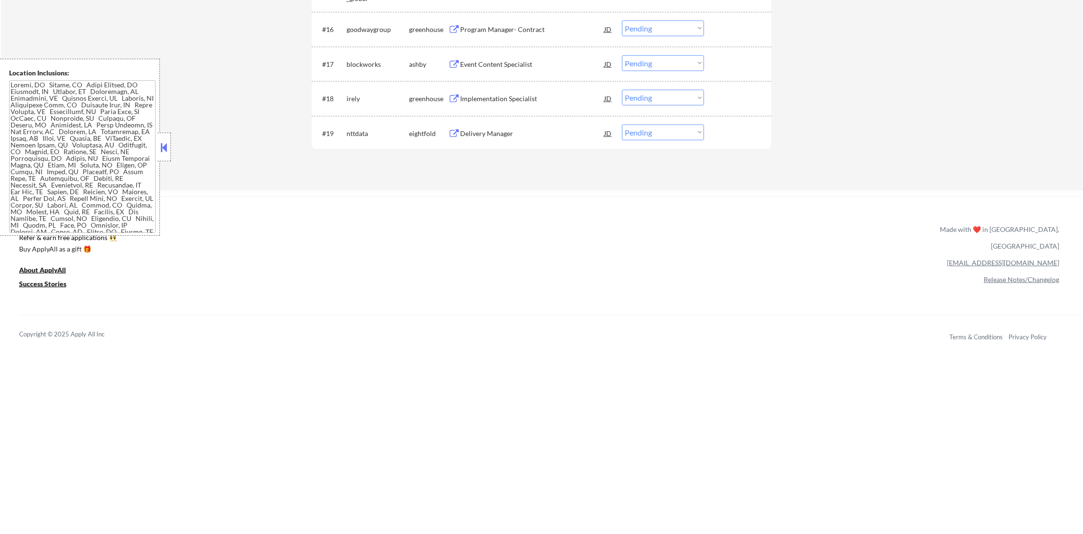
click at [505, 95] on div "Implementation Specialist" at bounding box center [532, 99] width 144 height 10
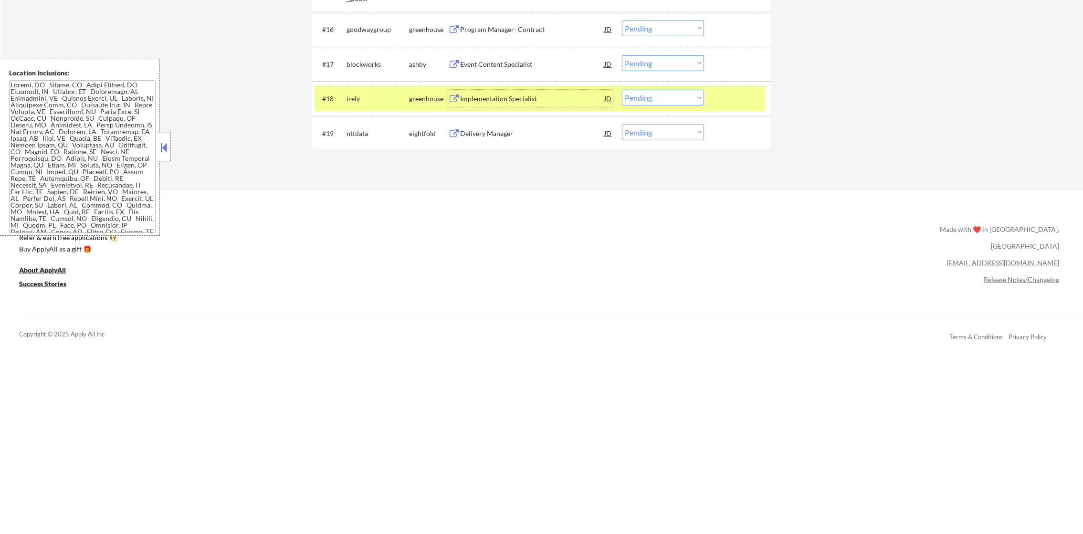
click at [646, 98] on select "Choose an option... Pending Applied Excluded (Questions) Excluded (Expired) Exc…" at bounding box center [663, 98] width 82 height 16
click at [622, 90] on select "Choose an option... Pending Applied Excluded (Questions) Excluded (Expired) Exc…" at bounding box center [663, 98] width 82 height 16
click at [359, 108] on div "#18 irely greenhouse Implementation Specialist JD Choose an option... Pending A…" at bounding box center [540, 98] width 451 height 26
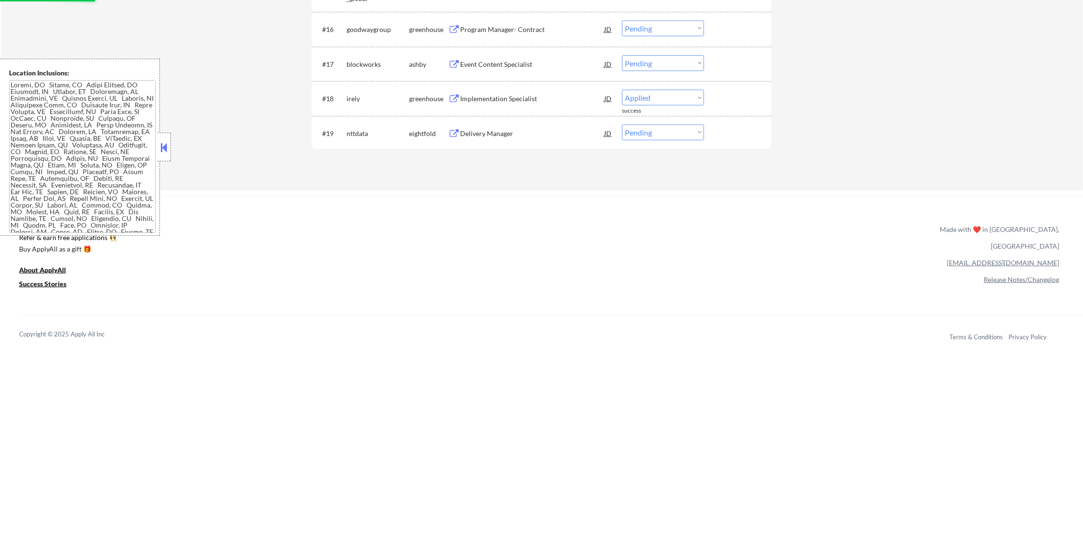
select select ""pending""
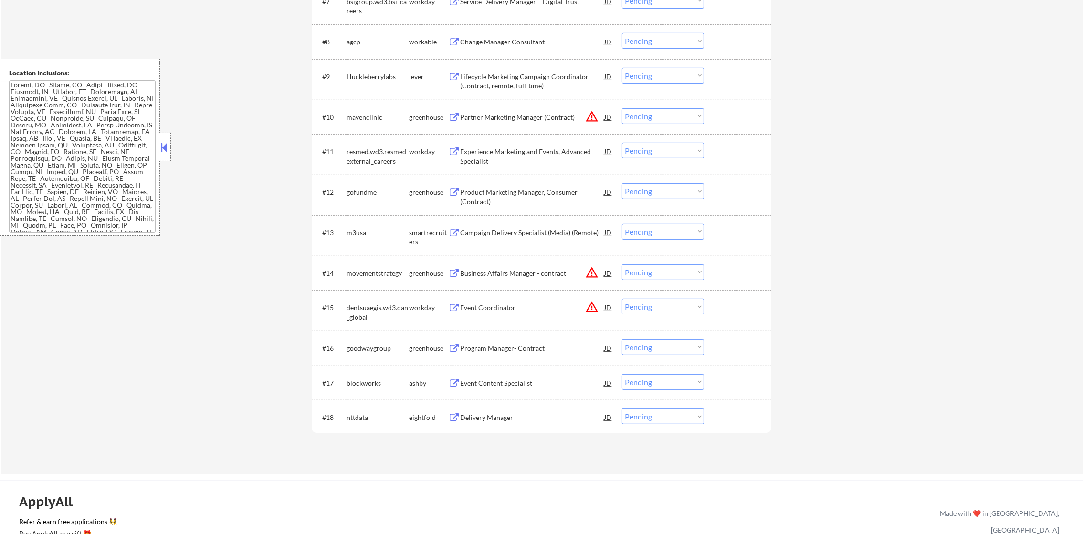
scroll to position [648, 0]
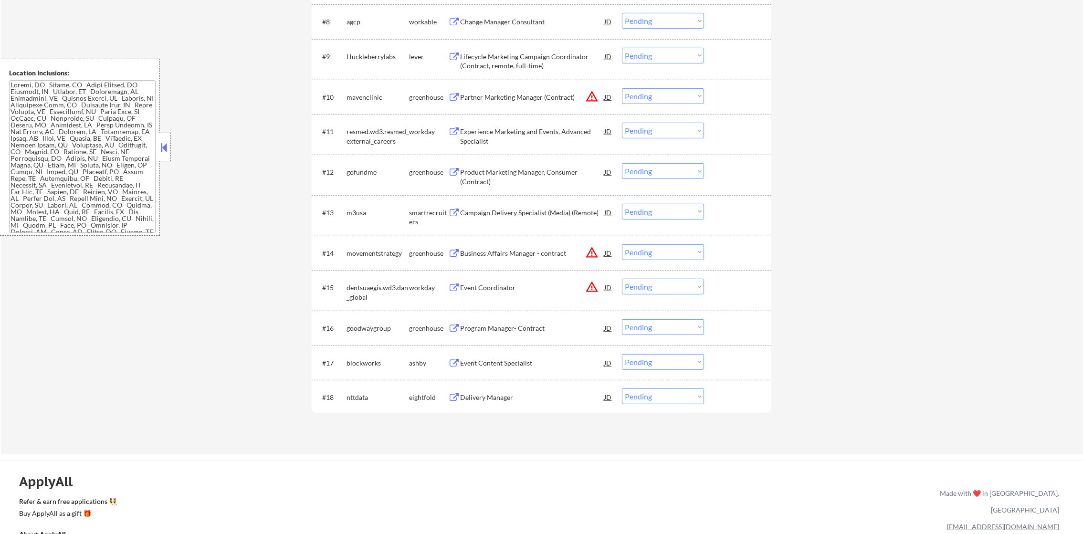
click at [550, 363] on div "Event Content Specialist" at bounding box center [532, 364] width 144 height 10
